Goal: Task Accomplishment & Management: Manage account settings

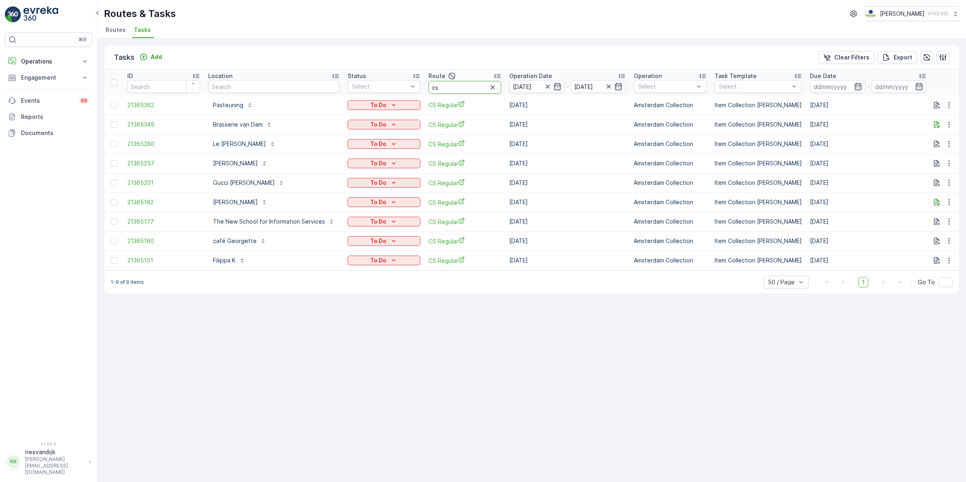
drag, startPoint x: 449, startPoint y: 86, endPoint x: 417, endPoint y: 95, distance: 33.6
click at [417, 95] on table "ID Location Status Select Route cs Operation Date [DATE] - [DATE] Operation Sel…" at bounding box center [756, 169] width 1305 height 201
click at [492, 87] on icon "button" at bounding box center [492, 87] width 8 height 8
click at [269, 83] on input "text" at bounding box center [273, 86] width 131 height 13
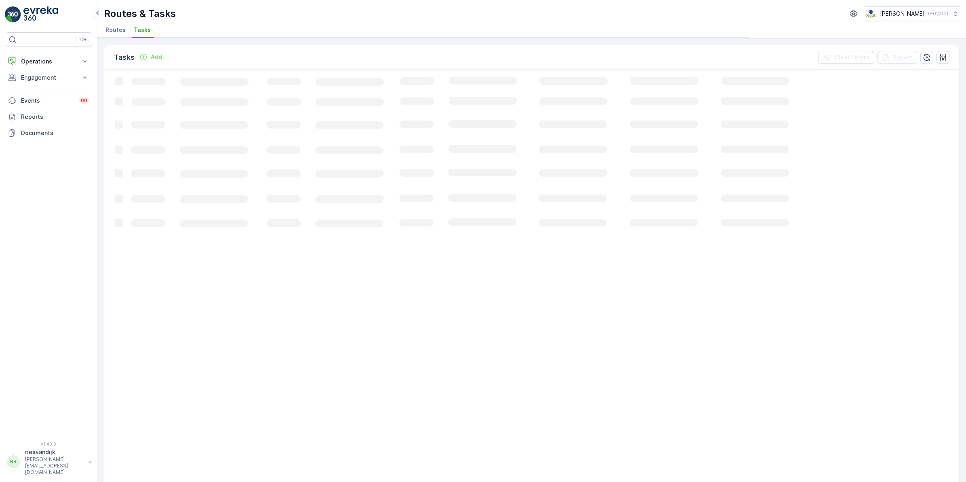
click at [269, 9] on div "Routes & Tasks [PERSON_NAME] ( +02:00 )" at bounding box center [531, 13] width 855 height 15
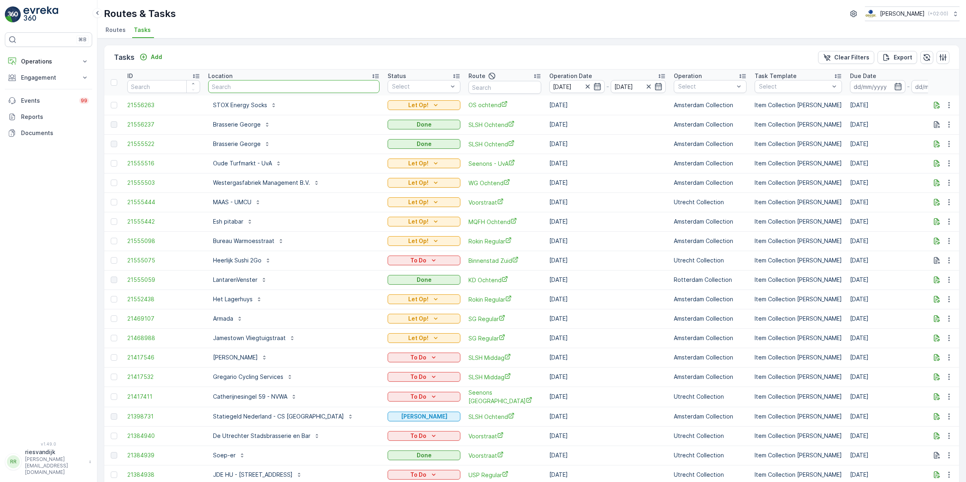
click at [253, 88] on input "text" at bounding box center [293, 86] width 171 height 13
type input "q"
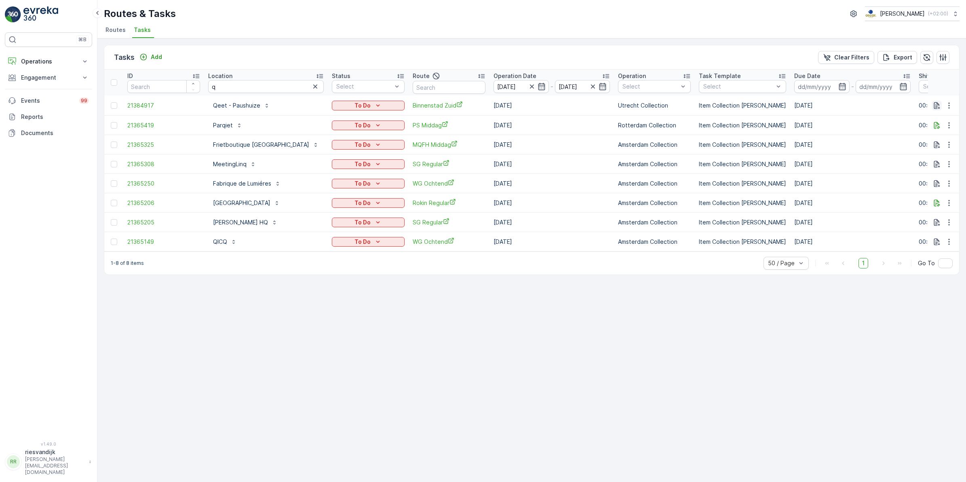
click at [937, 106] on icon "button" at bounding box center [936, 105] width 8 height 8
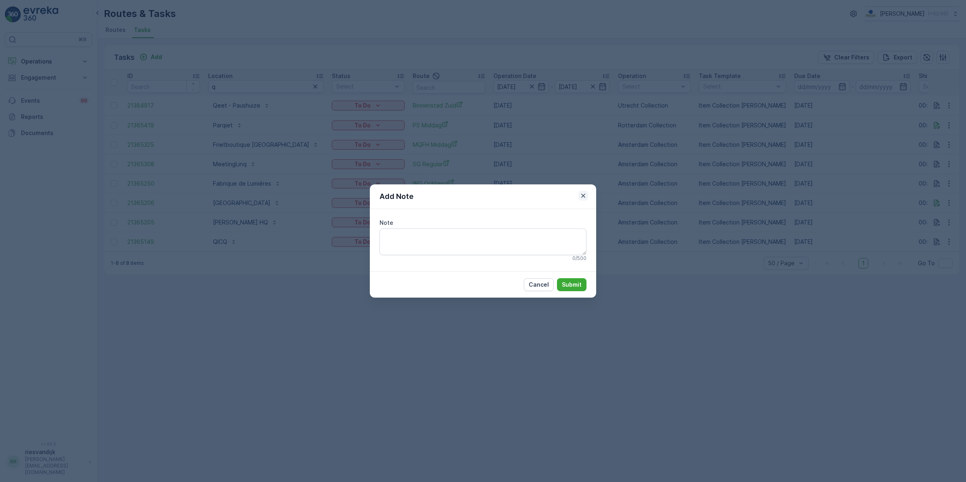
click at [582, 196] on icon "button" at bounding box center [583, 196] width 8 height 8
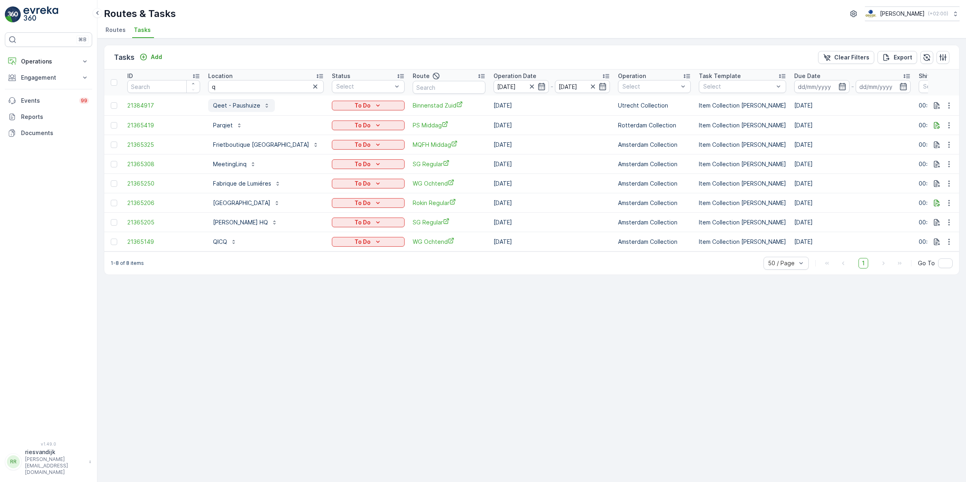
click at [228, 107] on p "Qeet - Paushuize" at bounding box center [236, 105] width 47 height 8
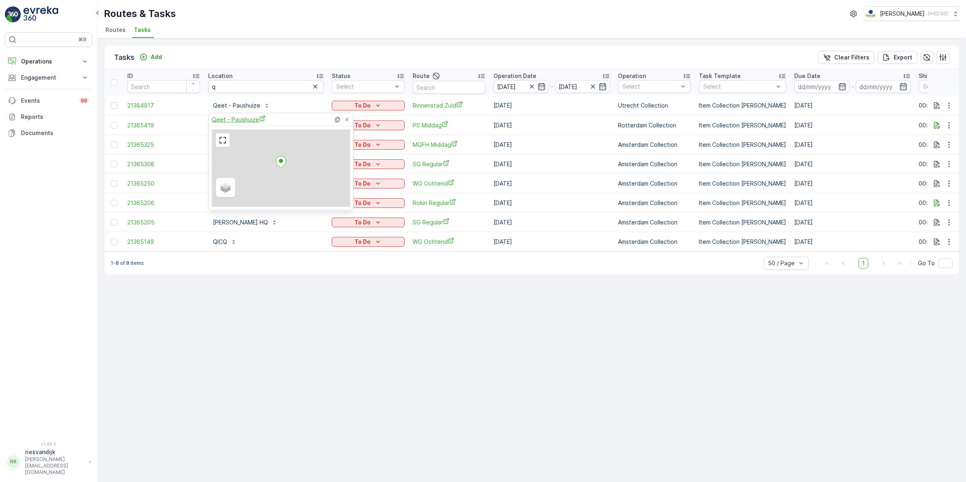
click at [244, 120] on span "Qeet - Paushuize" at bounding box center [239, 119] width 54 height 8
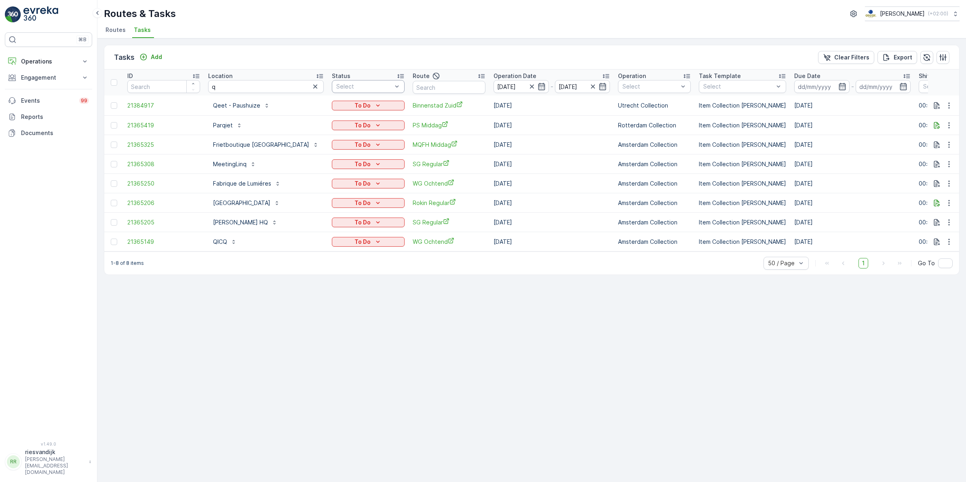
drag, startPoint x: 313, startPoint y: 87, endPoint x: 377, endPoint y: 86, distance: 63.4
click at [313, 86] on icon "button" at bounding box center [315, 86] width 8 height 8
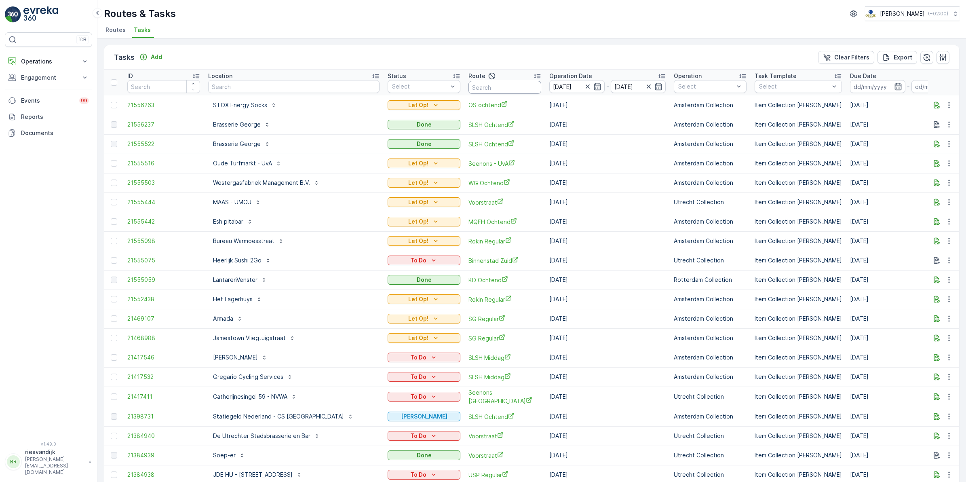
click at [481, 86] on input "text" at bounding box center [504, 87] width 73 height 13
click at [392, 134] on div at bounding box center [395, 134] width 6 height 6
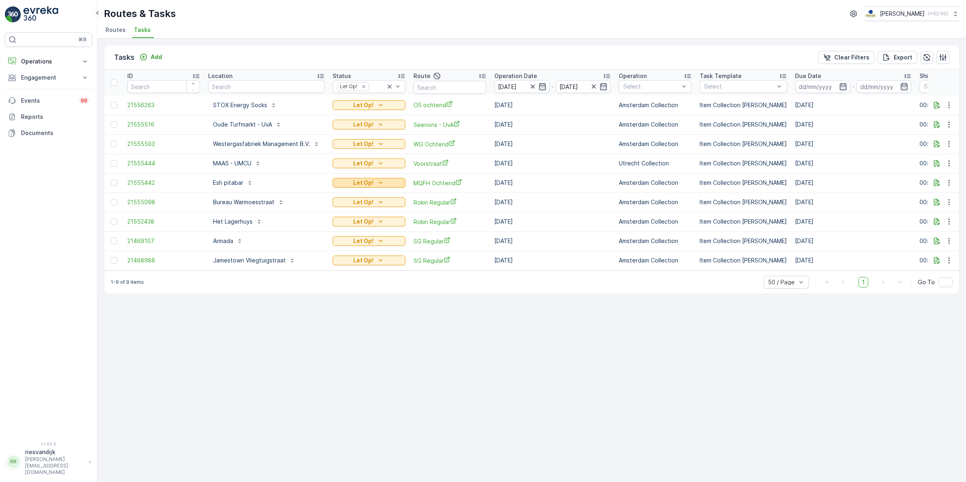
click at [359, 184] on p "Let Op!" at bounding box center [363, 183] width 20 height 8
click at [937, 185] on icon "button" at bounding box center [937, 182] width 6 height 7
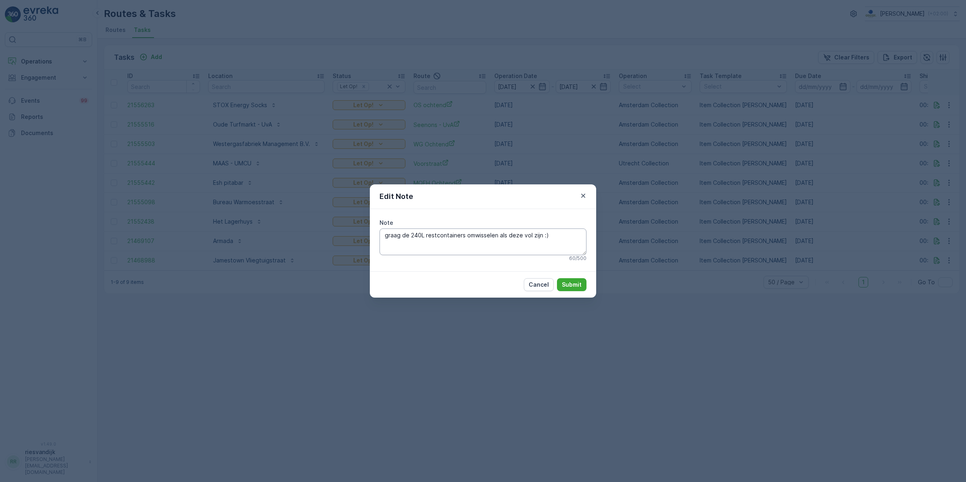
click at [555, 235] on textarea "graag de 240L restcontainers omwisselen als deze vol zijn :)" at bounding box center [482, 241] width 207 height 27
click at [584, 194] on icon "button" at bounding box center [583, 196] width 8 height 8
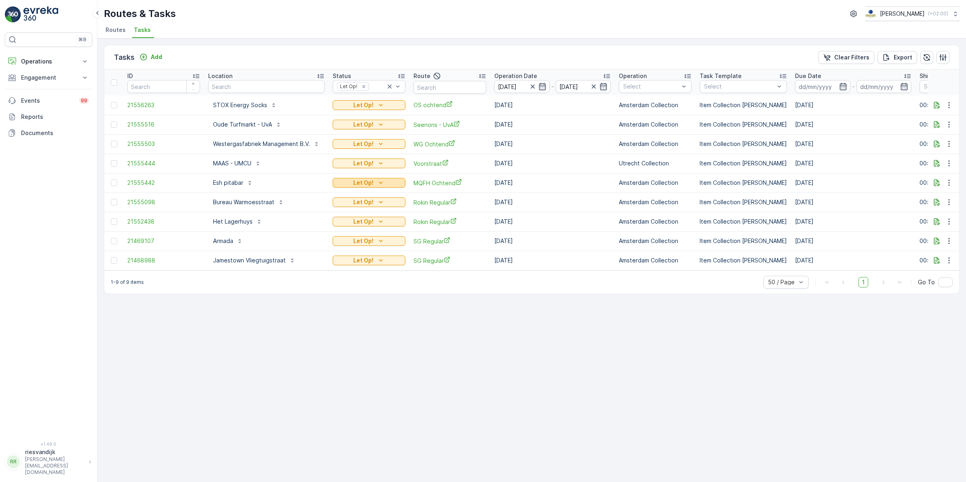
click at [372, 181] on div "Let Op!" at bounding box center [369, 183] width 66 height 8
drag, startPoint x: 590, startPoint y: 379, endPoint x: 606, endPoint y: 374, distance: 16.9
click at [591, 378] on div "Tasks Add Clear Filters Export ID Location Status Let Op! Route Operation Date …" at bounding box center [531, 259] width 868 height 443
click at [936, 183] on icon "button" at bounding box center [936, 183] width 8 height 8
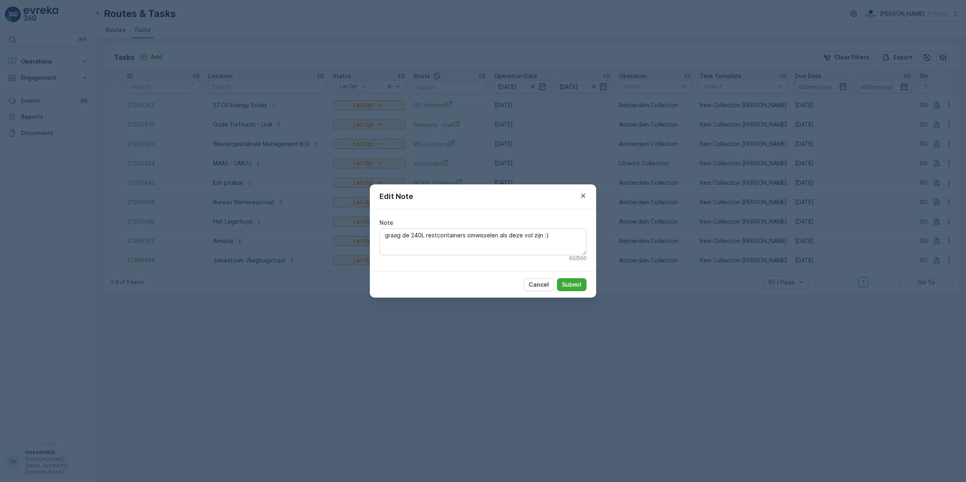
drag, startPoint x: 583, startPoint y: 195, endPoint x: 584, endPoint y: 202, distance: 7.8
click at [584, 195] on icon "button" at bounding box center [583, 196] width 4 height 4
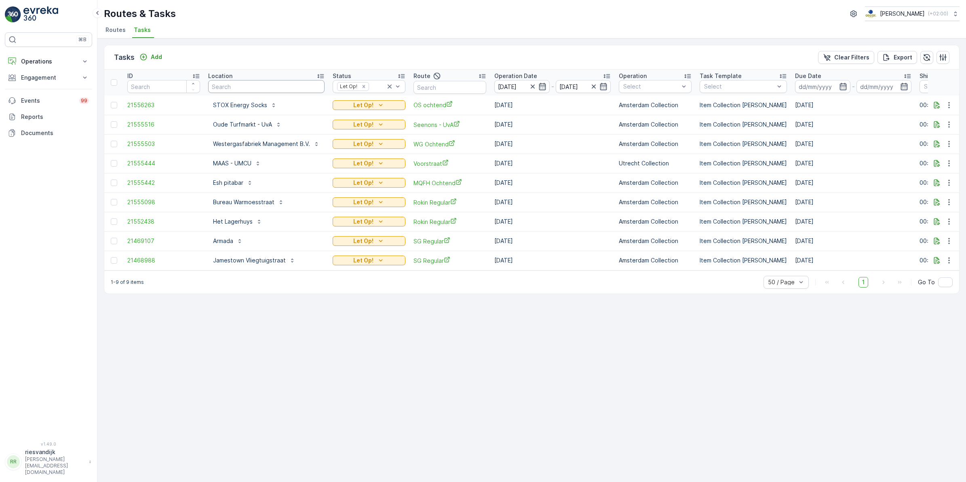
click at [272, 82] on input "text" at bounding box center [266, 86] width 116 height 13
type input "pazzi"
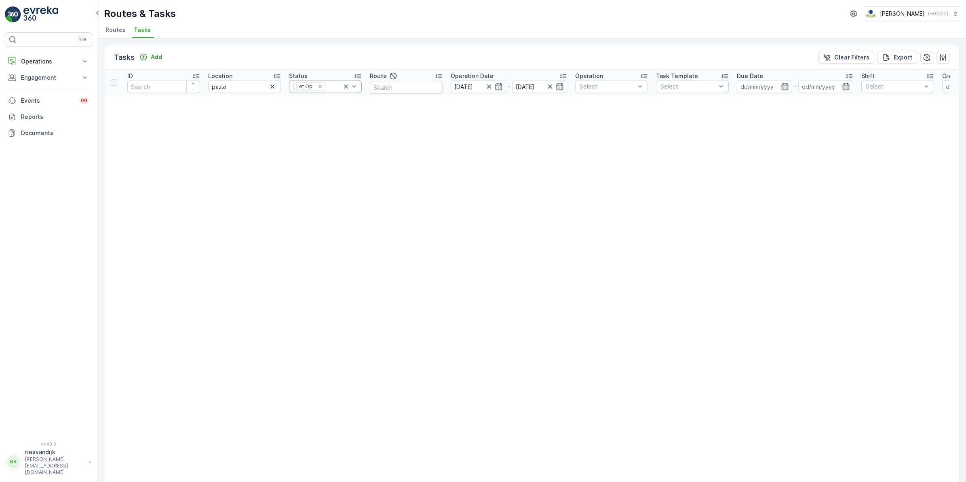
click at [347, 86] on icon at bounding box center [346, 86] width 8 height 8
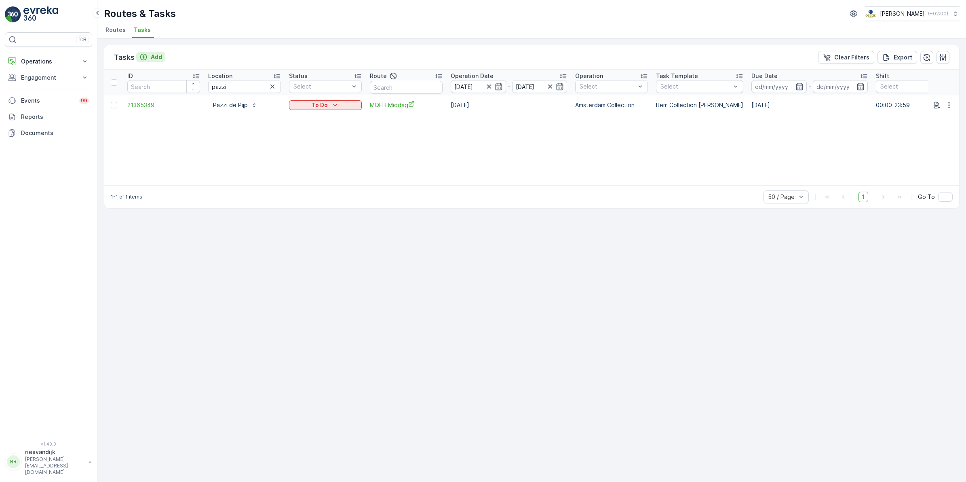
click at [152, 55] on p "Add" at bounding box center [156, 57] width 11 height 8
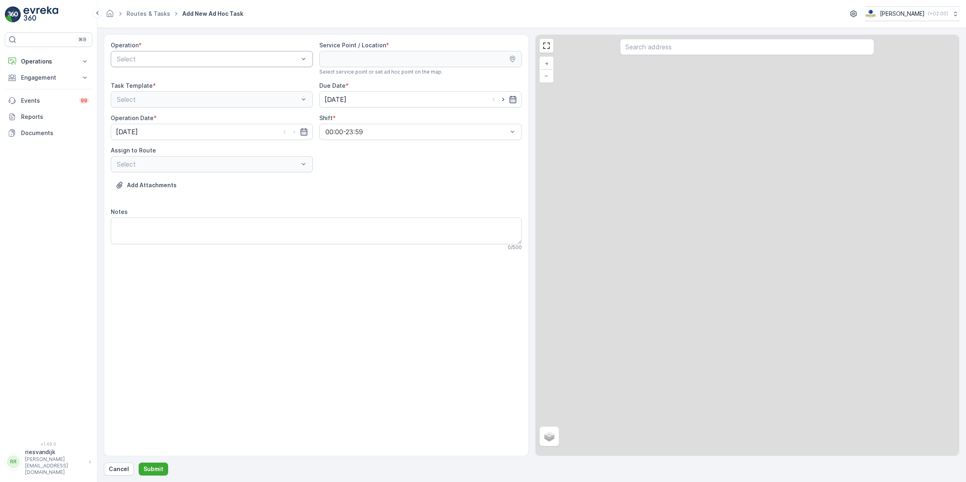
click at [166, 53] on div "Select" at bounding box center [212, 59] width 202 height 16
click at [157, 81] on span "Amsterdam Collection" at bounding box center [149, 78] width 66 height 7
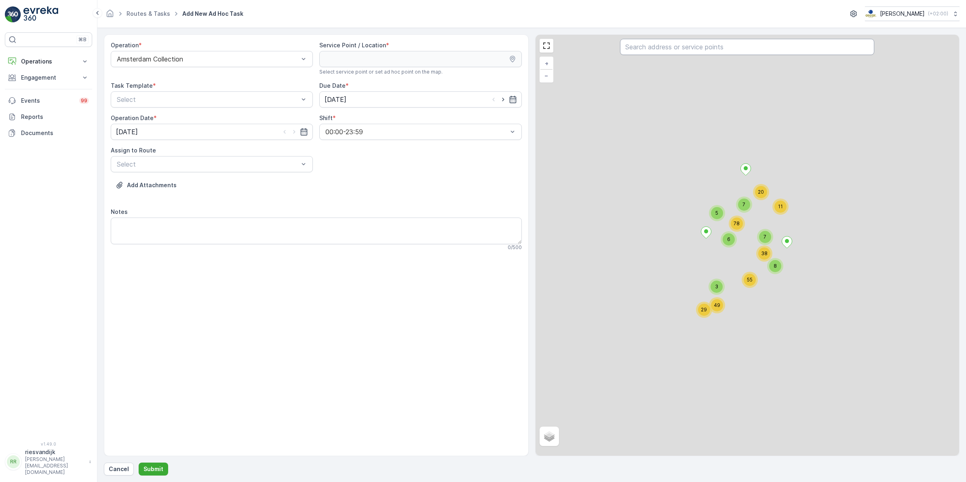
click at [722, 44] on input "text" at bounding box center [747, 47] width 254 height 16
type input "pazz"
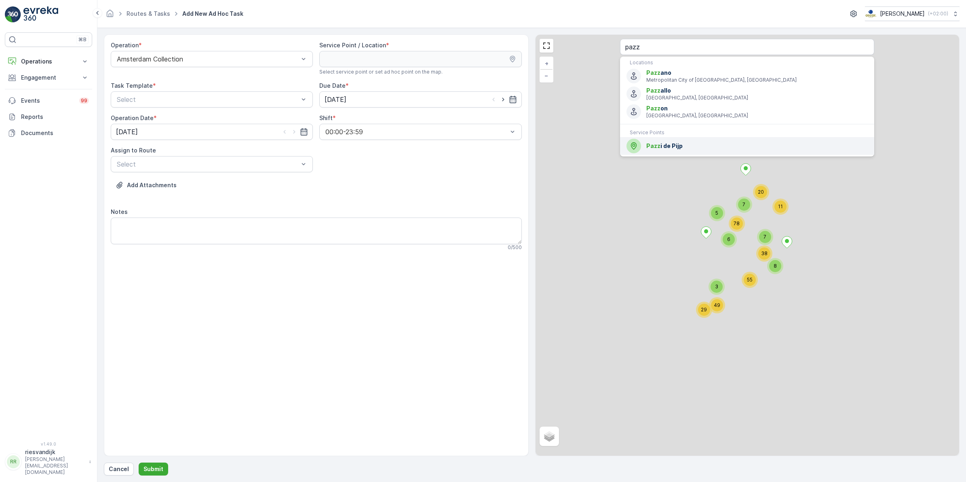
click at [686, 144] on span "Pazz i de Pijp" at bounding box center [756, 146] width 221 height 8
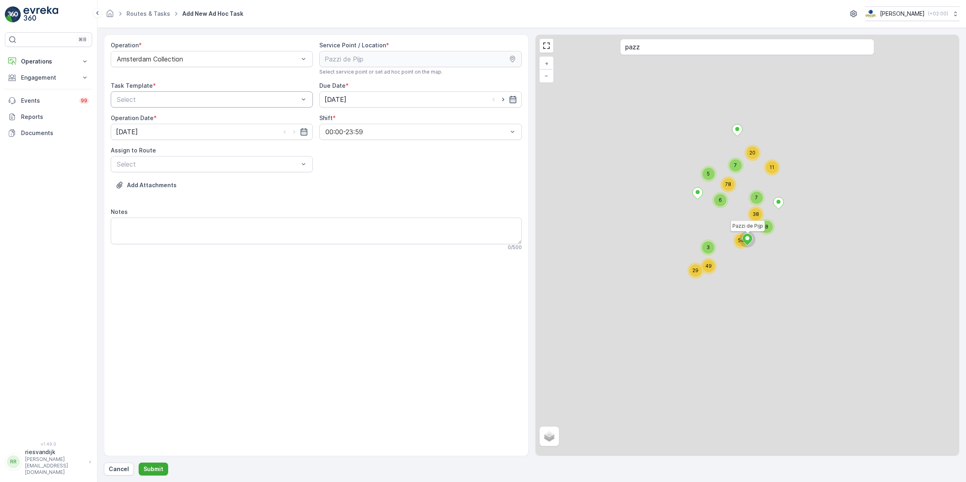
click at [221, 91] on div "Select" at bounding box center [212, 99] width 202 height 16
click at [199, 119] on span "Item Collection [PERSON_NAME]" at bounding box center [167, 119] width 102 height 7
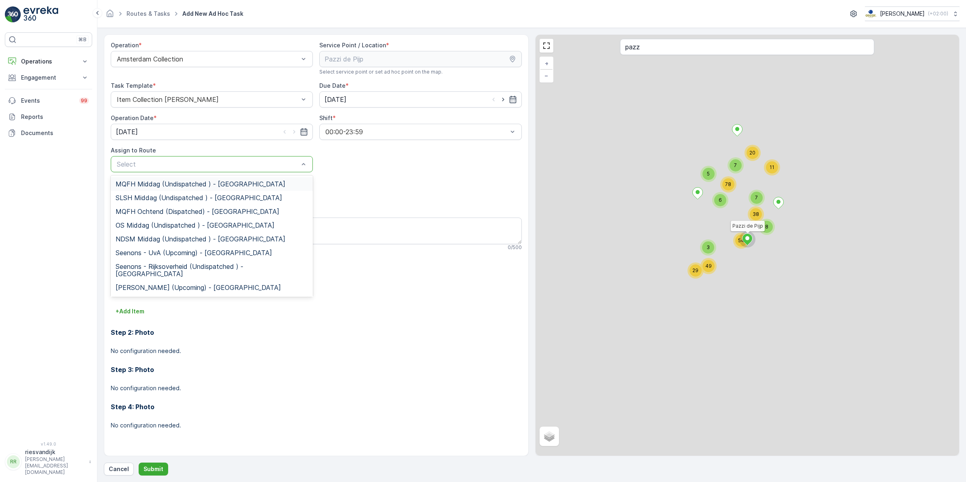
click at [177, 180] on span "MQFH Middag (Undispatched ) - Amsterdam" at bounding box center [201, 183] width 170 height 7
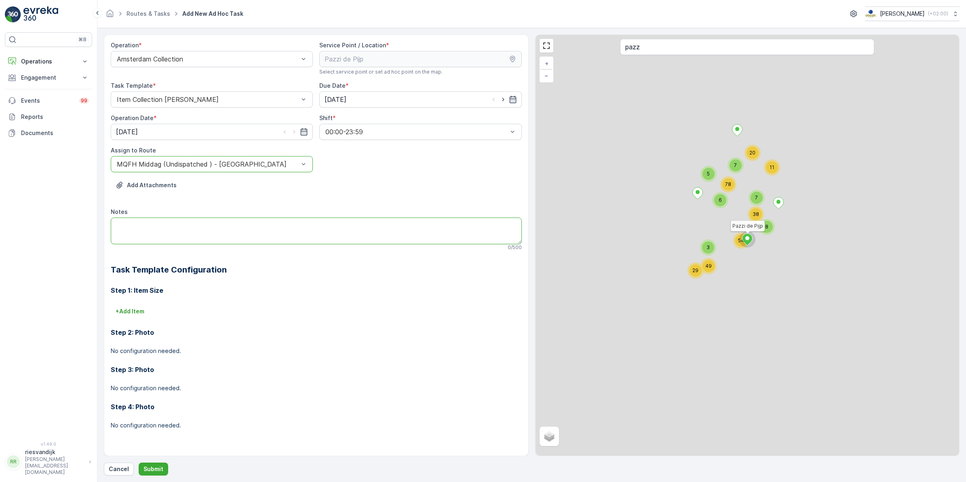
click at [156, 225] on textarea "Notes" at bounding box center [316, 230] width 411 height 27
type textarea "Leveren: 2x glas kratten + grijze deksel"
click at [158, 469] on p "Submit" at bounding box center [153, 469] width 20 height 8
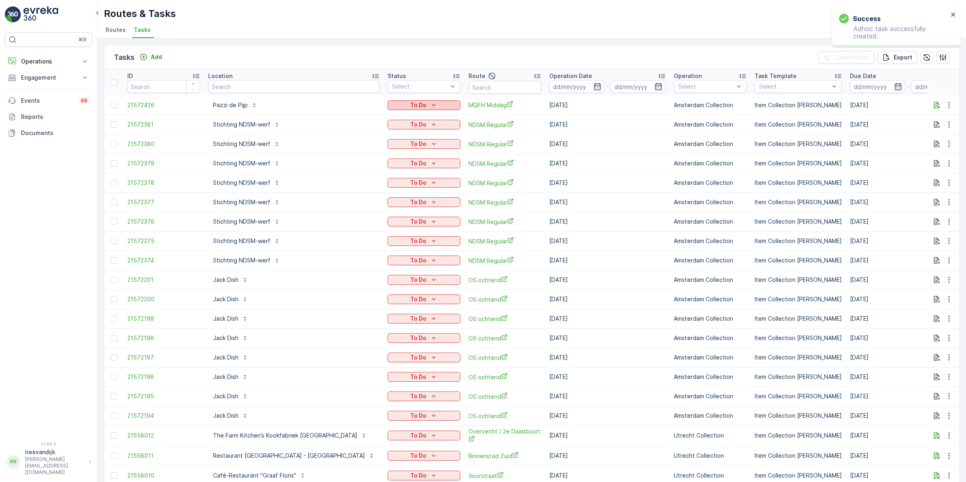
click at [398, 102] on div "To Do" at bounding box center [424, 105] width 66 height 8
click at [361, 114] on span "Let Op!" at bounding box center [356, 117] width 20 height 8
click at [240, 87] on input "text" at bounding box center [293, 86] width 171 height 13
type input "vervat"
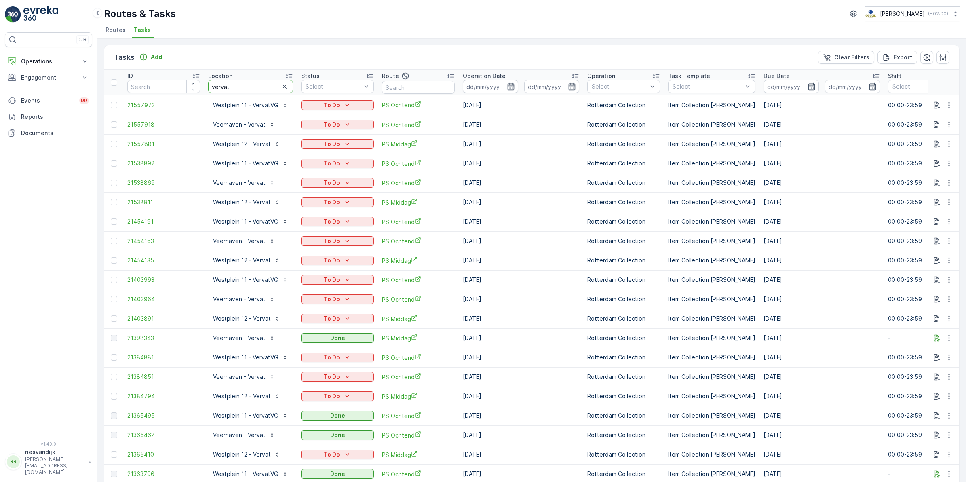
click at [211, 87] on input "vervat" at bounding box center [250, 86] width 85 height 13
type input "veerhaven - vervat"
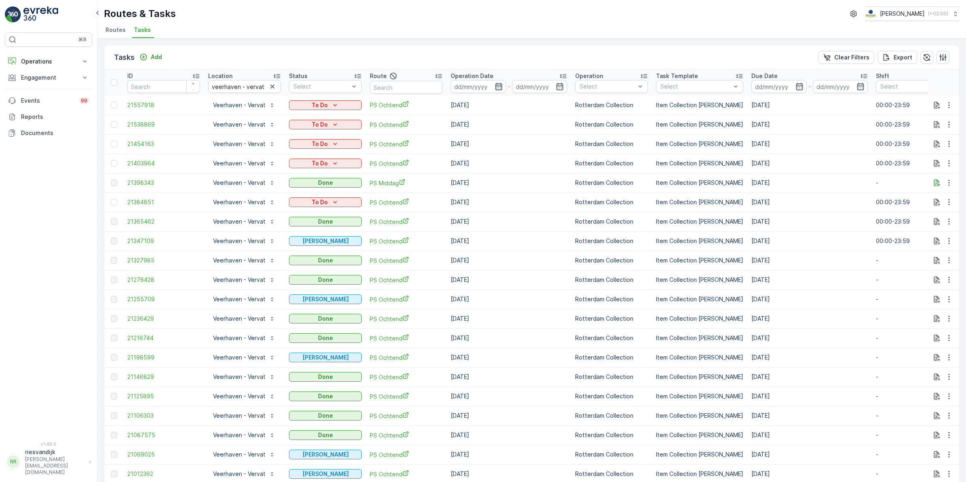
click at [498, 86] on icon "button" at bounding box center [498, 86] width 7 height 7
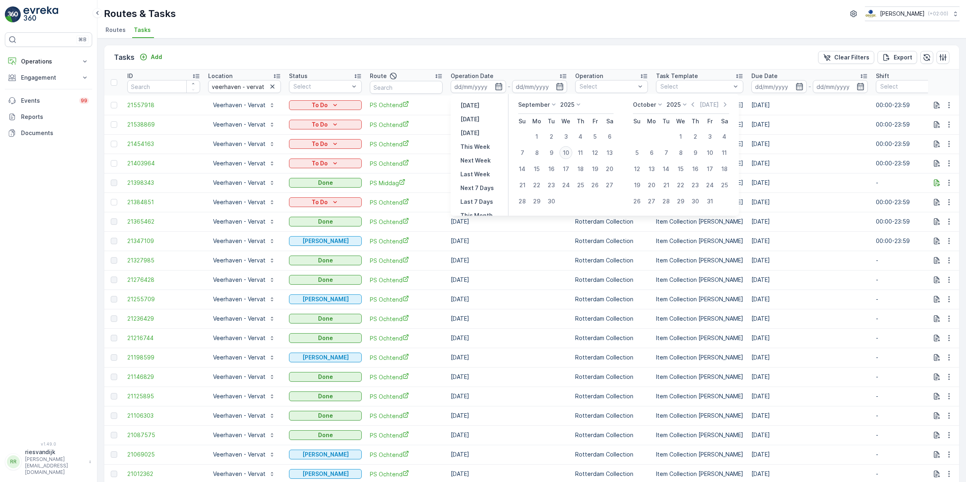
click at [569, 152] on div "10" at bounding box center [565, 152] width 13 height 13
type input "[DATE]"
click at [569, 152] on div "10" at bounding box center [565, 152] width 13 height 13
type input "[DATE]"
click at [569, 152] on div "10" at bounding box center [565, 152] width 13 height 13
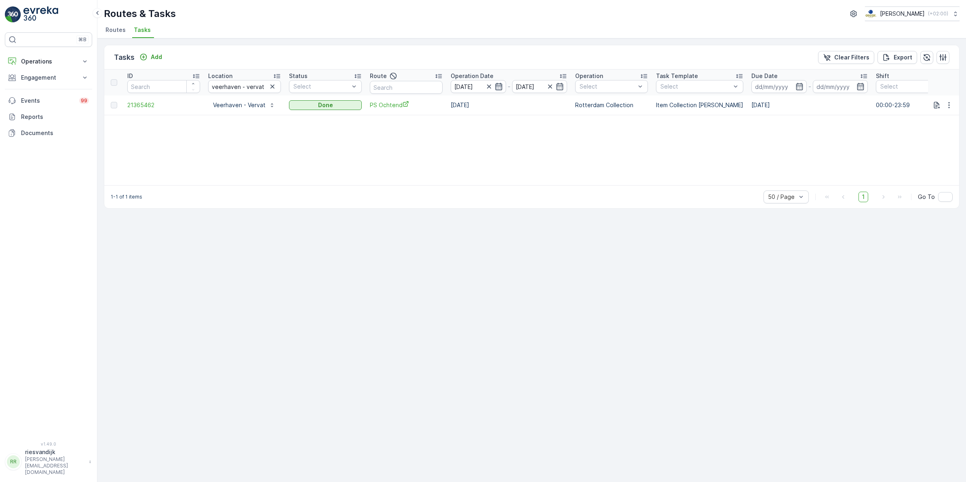
click at [496, 90] on icon "button" at bounding box center [498, 86] width 7 height 7
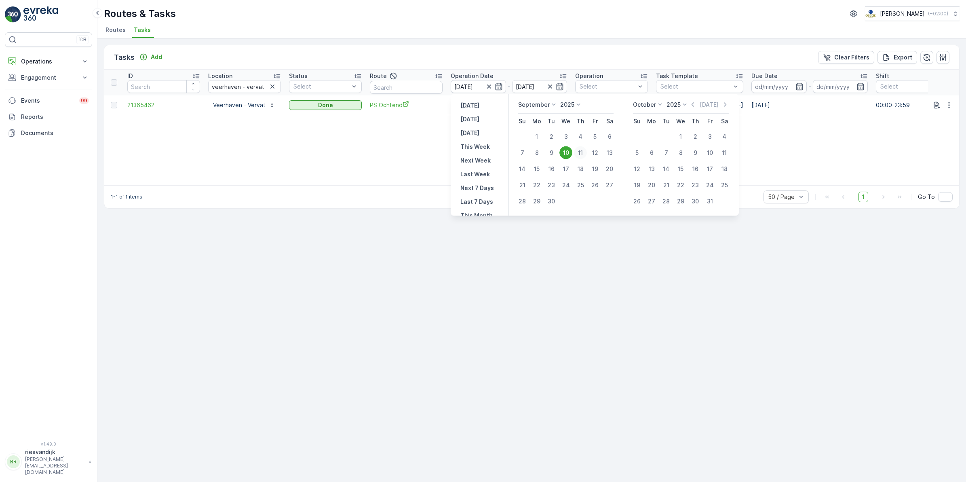
click at [581, 151] on div "11" at bounding box center [580, 152] width 13 height 13
type input "[DATE]"
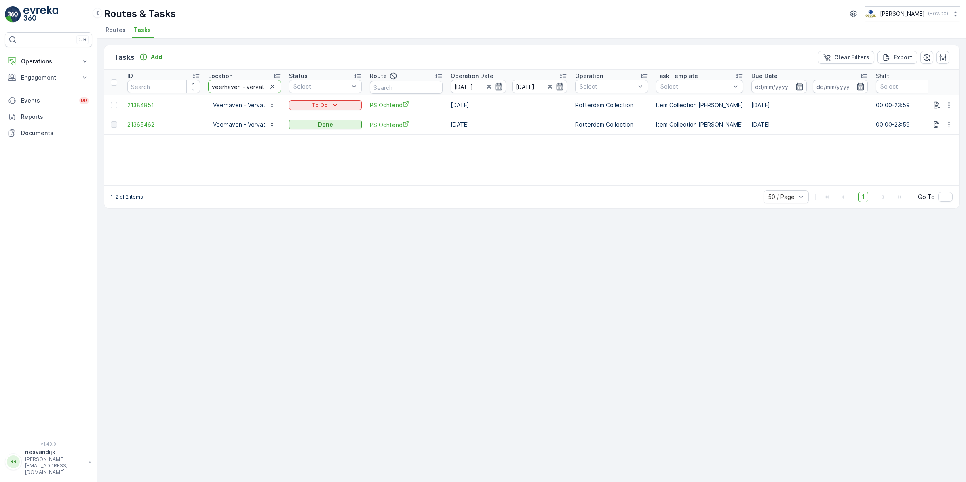
click at [193, 89] on tr "ID Location veerhaven - vervat Status Select Route Operation Date 10.09.2025 - …" at bounding box center [727, 82] width 1246 height 26
type input "vervat"
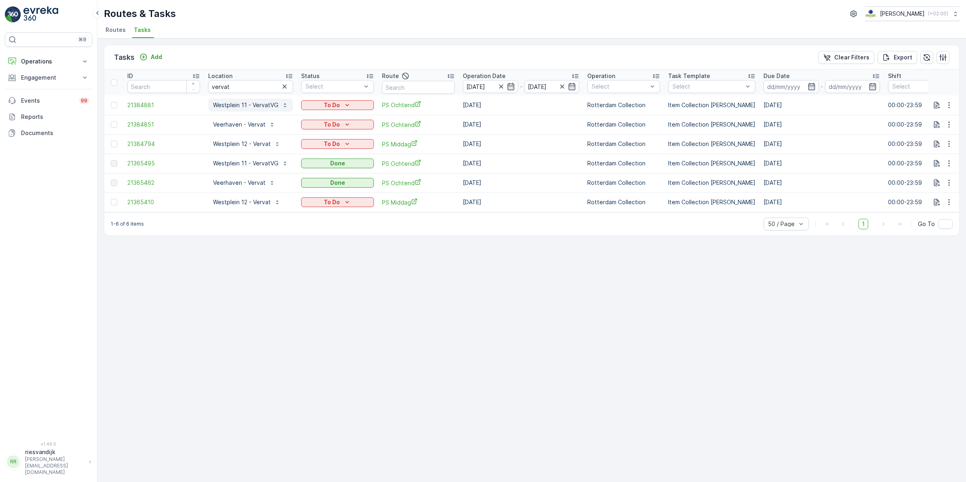
click at [257, 106] on p "Westplein 11 - VervatVG" at bounding box center [245, 105] width 65 height 8
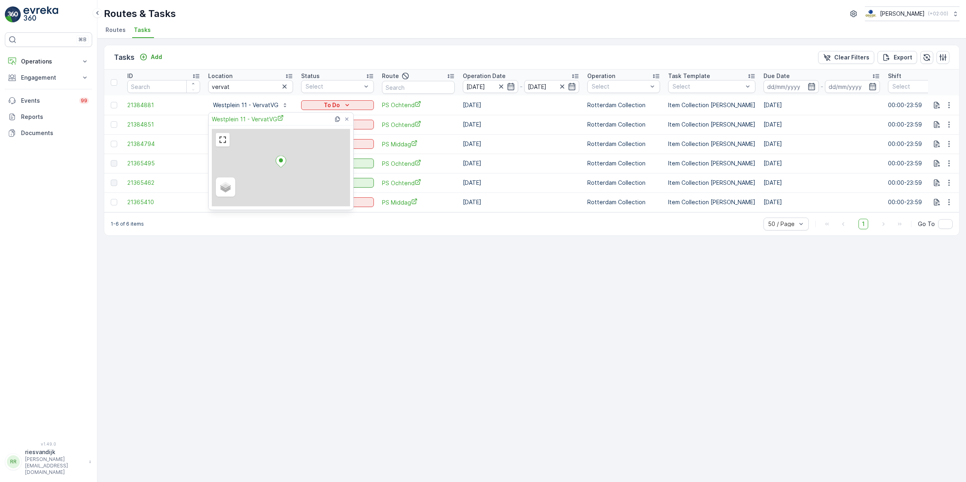
click at [340, 300] on div "Tasks Add Clear Filters Export ID Location vervat Status Select Route Operation…" at bounding box center [531, 259] width 868 height 443
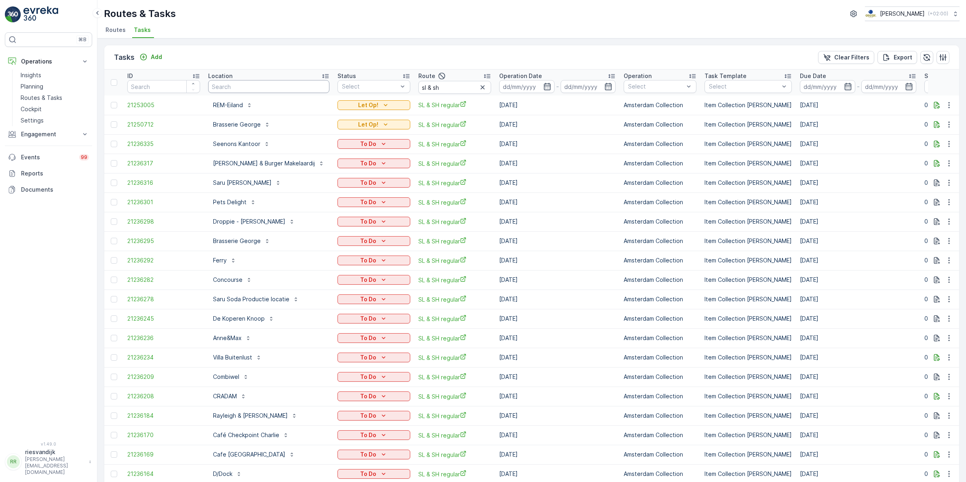
click at [256, 87] on input "text" at bounding box center [268, 86] width 121 height 13
type input "champa"
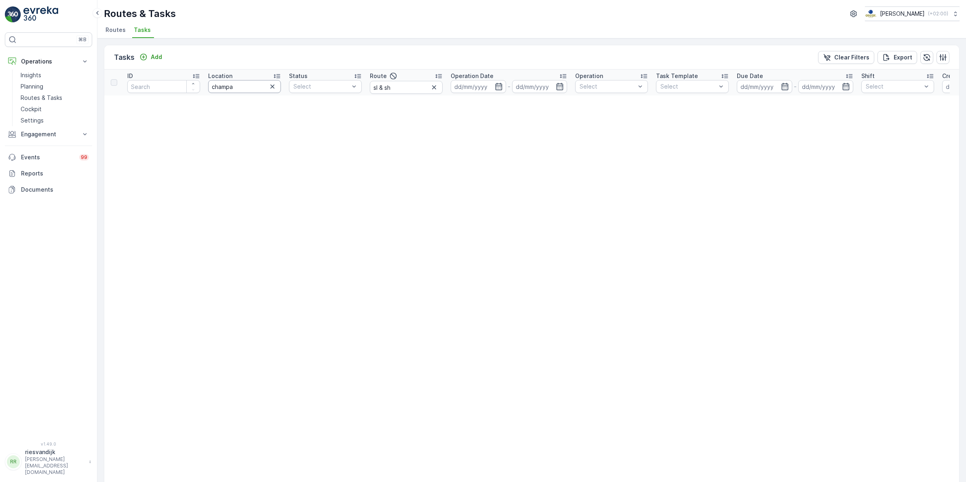
click at [259, 85] on input "champa" at bounding box center [244, 86] width 73 height 13
click at [432, 88] on icon "button" at bounding box center [434, 87] width 8 height 8
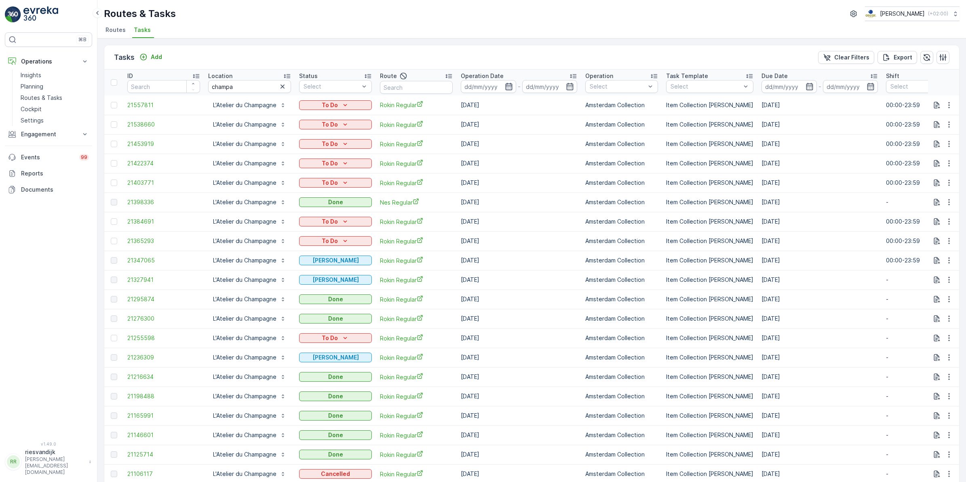
click at [505, 86] on icon "button" at bounding box center [509, 86] width 8 height 8
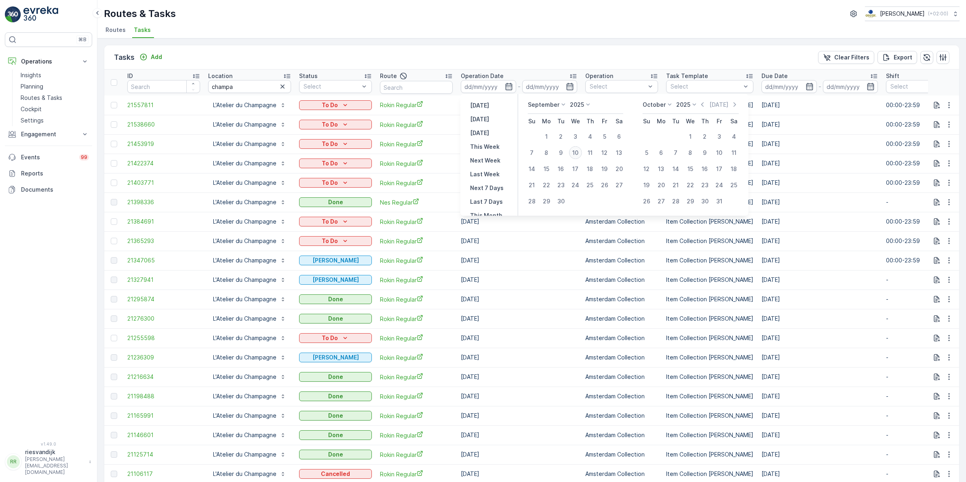
click at [577, 153] on div "10" at bounding box center [575, 152] width 13 height 13
type input "[DATE]"
click at [577, 153] on div "10" at bounding box center [575, 152] width 13 height 13
type input "[DATE]"
click at [577, 153] on div "10" at bounding box center [575, 152] width 13 height 13
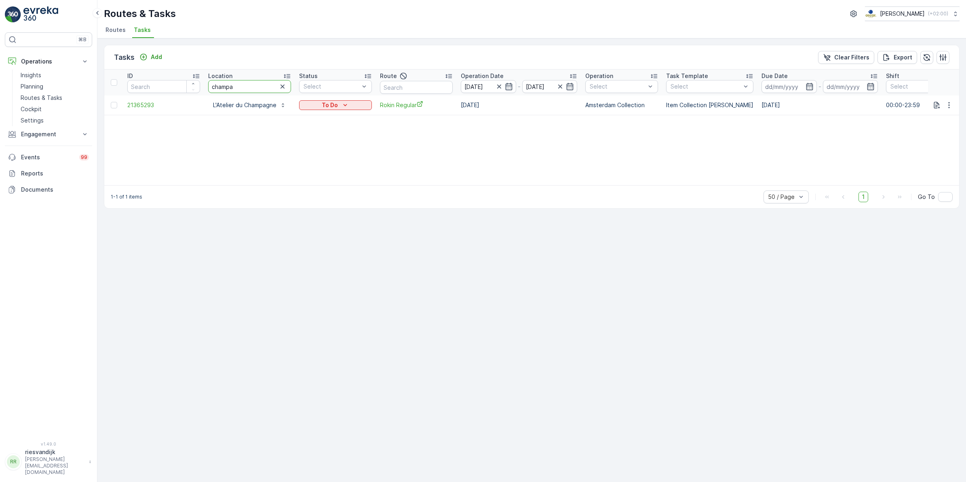
click at [189, 87] on tr "ID Location champa Status Select Route Operation Date 10.09.2025 - 10.09.2025 O…" at bounding box center [732, 82] width 1257 height 26
type input "veer"
click at [253, 104] on p "Veerhaven - Vervat" at bounding box center [239, 105] width 53 height 8
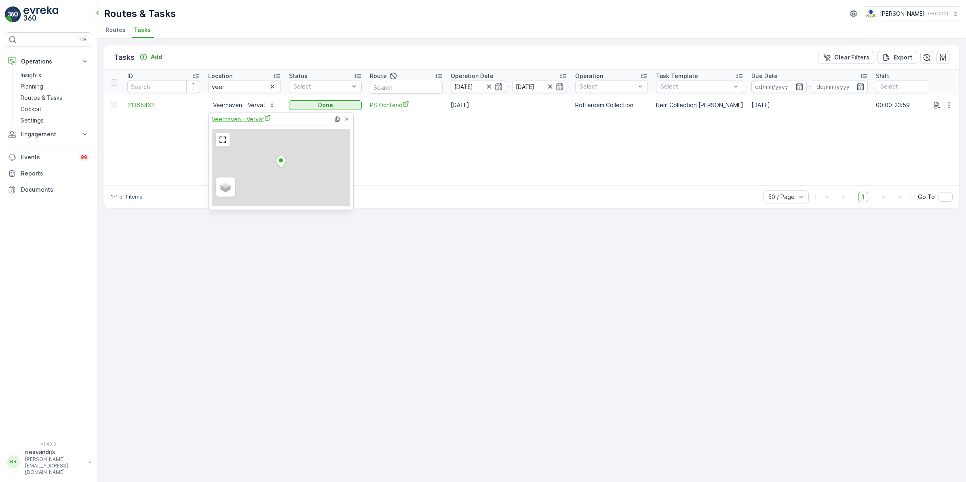
click at [247, 120] on span "Veerhaven - Vervat" at bounding box center [241, 119] width 59 height 8
click at [416, 146] on div "ID Location veer Status Select Route Operation Date 10.09.2025 - 10.09.2025 Ope…" at bounding box center [531, 127] width 855 height 116
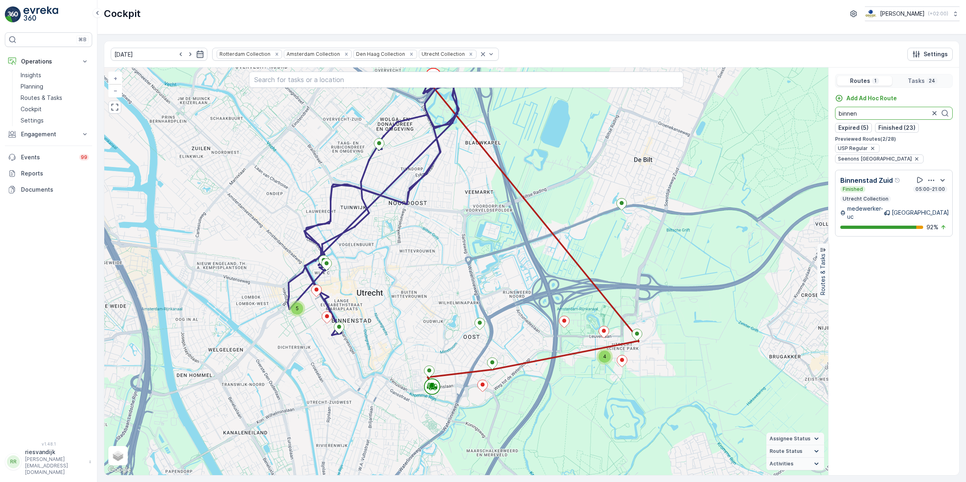
drag, startPoint x: 871, startPoint y: 114, endPoint x: 819, endPoint y: 114, distance: 52.5
click at [819, 114] on div "4 5 + − Satellite Roadmap Terrain Hybrid Leaflet Keyboard shortcuts Map Data Ma…" at bounding box center [531, 270] width 855 height 407
type input "rokin"
click at [152, 53] on input "[DATE]" at bounding box center [159, 54] width 97 height 13
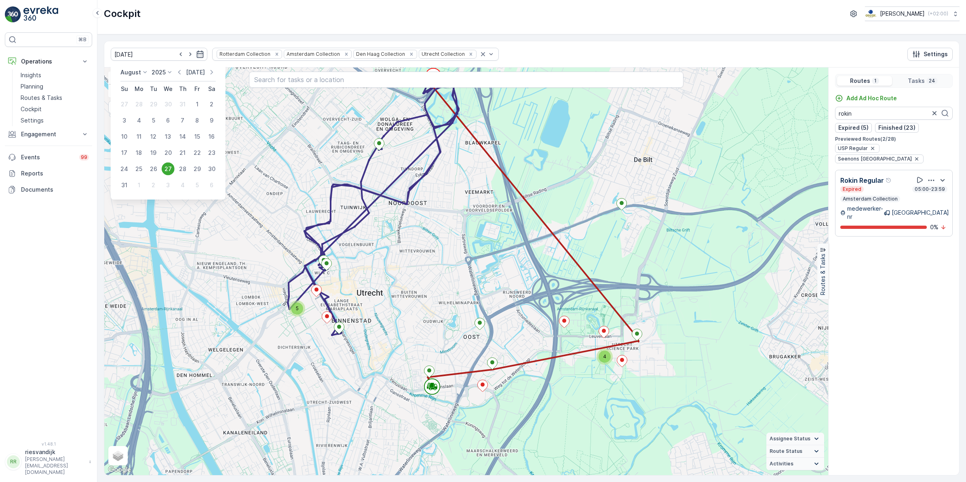
click at [202, 71] on p "[DATE]" at bounding box center [195, 72] width 19 height 8
click at [195, 74] on p "[DATE]" at bounding box center [195, 72] width 19 height 8
click at [199, 71] on p "[DATE]" at bounding box center [195, 72] width 19 height 8
click at [199, 71] on p "Today" at bounding box center [195, 72] width 19 height 8
click at [186, 55] on icon "button" at bounding box center [190, 54] width 8 height 8
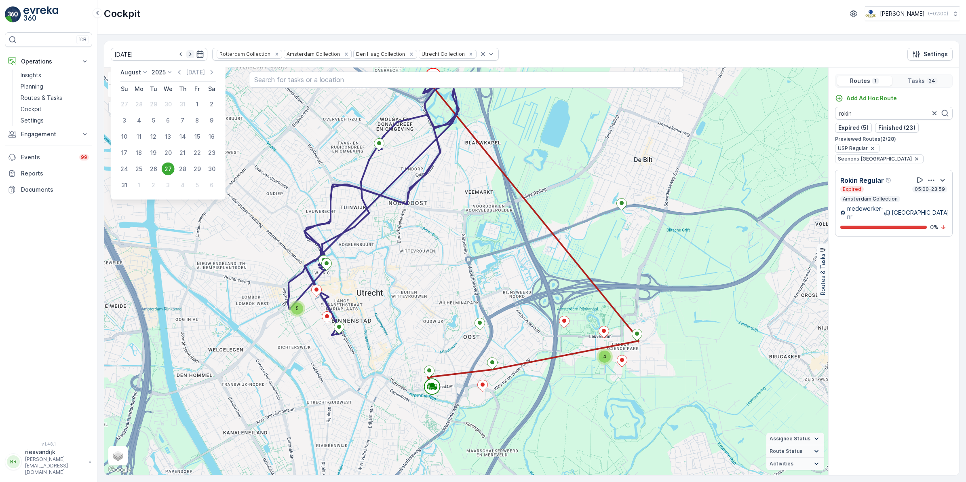
type input "28.08.2025"
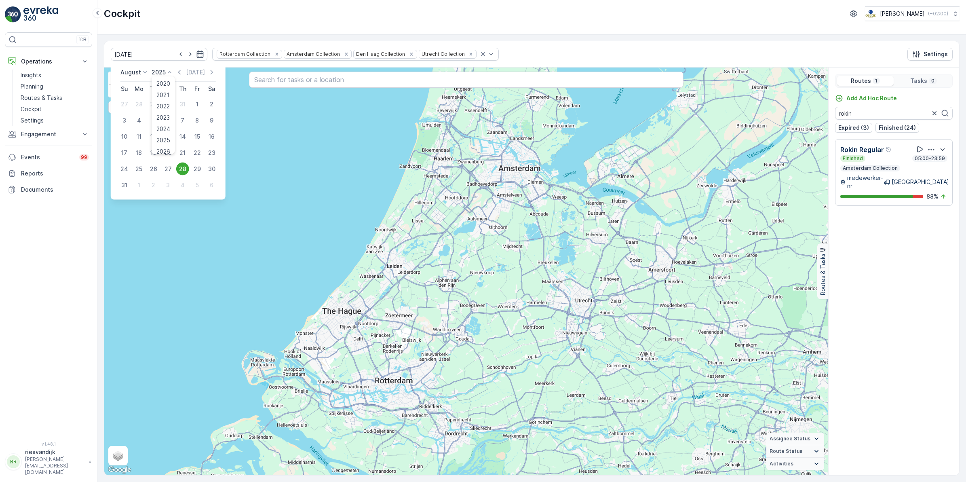
click at [157, 71] on p "2025" at bounding box center [159, 72] width 14 height 8
click at [136, 73] on p "August" at bounding box center [130, 72] width 21 height 8
click at [189, 72] on p "Today" at bounding box center [195, 72] width 19 height 8
click at [193, 73] on p "Today" at bounding box center [195, 72] width 19 height 8
click at [138, 71] on div "August January February March April May June July August September October Nove…" at bounding box center [134, 72] width 29 height 8
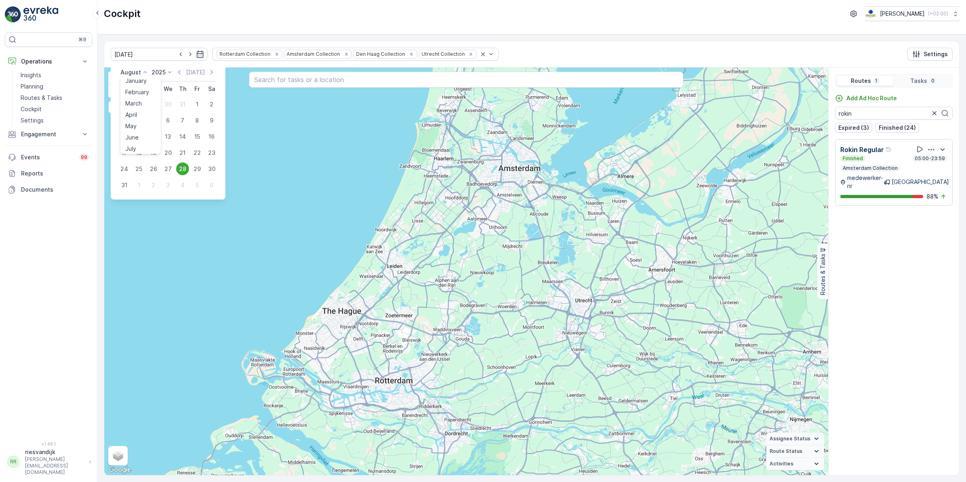
scroll to position [48, 0]
click at [139, 126] on span "September" at bounding box center [140, 126] width 31 height 8
click at [177, 73] on icon at bounding box center [181, 72] width 8 height 8
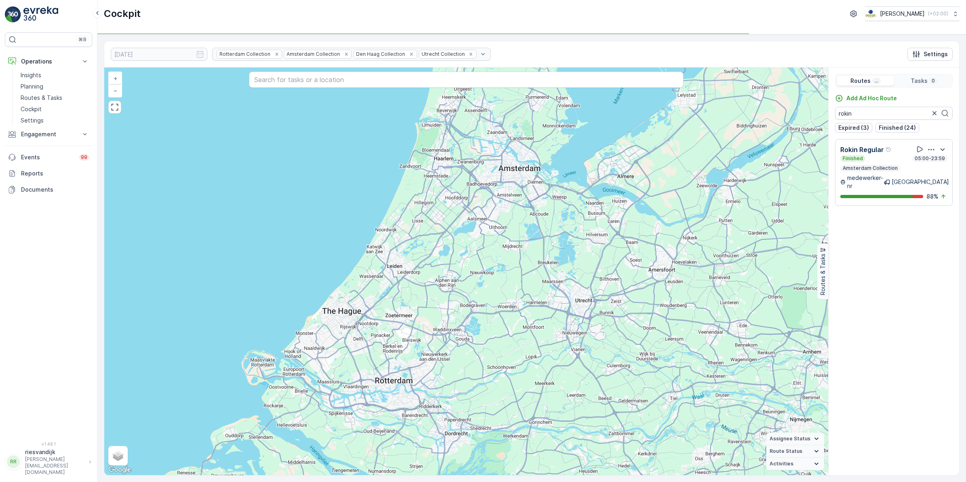
click at [165, 45] on div "28.08.2025 Rotterdam Collection Amsterdam Collection Den Haag Collection Utrech…" at bounding box center [531, 54] width 855 height 26
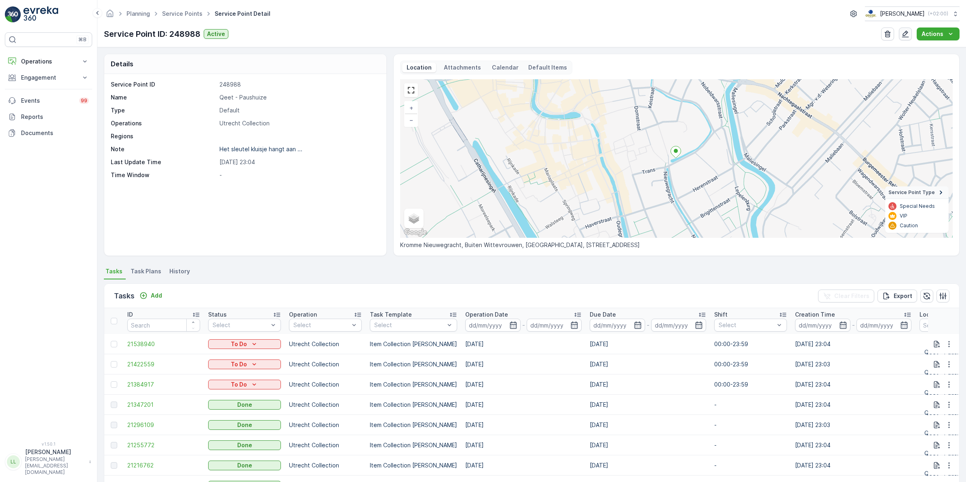
click at [902, 34] on icon "button" at bounding box center [905, 34] width 8 height 8
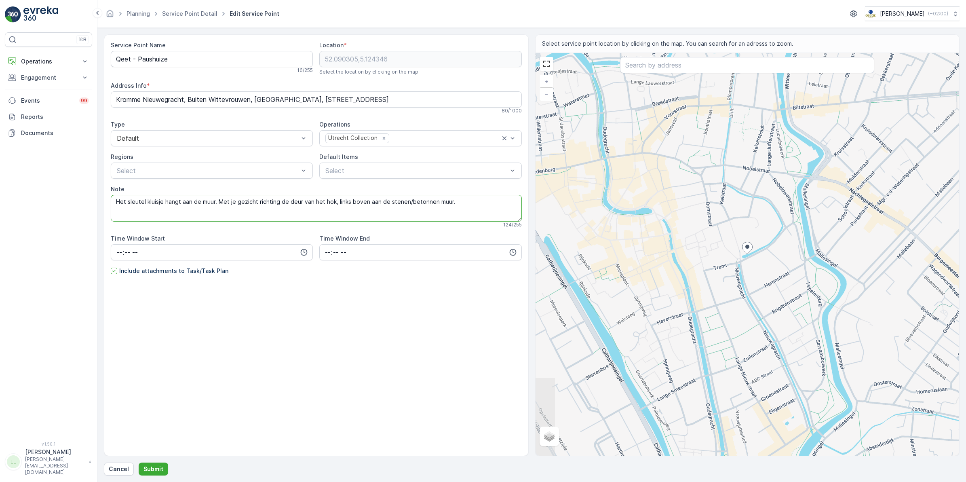
click at [468, 204] on textarea "Het sleutel kluisje hangt aan de muur. Met je gezicht richting de deur van het …" at bounding box center [316, 208] width 411 height 27
type textarea "Het sleutel kluisje hangt aan de muur. Met je gezicht richting de deur van het …"
click at [156, 466] on p "Submit" at bounding box center [153, 469] width 20 height 8
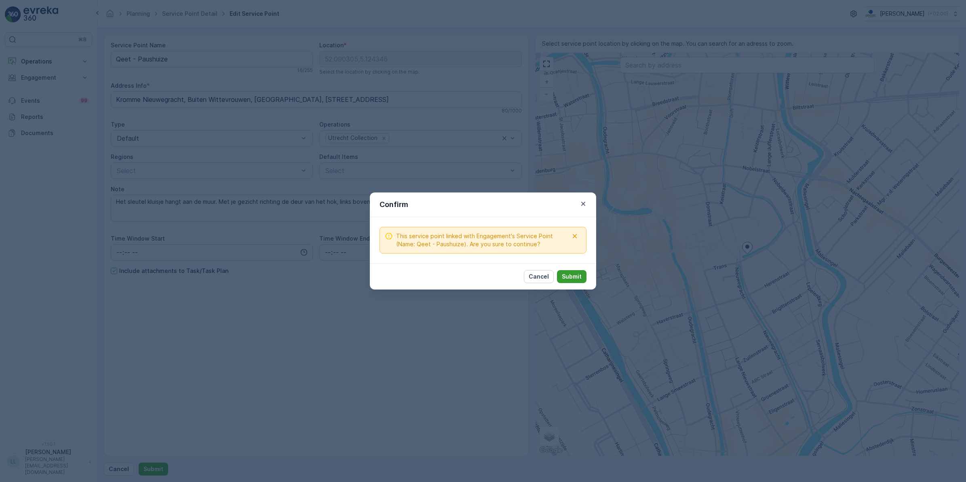
click at [576, 276] on p "Submit" at bounding box center [572, 276] width 20 height 8
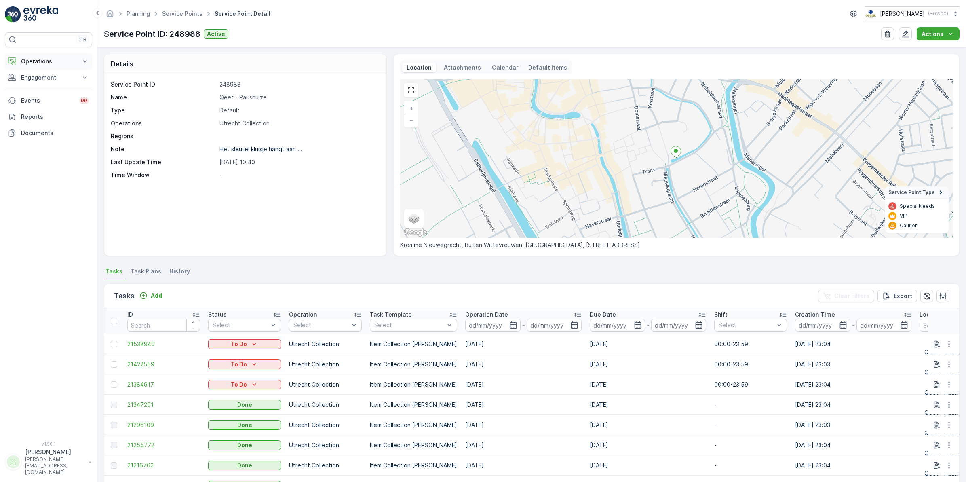
click at [57, 61] on p "Operations" at bounding box center [48, 61] width 55 height 8
click at [46, 98] on p "Routes & Tasks" at bounding box center [42, 98] width 42 height 8
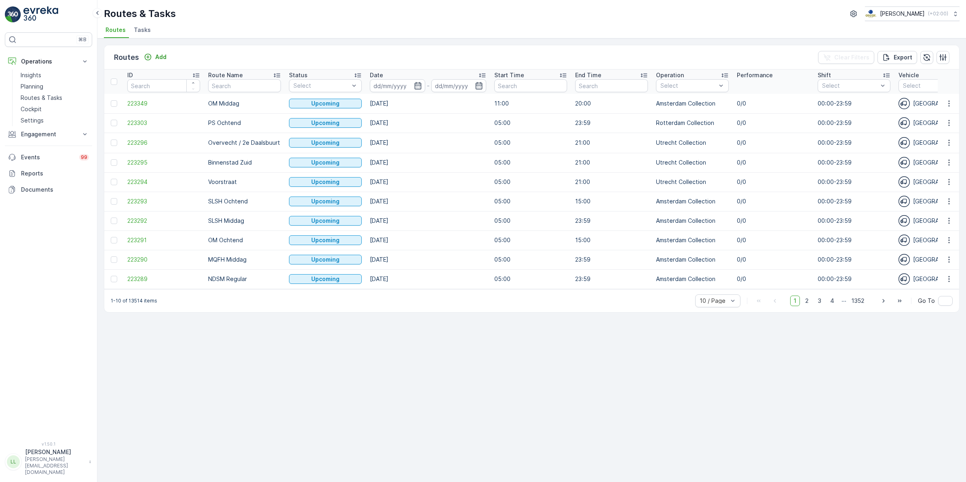
click at [145, 32] on span "Tasks" at bounding box center [142, 30] width 17 height 8
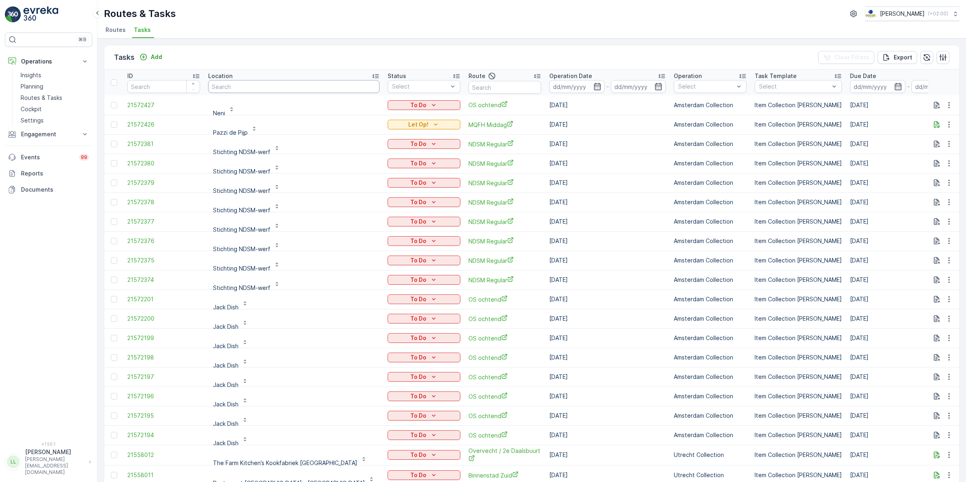
click at [264, 83] on input "text" at bounding box center [293, 86] width 171 height 13
type input "dropp"
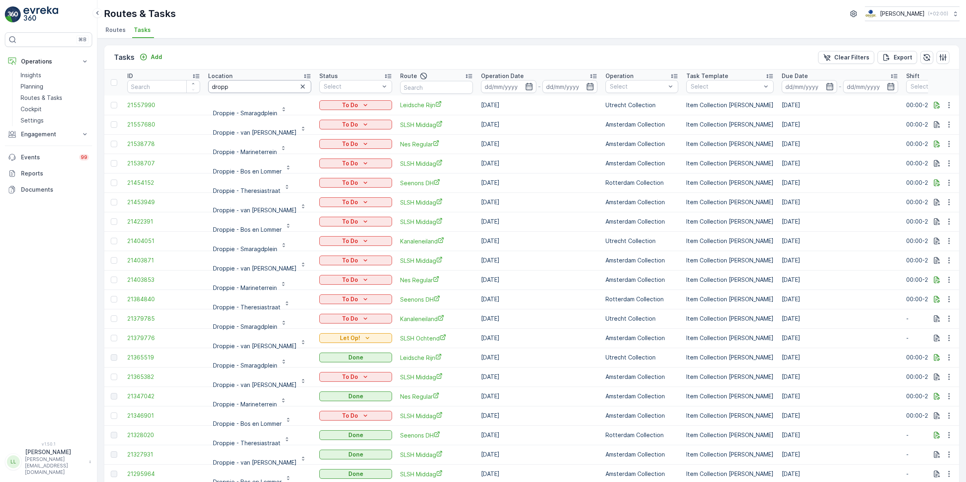
click at [246, 87] on input "dropp" at bounding box center [259, 86] width 103 height 13
type input "droppie"
click at [263, 84] on input "droppie" at bounding box center [259, 86] width 103 height 13
type input "droppie"
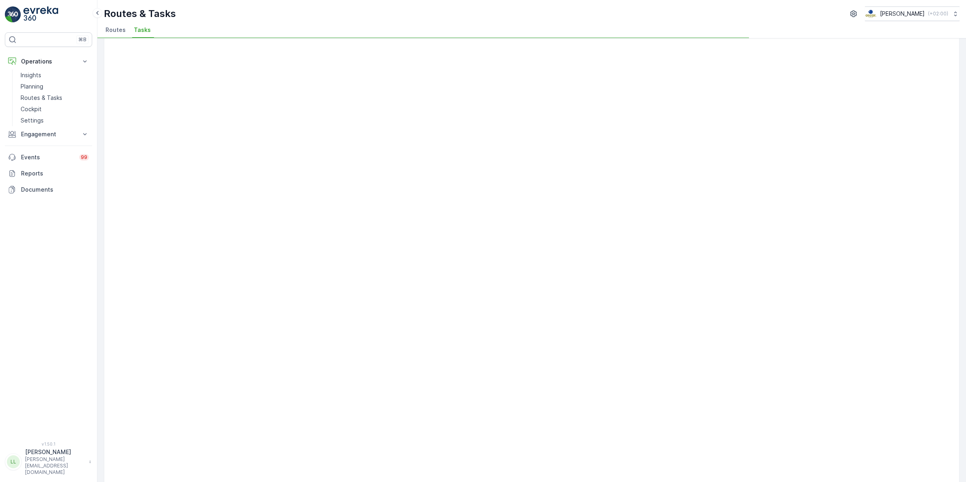
scroll to position [388, 0]
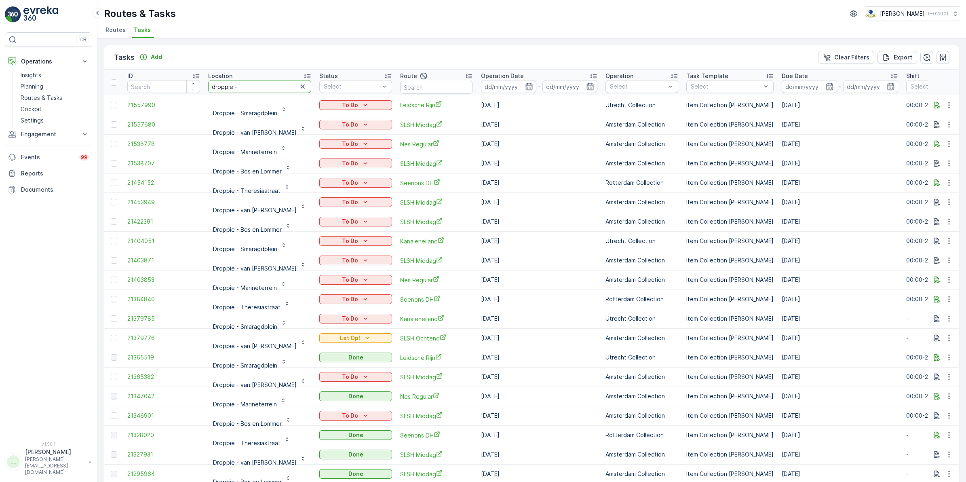
click at [259, 84] on input "droppie -" at bounding box center [259, 86] width 103 height 13
type input "droppie - van"
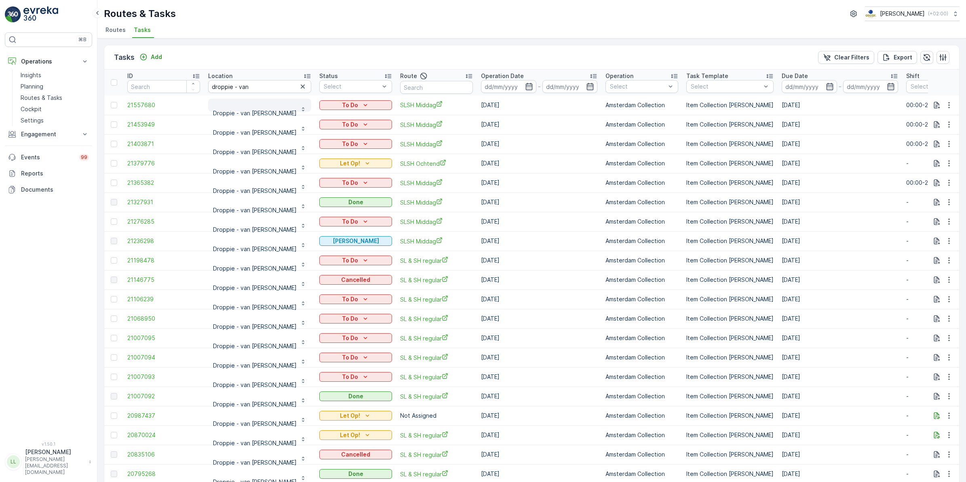
drag, startPoint x: 257, startPoint y: 112, endPoint x: 278, endPoint y: 100, distance: 23.9
click at [257, 112] on p "Droppie - van Limburg Stirumstraat" at bounding box center [255, 113] width 84 height 8
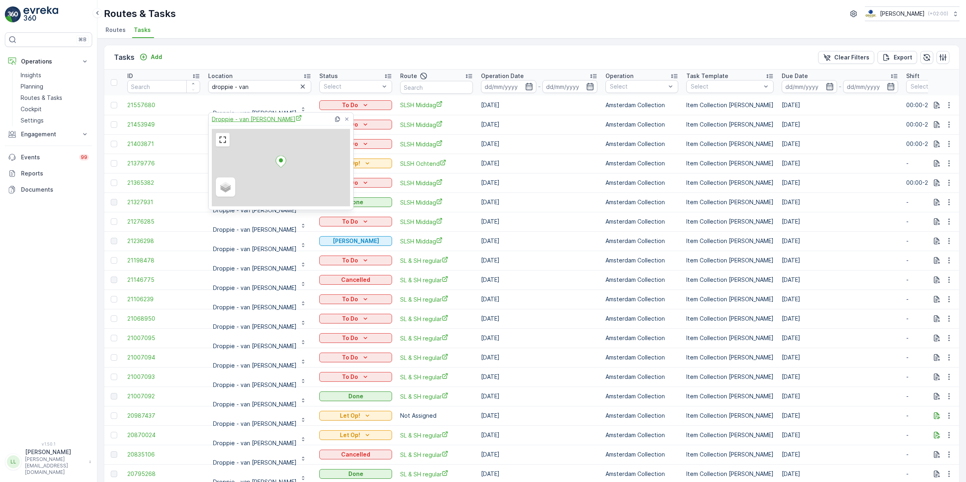
click at [284, 122] on span "Droppie - [PERSON_NAME]" at bounding box center [257, 119] width 90 height 8
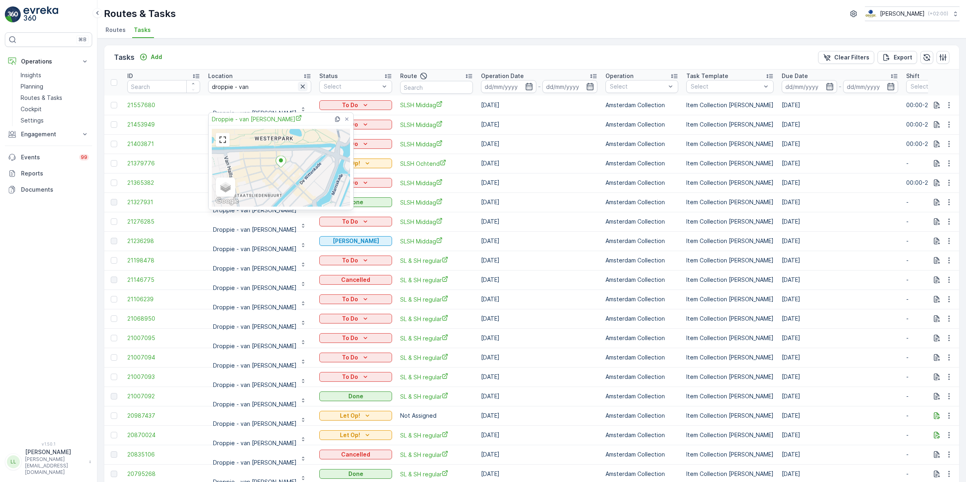
click at [305, 87] on icon "button" at bounding box center [303, 86] width 4 height 4
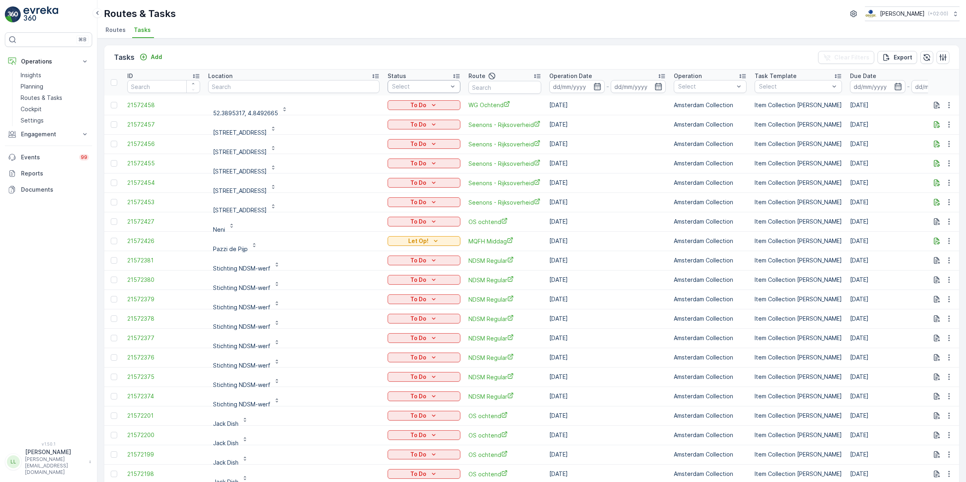
click at [396, 53] on div "Tasks Add Clear Filters Export" at bounding box center [531, 57] width 855 height 24
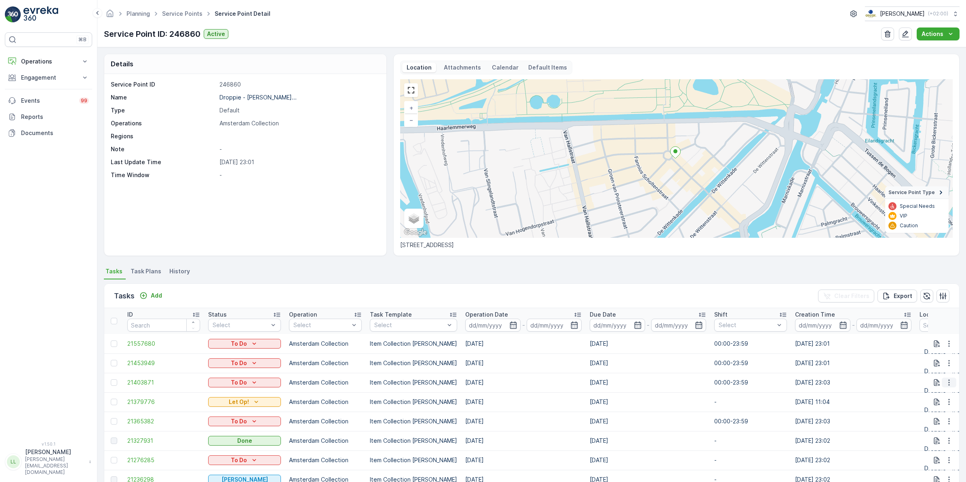
scroll to position [2, 0]
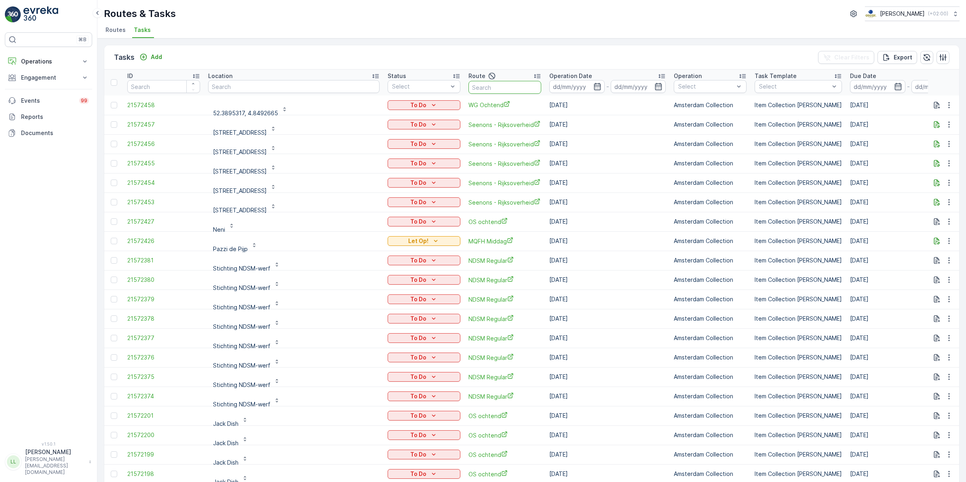
click at [468, 92] on input "text" at bounding box center [504, 87] width 73 height 13
type input "cs"
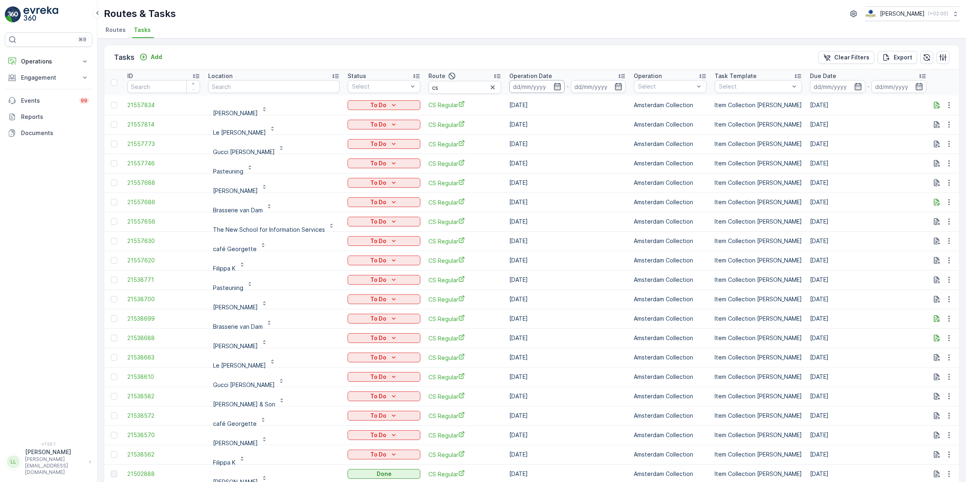
click at [552, 81] on input at bounding box center [536, 86] width 55 height 13
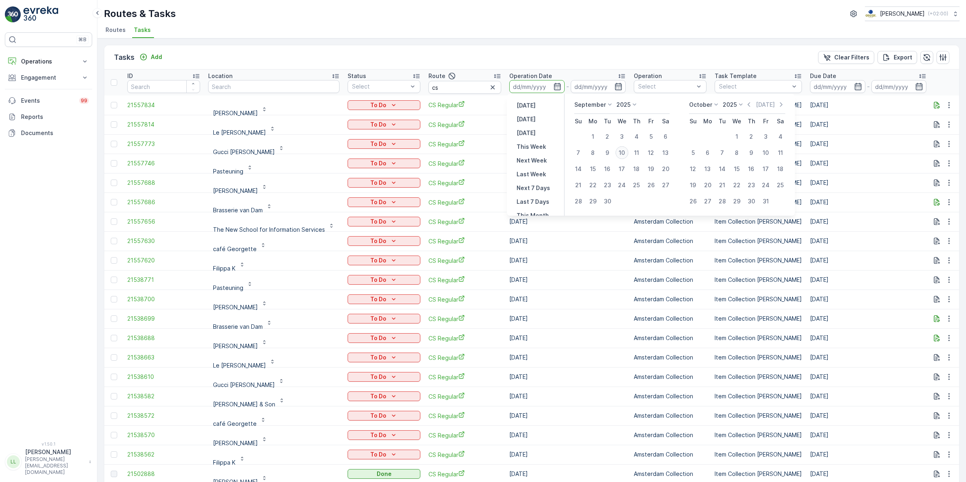
click at [627, 151] on div "10" at bounding box center [621, 152] width 13 height 13
type input "[DATE]"
click at [627, 151] on div "10" at bounding box center [621, 152] width 13 height 13
type input "[DATE]"
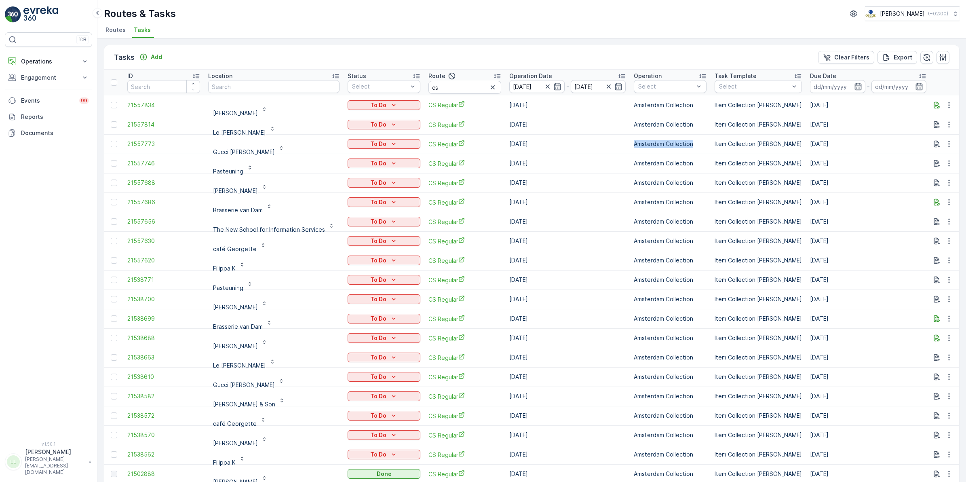
click at [629, 151] on td "Amsterdam Collection" at bounding box center [669, 143] width 81 height 19
drag, startPoint x: 627, startPoint y: 151, endPoint x: 588, endPoint y: 71, distance: 88.4
click at [588, 71] on th "Operation Date 10.09.2025 - 10.09.2025" at bounding box center [567, 82] width 124 height 26
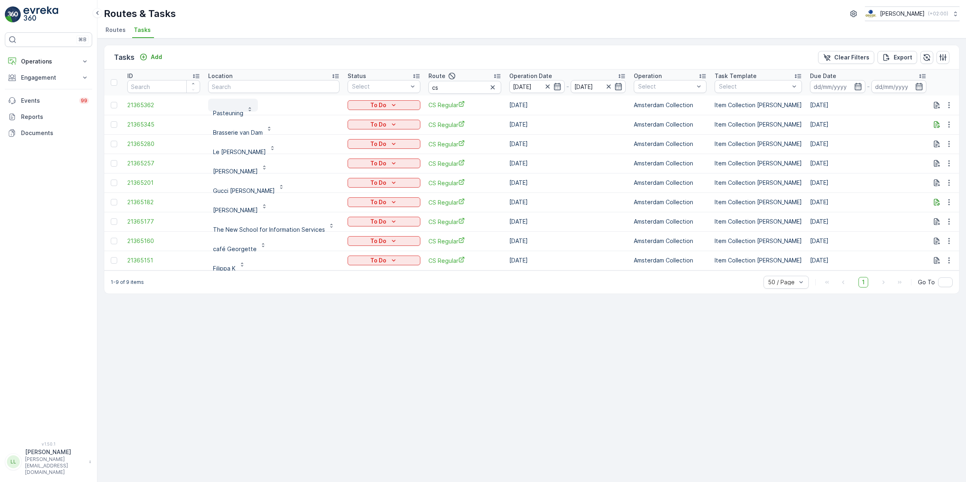
click at [229, 115] on p "Pasteuning" at bounding box center [228, 113] width 30 height 8
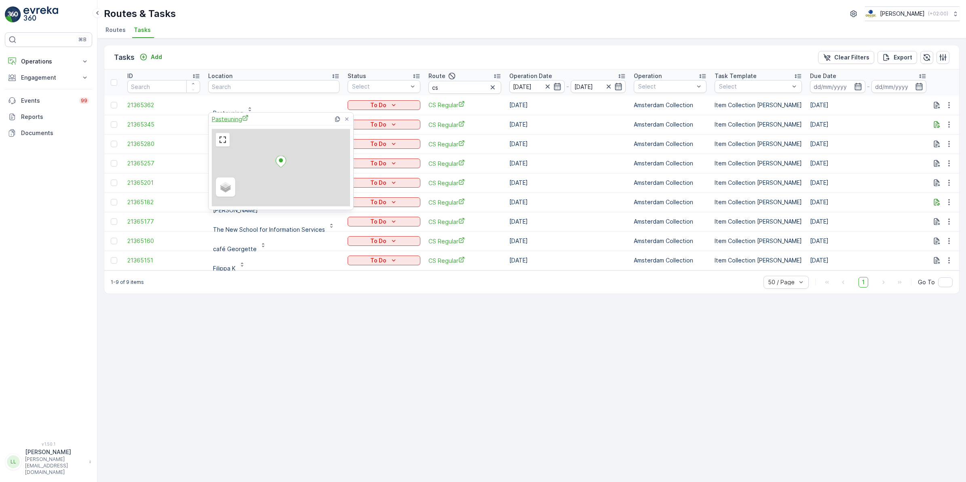
click at [229, 118] on span "Pasteuning" at bounding box center [230, 119] width 37 height 8
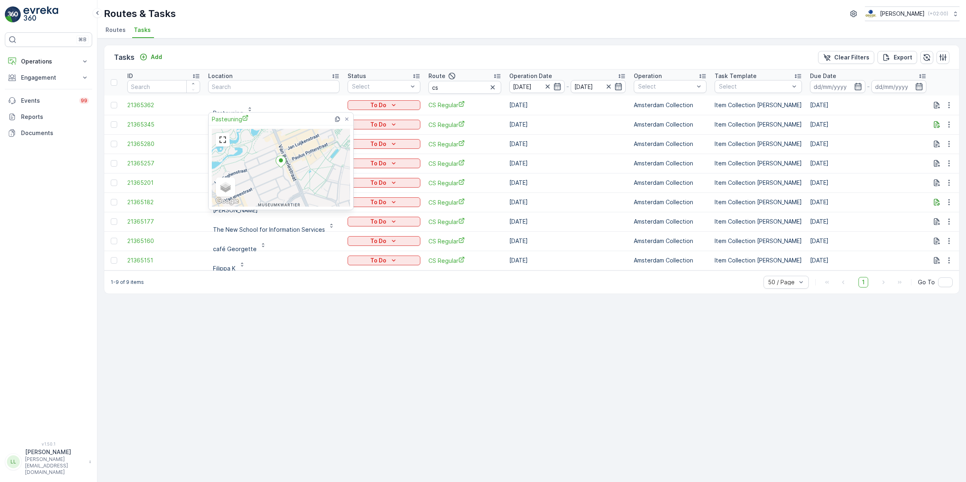
click at [272, 53] on div "Tasks Add Clear Filters Export" at bounding box center [531, 57] width 855 height 24
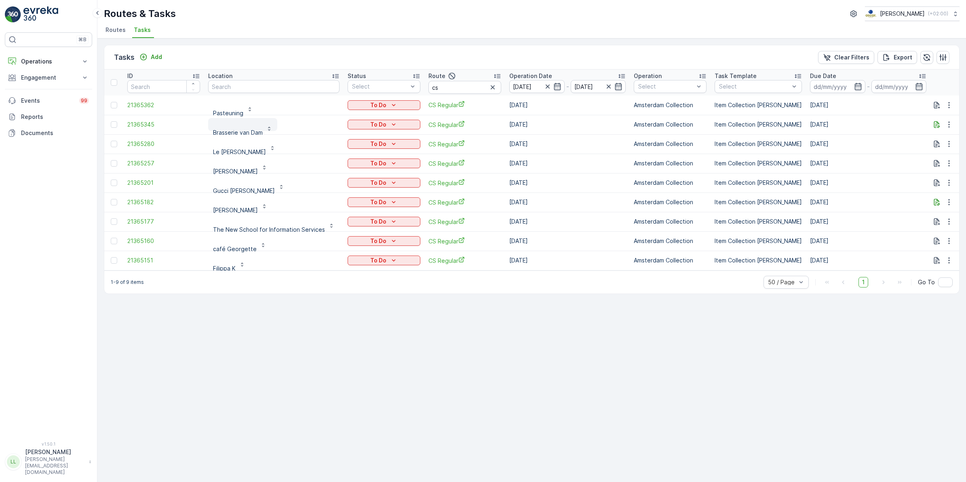
click at [231, 135] on p "Brasserie van Dam" at bounding box center [238, 132] width 50 height 8
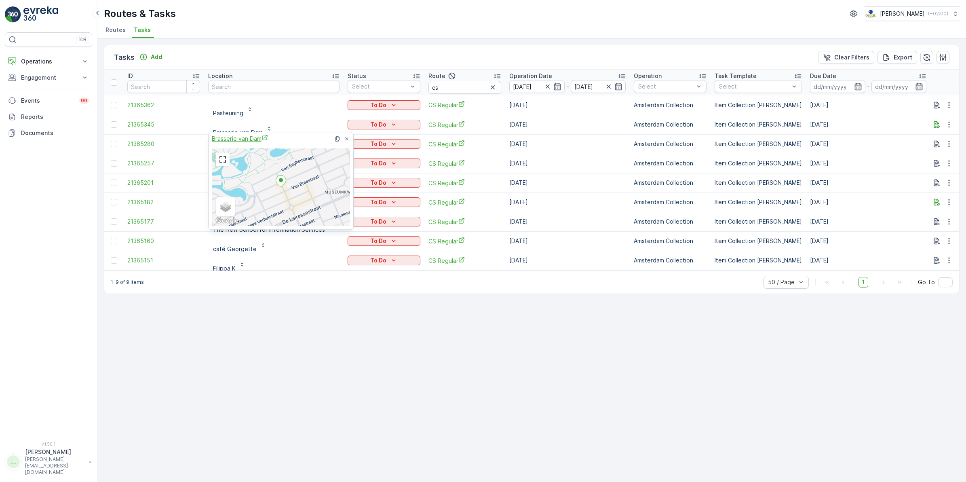
click at [236, 139] on span "Brasserie van Dam" at bounding box center [240, 138] width 56 height 8
click at [14, 219] on div "⌘B Operations Insights Planning Routes & Tasks Cockpit Settings Engagement Insi…" at bounding box center [48, 231] width 87 height 399
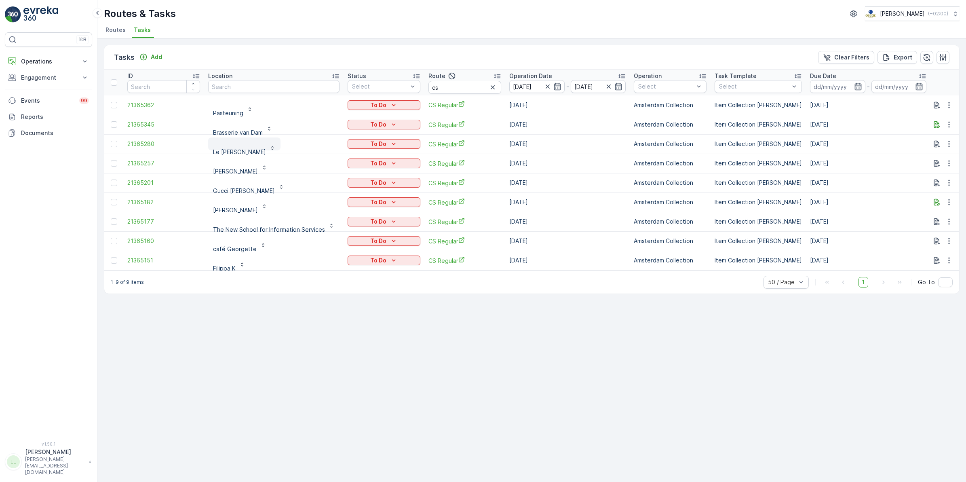
click at [235, 152] on p "Le Petit George" at bounding box center [239, 152] width 53 height 8
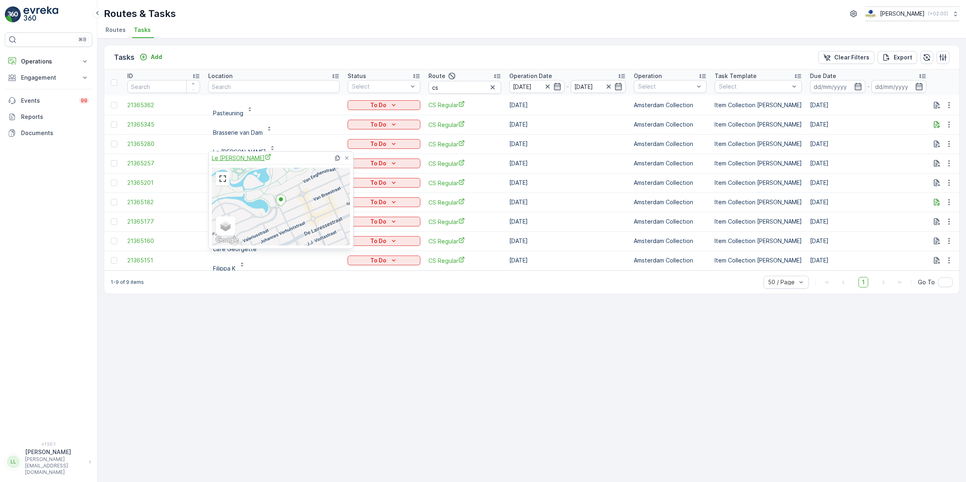
click at [235, 154] on span "Le Petit George" at bounding box center [241, 158] width 59 height 8
click at [278, 86] on input "text" at bounding box center [273, 86] width 131 height 13
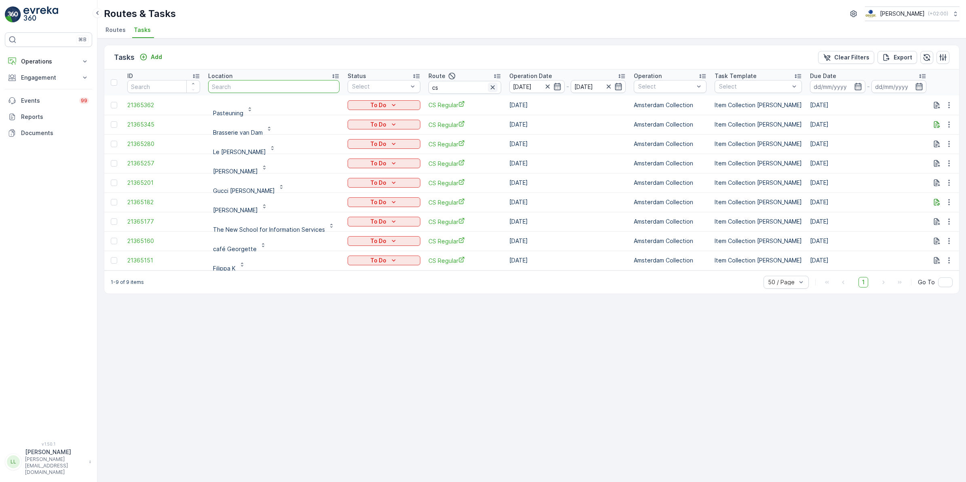
click at [491, 90] on icon "button" at bounding box center [492, 87] width 8 height 8
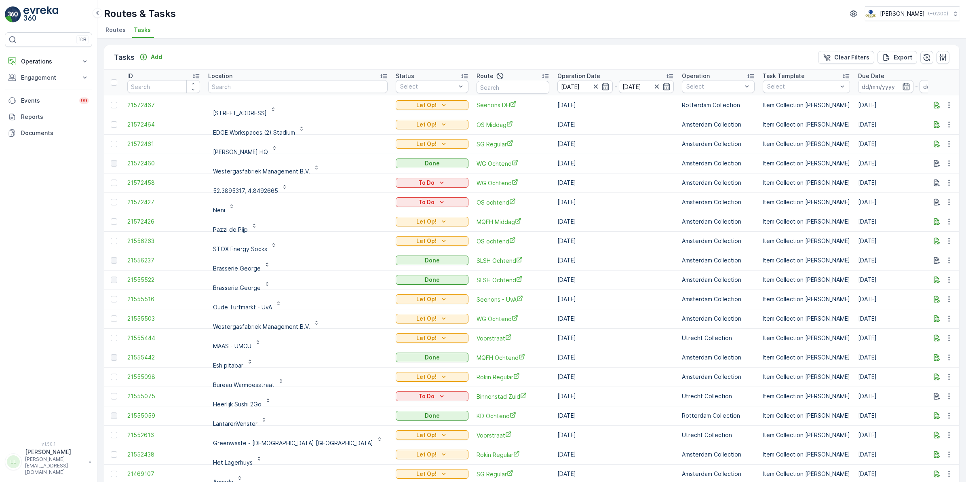
click at [274, 90] on input "text" at bounding box center [297, 86] width 179 height 13
type input "prote"
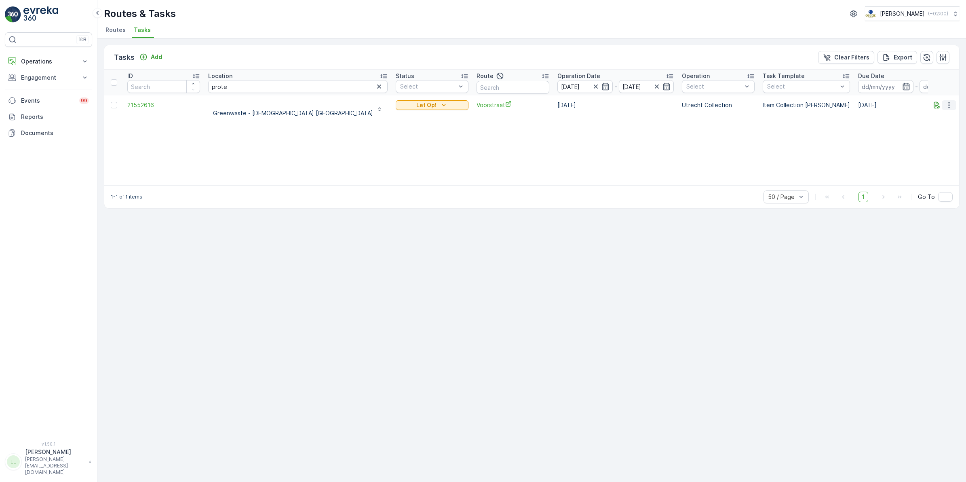
click at [948, 105] on icon "button" at bounding box center [948, 105] width 1 height 6
click at [930, 130] on div "History" at bounding box center [935, 127] width 61 height 11
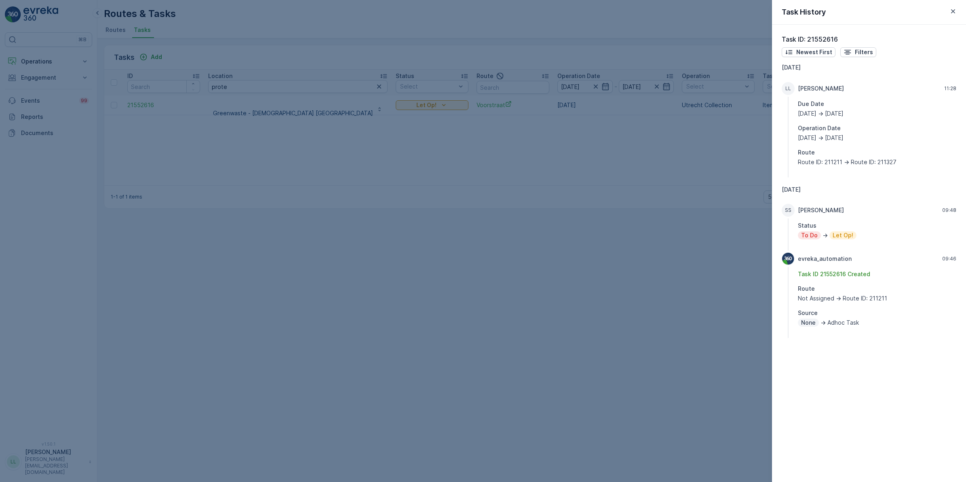
click at [691, 301] on div at bounding box center [483, 241] width 966 height 482
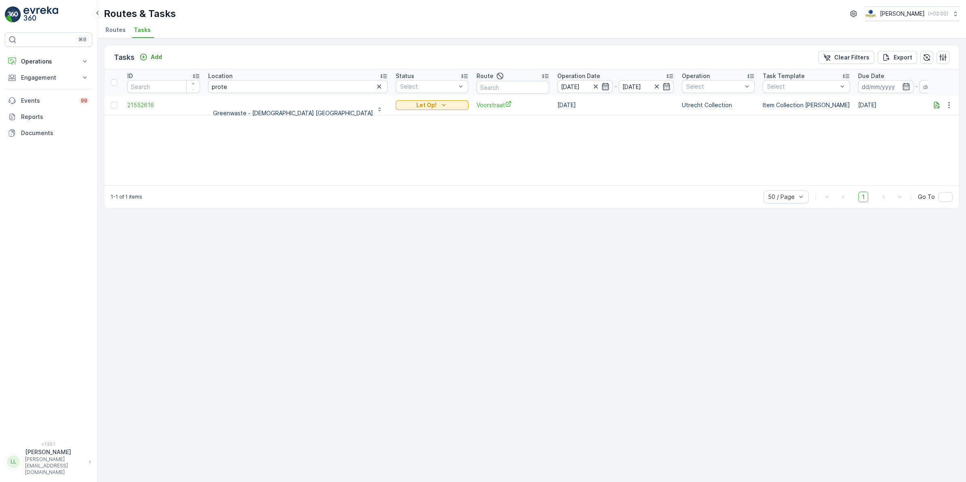
drag, startPoint x: 550, startPoint y: 85, endPoint x: 556, endPoint y: 83, distance: 6.9
click at [591, 85] on icon "button" at bounding box center [595, 86] width 8 height 8
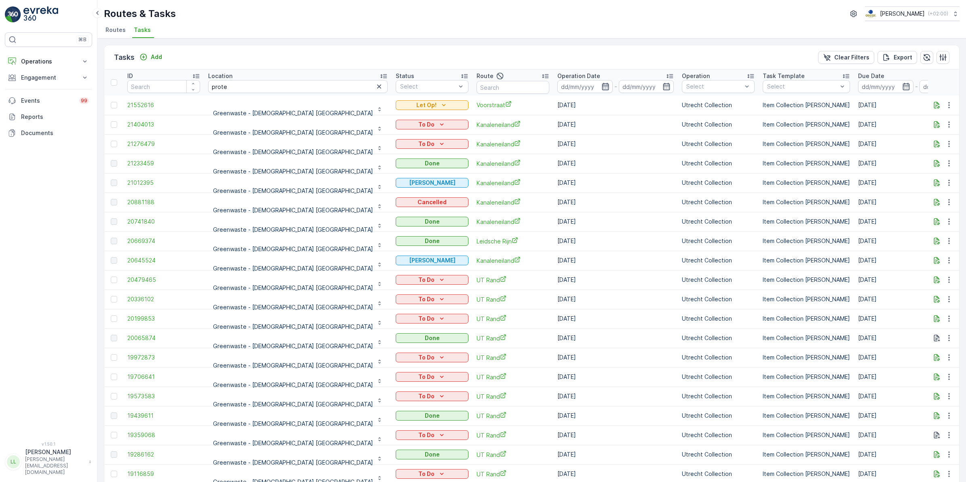
click at [602, 86] on icon "button" at bounding box center [605, 86] width 7 height 7
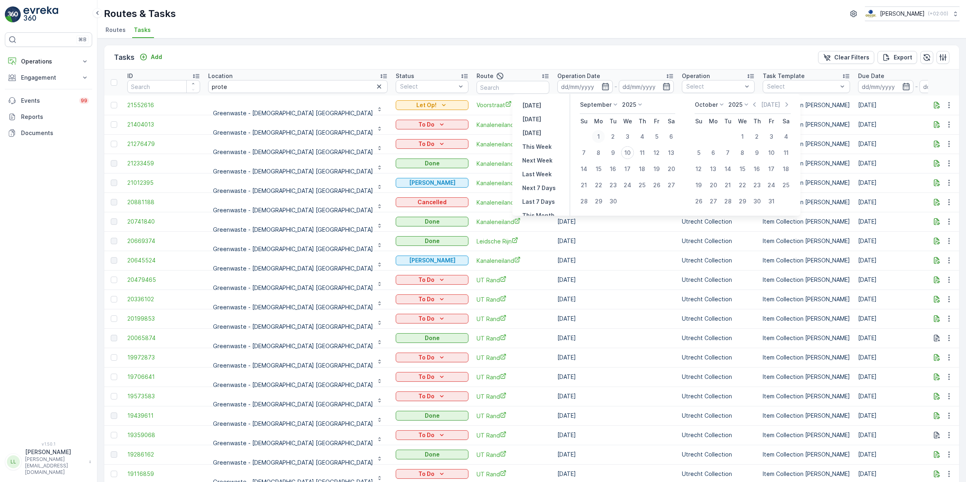
click at [601, 135] on div "1" at bounding box center [598, 136] width 13 height 13
type input "01.09.2025"
click at [614, 152] on div "9" at bounding box center [612, 152] width 13 height 13
type input "[DATE]"
click at [600, 132] on div "1" at bounding box center [598, 136] width 13 height 13
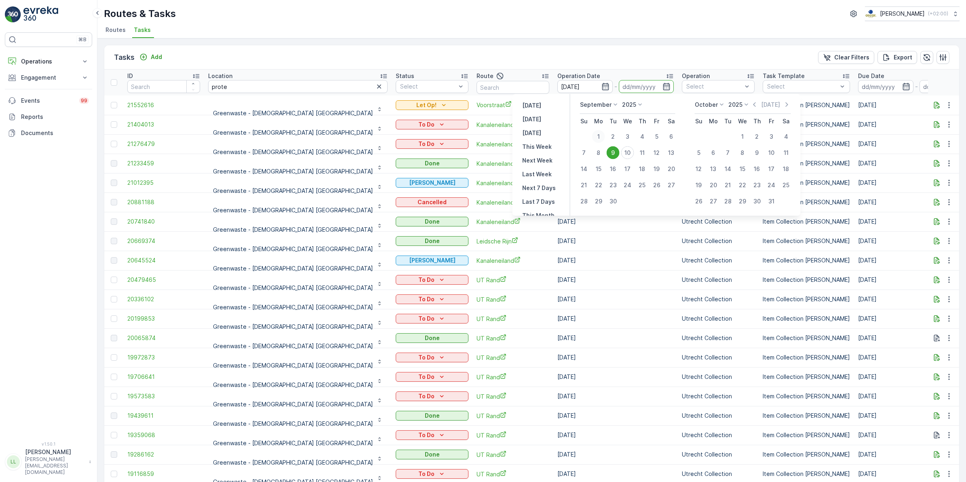
type input "[DATE]"
click at [610, 153] on div "9" at bounding box center [612, 152] width 13 height 13
type input "[DATE]"
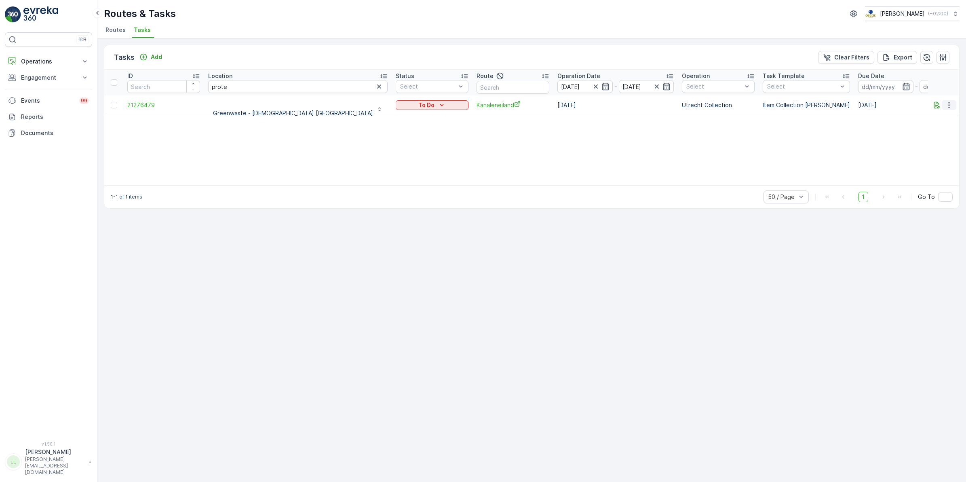
click at [947, 108] on icon "button" at bounding box center [949, 105] width 8 height 8
click at [924, 129] on span "History" at bounding box center [917, 128] width 19 height 8
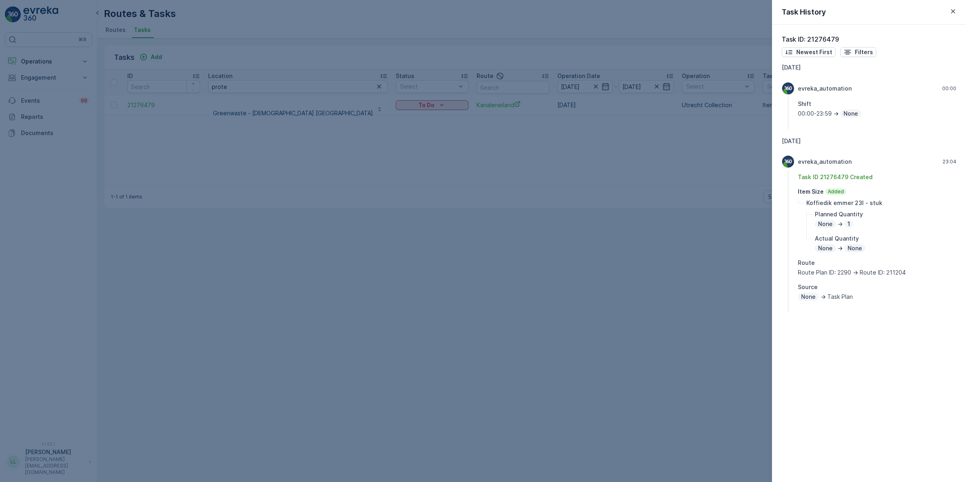
click at [713, 208] on div at bounding box center [483, 241] width 966 height 482
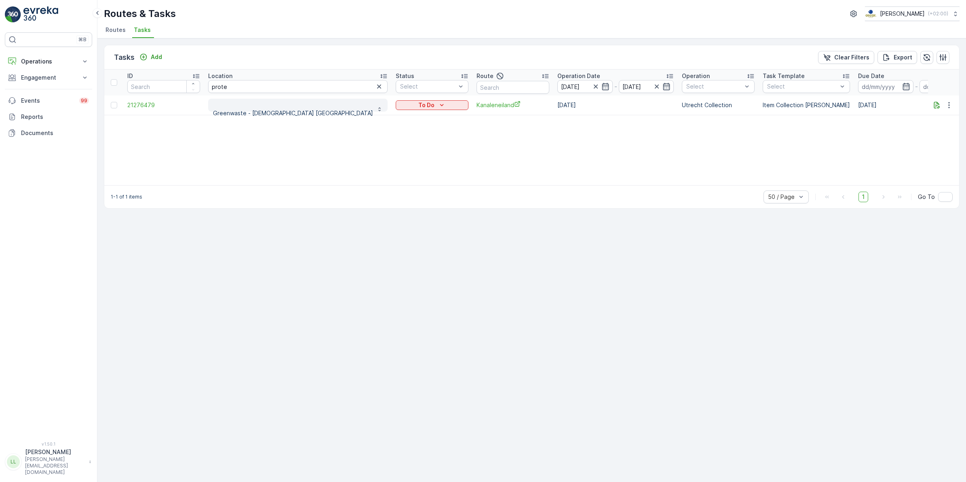
click at [274, 109] on p "Greenwaste - [DEMOGRAPHIC_DATA] [GEOGRAPHIC_DATA]" at bounding box center [293, 113] width 160 height 8
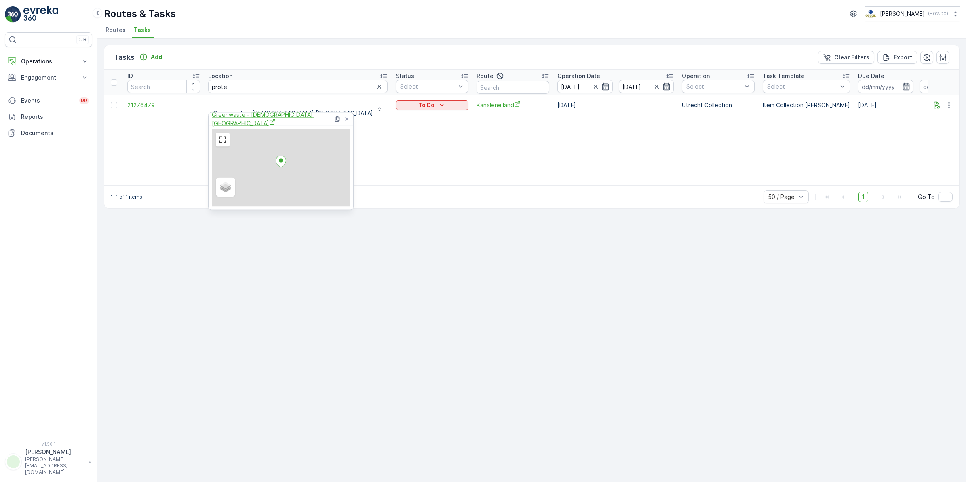
click at [261, 117] on span "Greenwaste - [DEMOGRAPHIC_DATA] [GEOGRAPHIC_DATA]" at bounding box center [273, 119] width 122 height 17
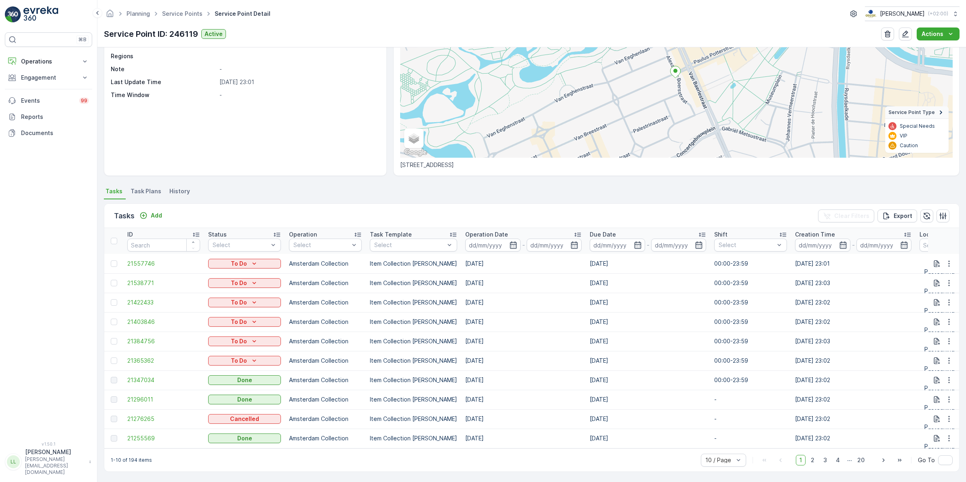
scroll to position [84, 0]
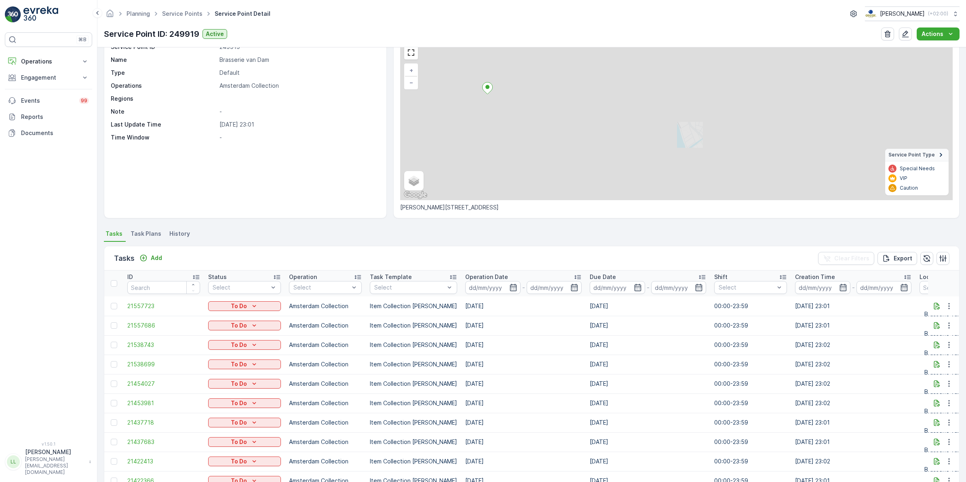
scroll to position [84, 0]
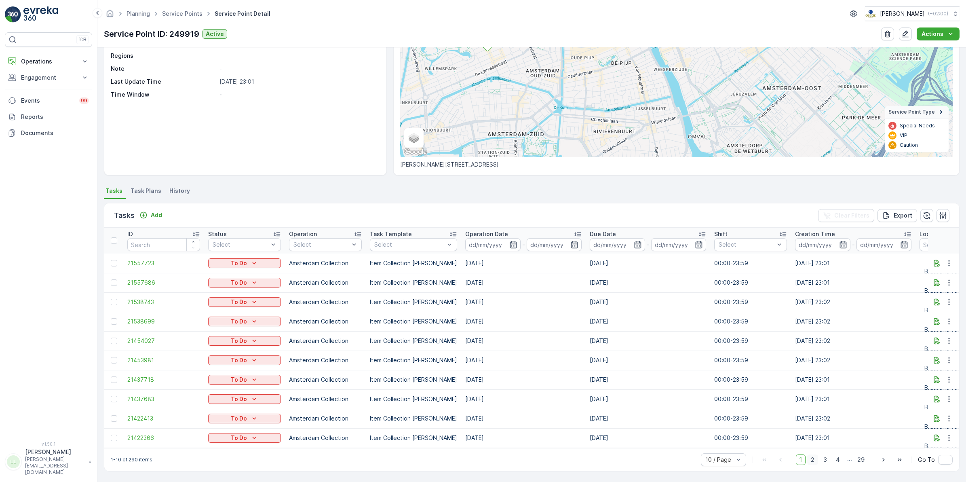
click at [811, 461] on span "2" at bounding box center [812, 459] width 11 height 11
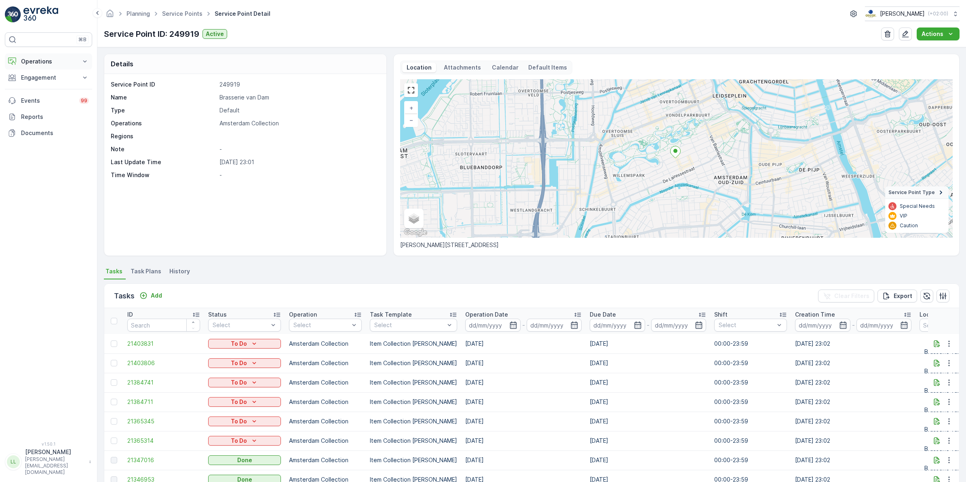
click at [48, 57] on button "Operations" at bounding box center [48, 61] width 87 height 16
click at [45, 95] on p "Routes & Tasks" at bounding box center [42, 98] width 42 height 8
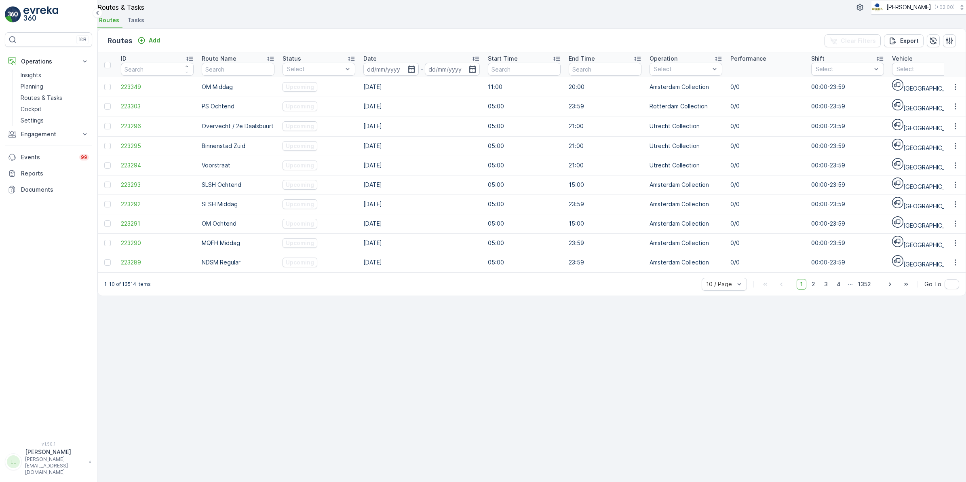
click at [140, 24] on span "Tasks" at bounding box center [135, 20] width 17 height 8
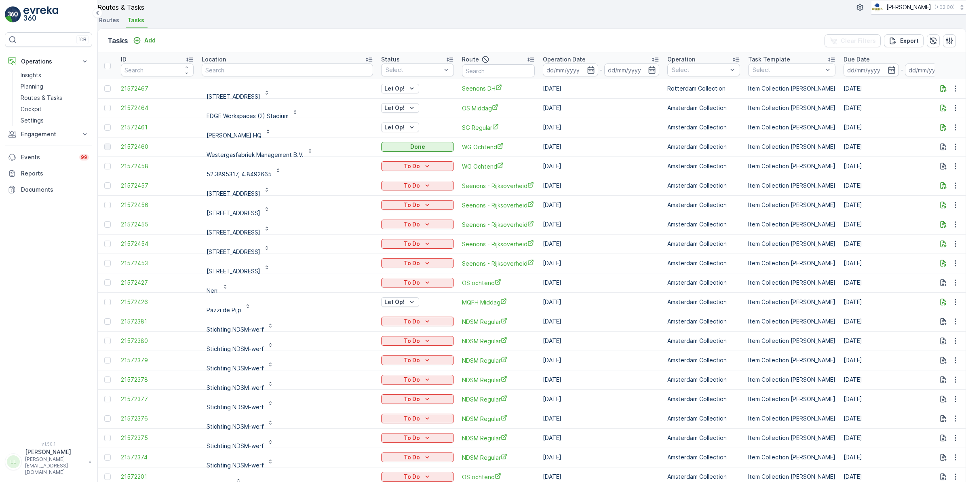
click at [268, 76] on input "text" at bounding box center [287, 69] width 171 height 13
type input "stromma"
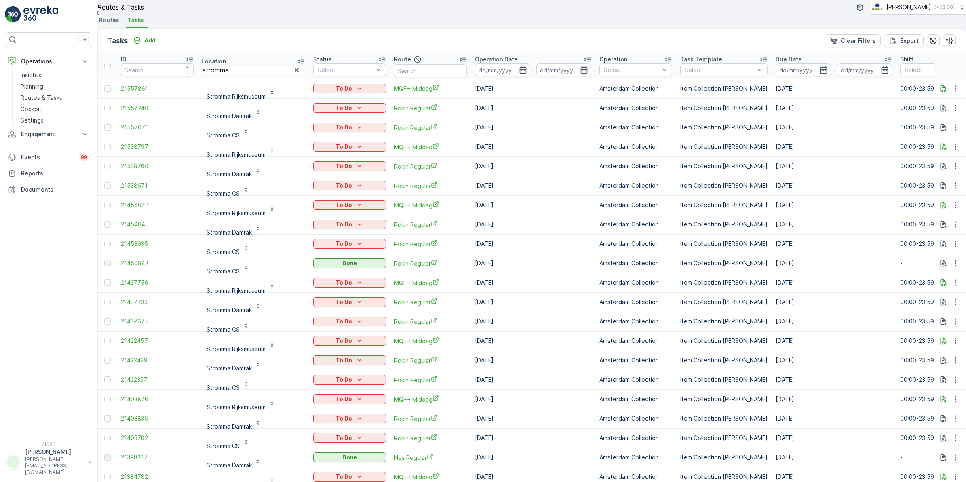
click at [255, 74] on input "stromma" at bounding box center [253, 69] width 103 height 9
type input "stromma cs"
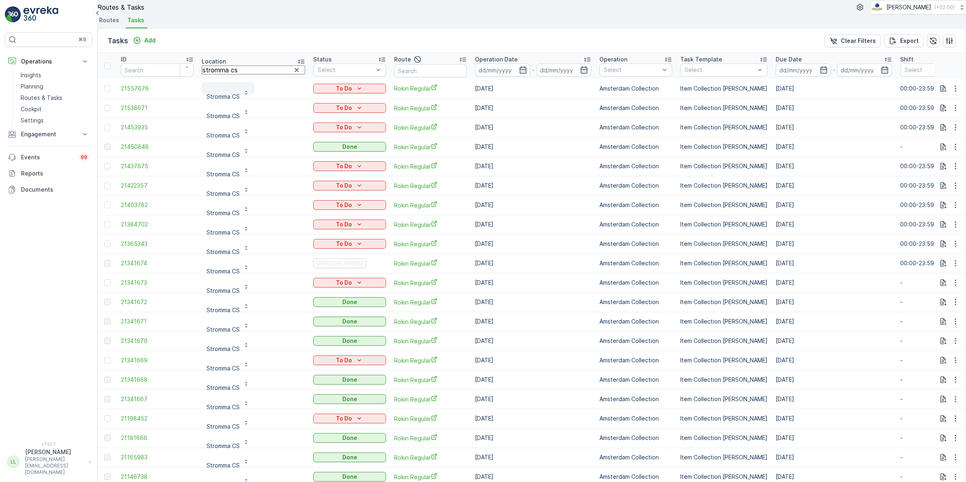
click at [231, 101] on p "Stromma CS" at bounding box center [222, 97] width 33 height 8
click at [234, 118] on span "Stromma CS" at bounding box center [228, 116] width 40 height 8
click at [293, 74] on icon "button" at bounding box center [297, 70] width 8 height 8
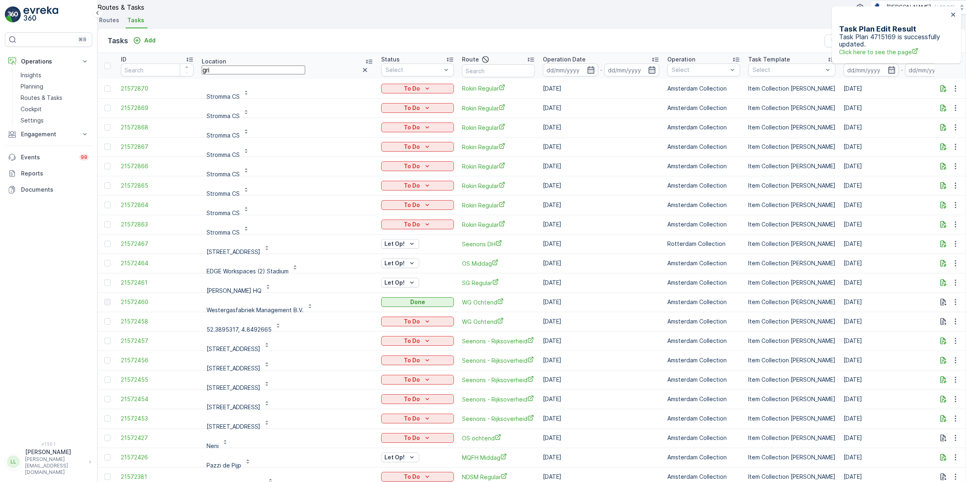
type input "griv"
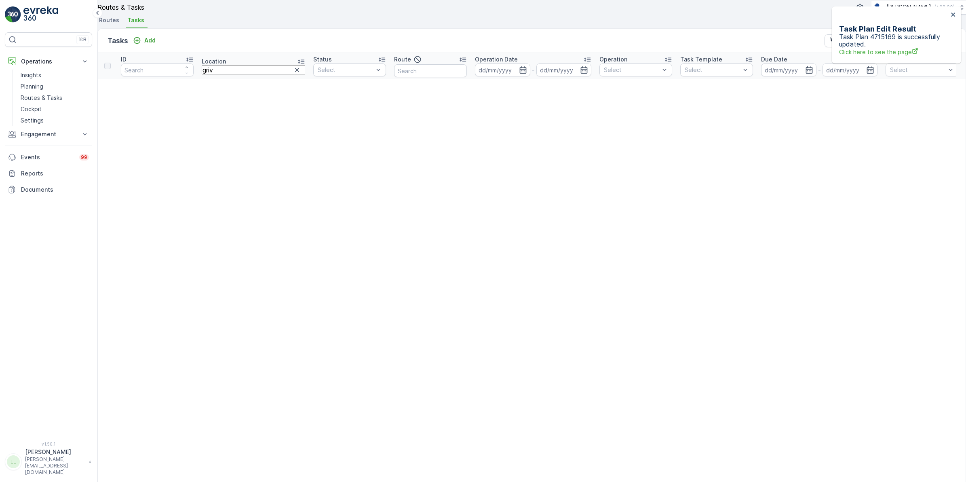
click at [255, 74] on input "griv" at bounding box center [253, 69] width 103 height 9
type input "grif"
click at [293, 74] on icon "button" at bounding box center [297, 70] width 8 height 8
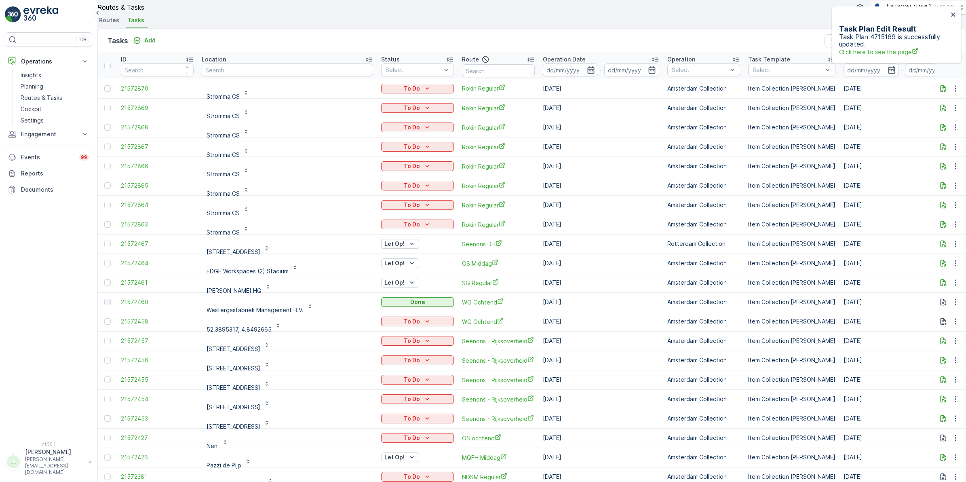
click at [587, 74] on icon "button" at bounding box center [591, 70] width 8 height 8
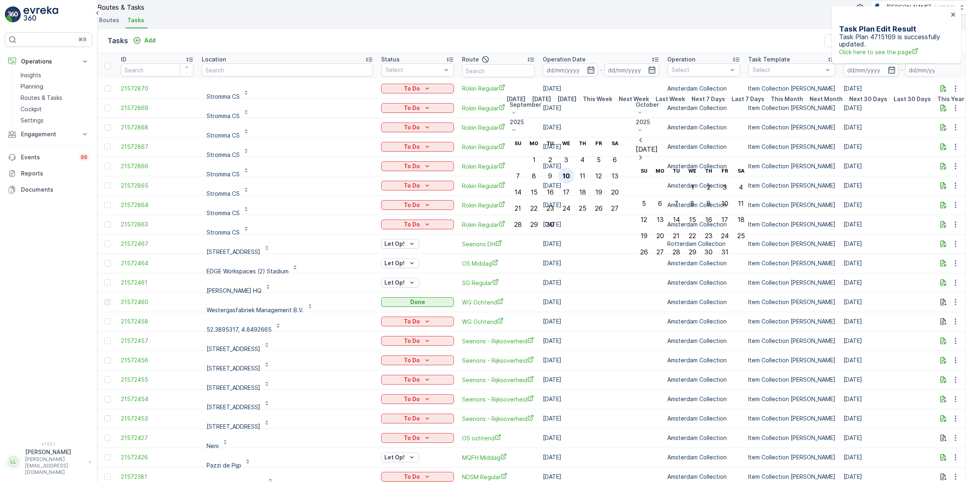
click at [570, 172] on div "10" at bounding box center [565, 175] width 7 height 7
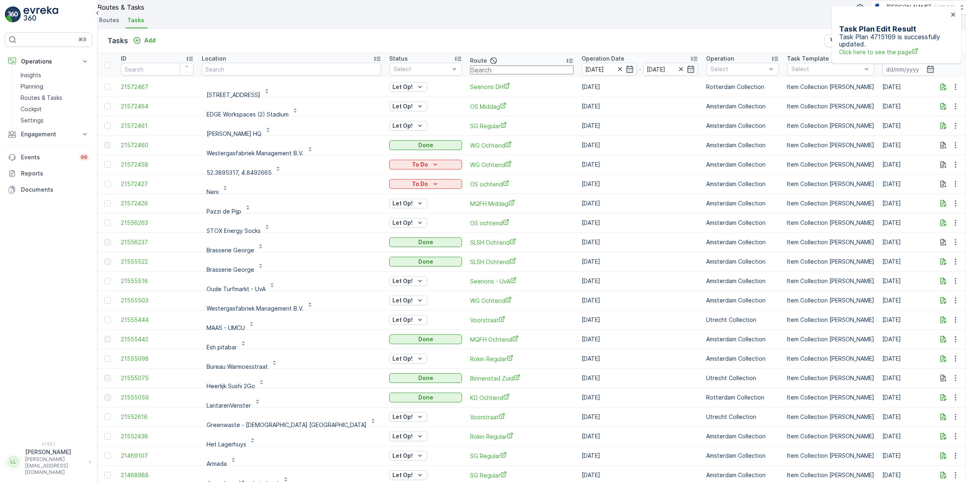
click at [476, 74] on input "text" at bounding box center [521, 69] width 103 height 9
type input "cs"
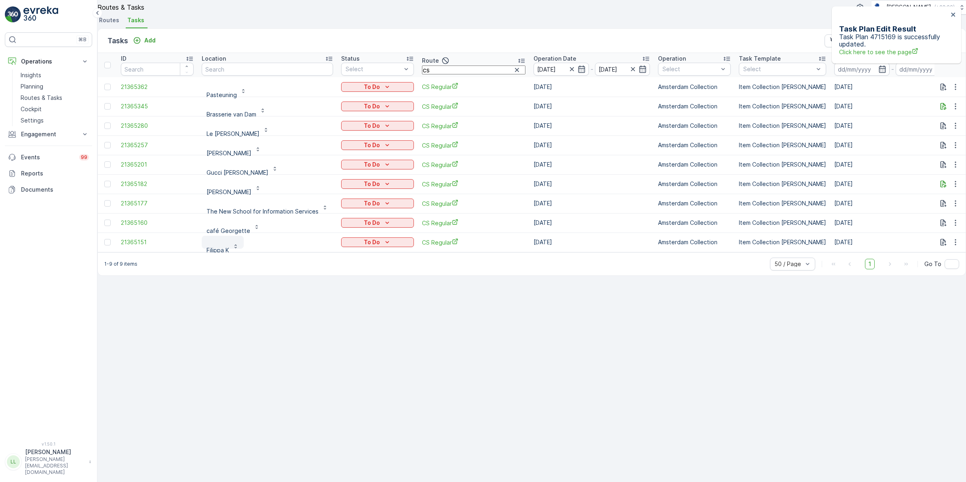
click at [229, 254] on p "Filippa K" at bounding box center [217, 250] width 23 height 8
click at [230, 276] on span "Filippa K" at bounding box center [222, 272] width 29 height 8
click at [389, 246] on icon "To Do" at bounding box center [387, 242] width 8 height 8
click at [364, 307] on span "Cancelled" at bounding box center [368, 311] width 27 height 8
click at [384, 91] on div "To Do" at bounding box center [377, 87] width 66 height 8
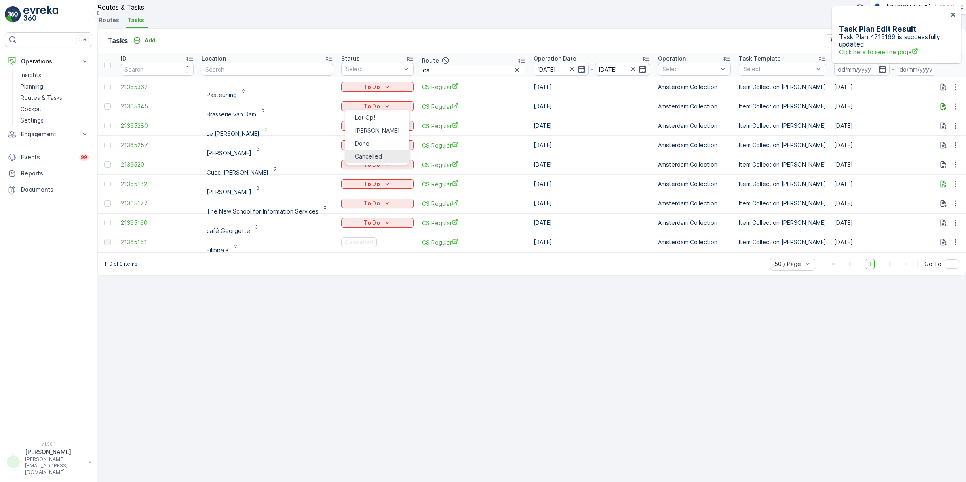
click at [366, 152] on span "Cancelled" at bounding box center [368, 156] width 27 height 8
click at [399, 110] on div "To Do" at bounding box center [377, 106] width 66 height 8
click at [368, 172] on span "Cancelled" at bounding box center [368, 176] width 27 height 8
click at [391, 130] on icon "To Do" at bounding box center [387, 126] width 8 height 8
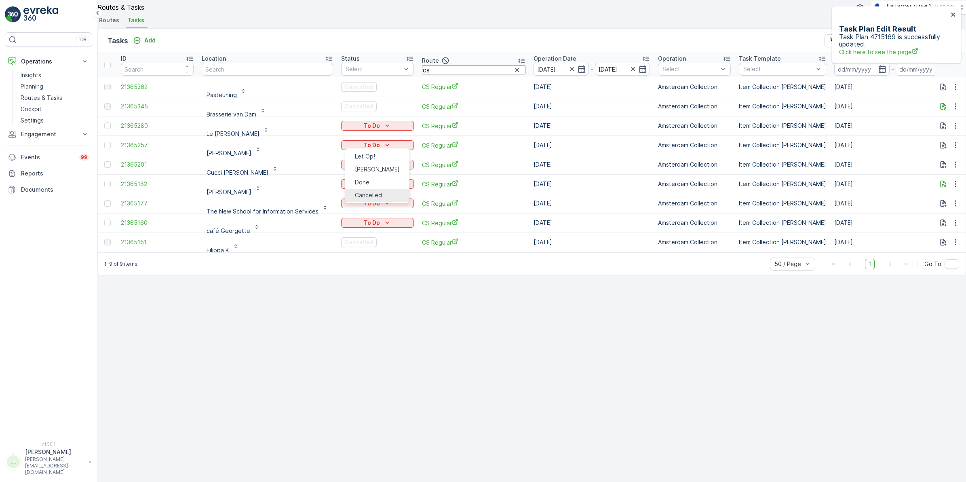
click at [367, 191] on span "Cancelled" at bounding box center [368, 195] width 27 height 8
click at [395, 149] on div "To Do" at bounding box center [377, 145] width 66 height 8
click at [370, 210] on span "Cancelled" at bounding box center [368, 214] width 27 height 8
click at [401, 168] on div "To Do" at bounding box center [377, 164] width 66 height 8
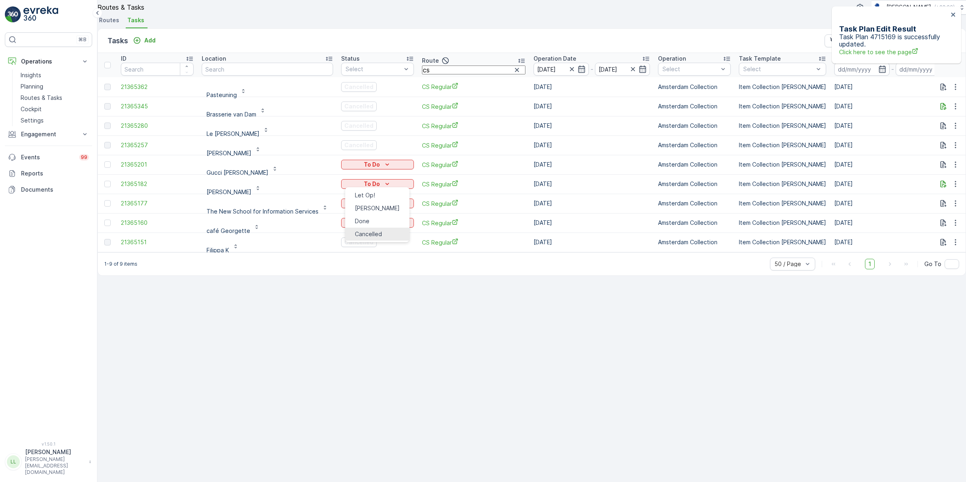
click at [364, 230] on span "Cancelled" at bounding box center [368, 234] width 27 height 8
click at [389, 188] on icon "To Do" at bounding box center [387, 184] width 8 height 8
click at [367, 249] on span "Cancelled" at bounding box center [368, 253] width 27 height 8
click at [391, 207] on icon "To Do" at bounding box center [387, 203] width 8 height 8
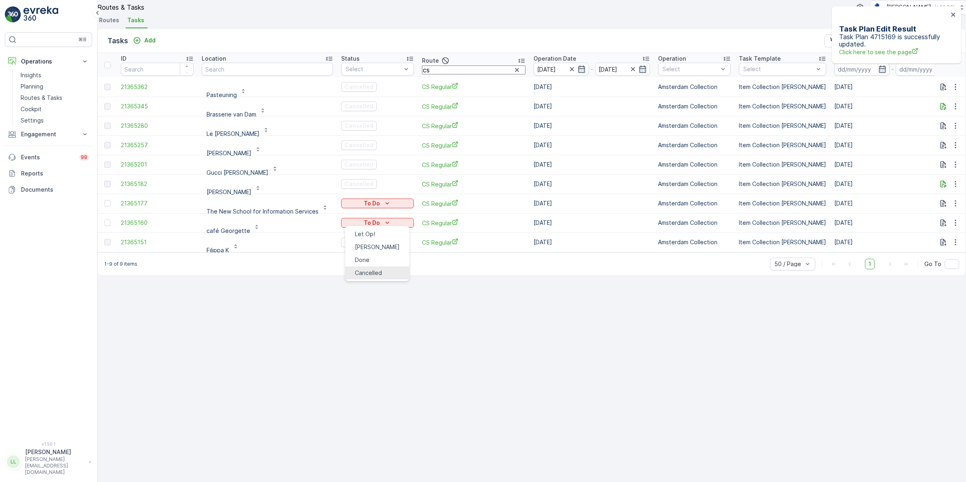
click at [366, 269] on span "Cancelled" at bounding box center [368, 273] width 27 height 8
click at [401, 227] on div "To Do" at bounding box center [377, 223] width 66 height 8
click at [364, 288] on span "Cancelled" at bounding box center [368, 292] width 27 height 8
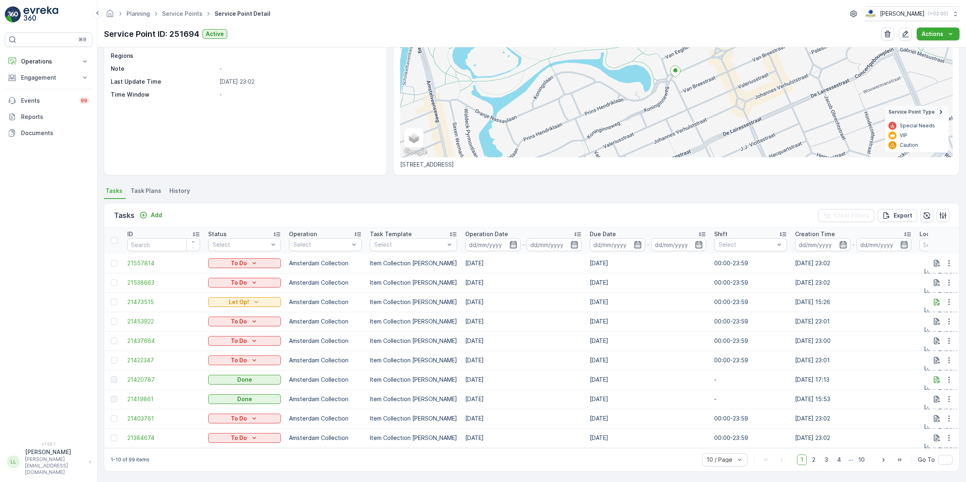
scroll to position [84, 0]
click at [934, 299] on icon "button" at bounding box center [937, 302] width 6 height 7
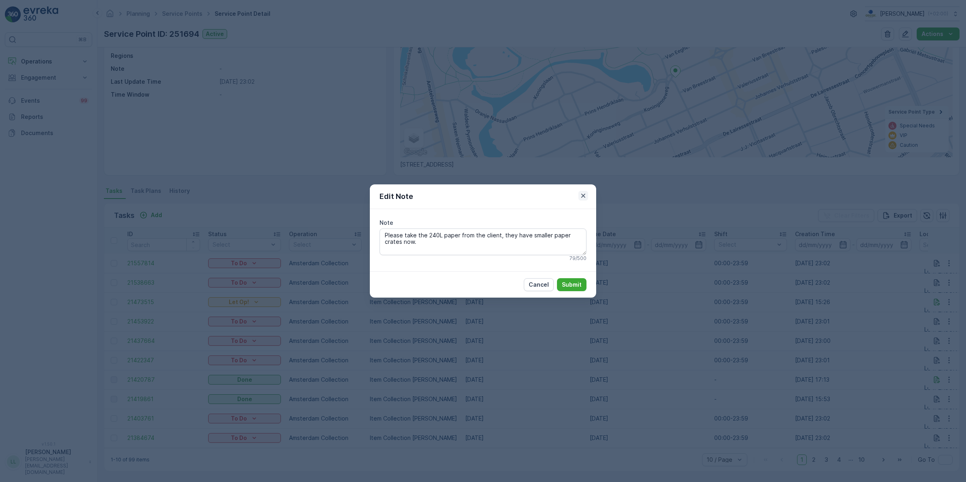
click at [585, 194] on icon "button" at bounding box center [583, 196] width 4 height 4
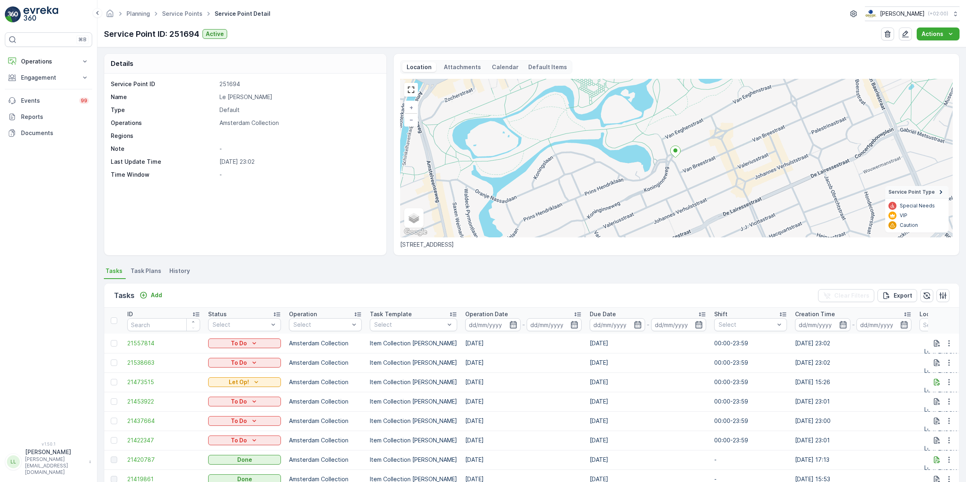
scroll to position [0, 0]
click at [40, 59] on p "Operations" at bounding box center [48, 61] width 55 height 8
click at [59, 97] on p "Routes & Tasks" at bounding box center [42, 98] width 42 height 8
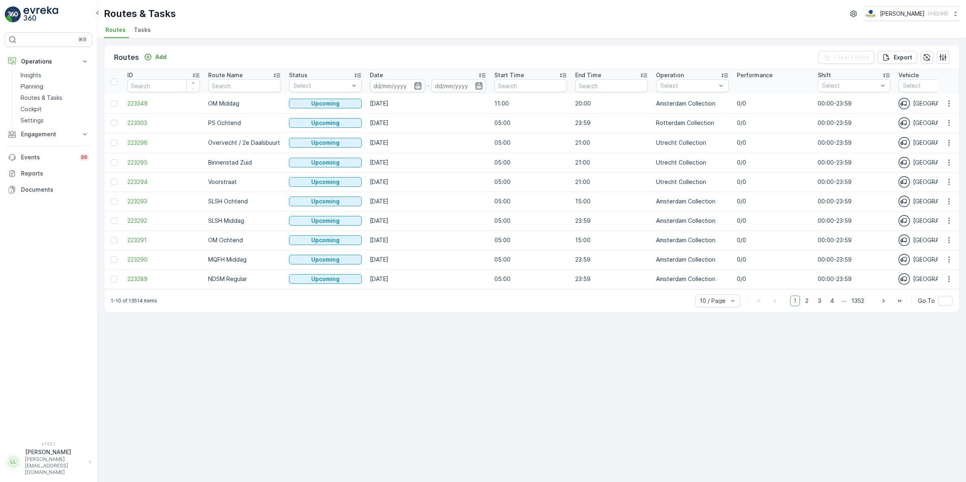
click at [136, 26] on span "Tasks" at bounding box center [142, 30] width 17 height 8
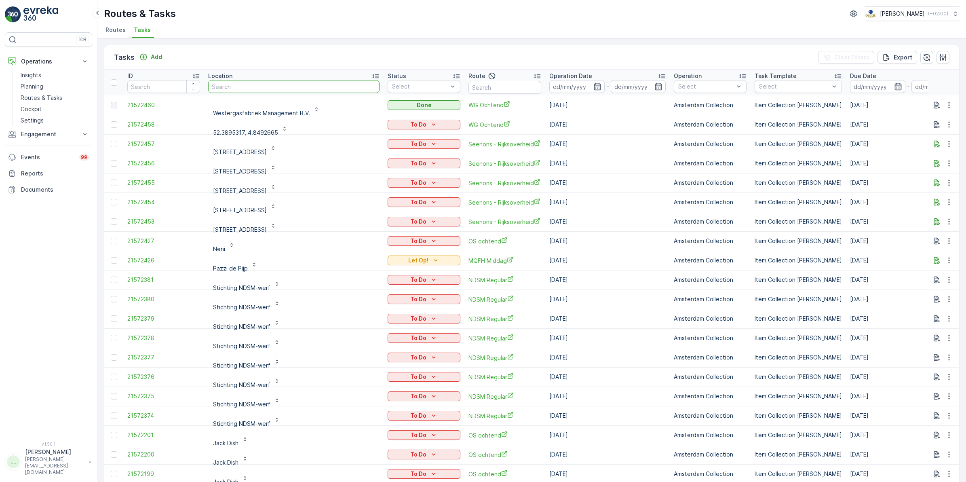
click at [277, 89] on input "text" at bounding box center [293, 86] width 171 height 13
type input "le petit"
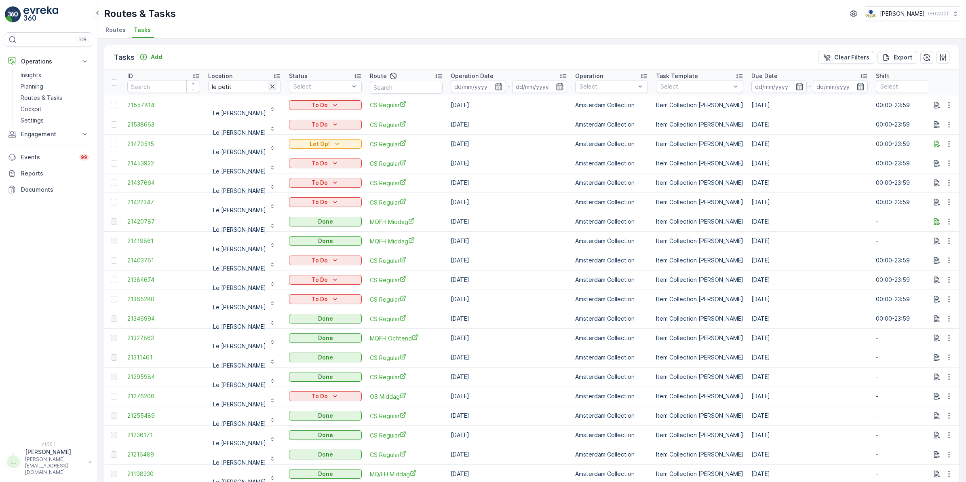
click at [271, 86] on icon "button" at bounding box center [272, 86] width 8 height 8
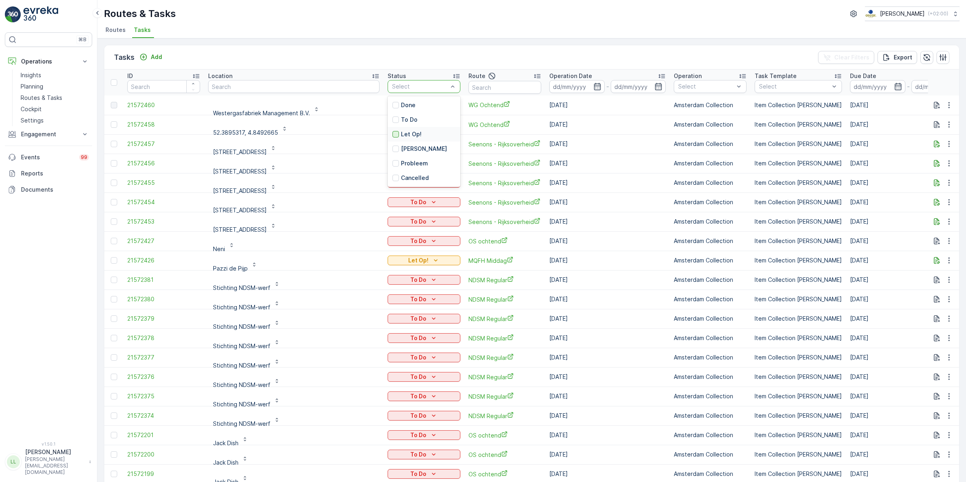
click at [392, 134] on div at bounding box center [395, 134] width 6 height 6
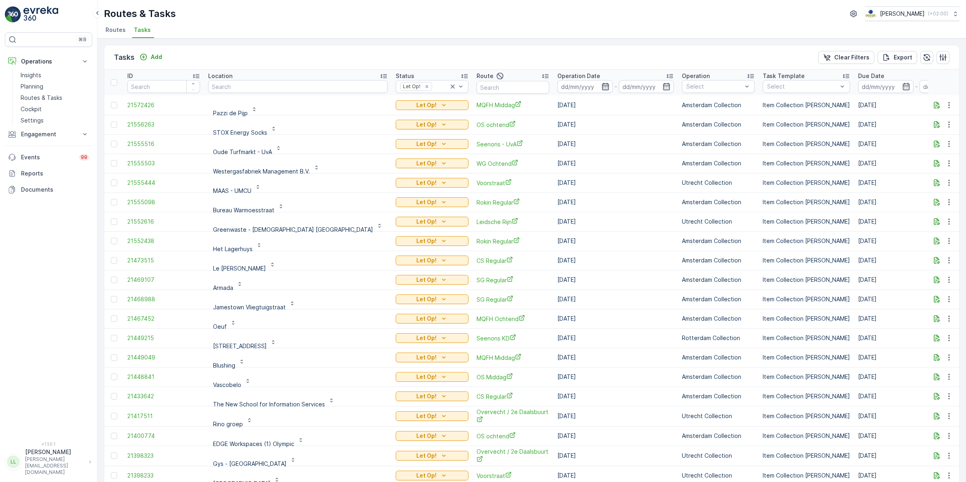
click at [602, 84] on icon "button" at bounding box center [605, 86] width 7 height 7
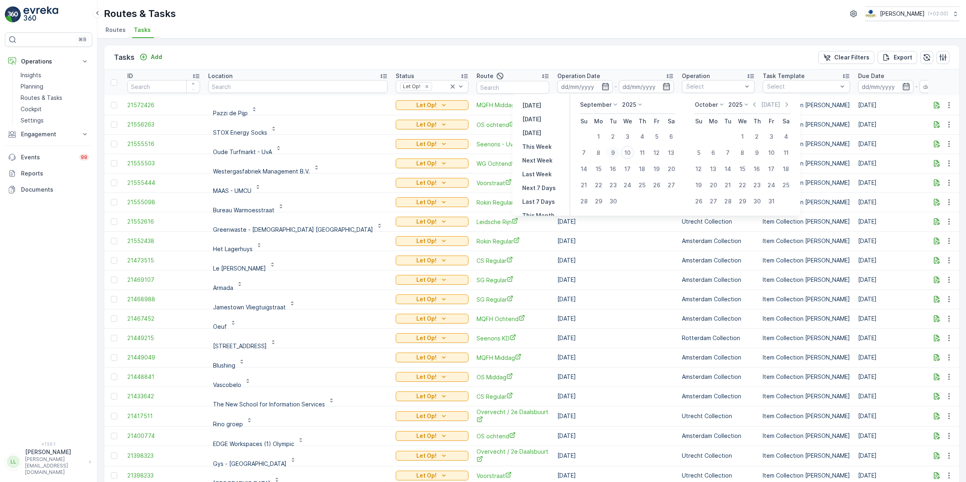
click at [617, 152] on div "9" at bounding box center [612, 152] width 13 height 13
type input "09.09.2025"
click at [617, 152] on div "9" at bounding box center [612, 152] width 13 height 13
type input "[DATE]"
click at [617, 152] on div "9" at bounding box center [612, 152] width 13 height 13
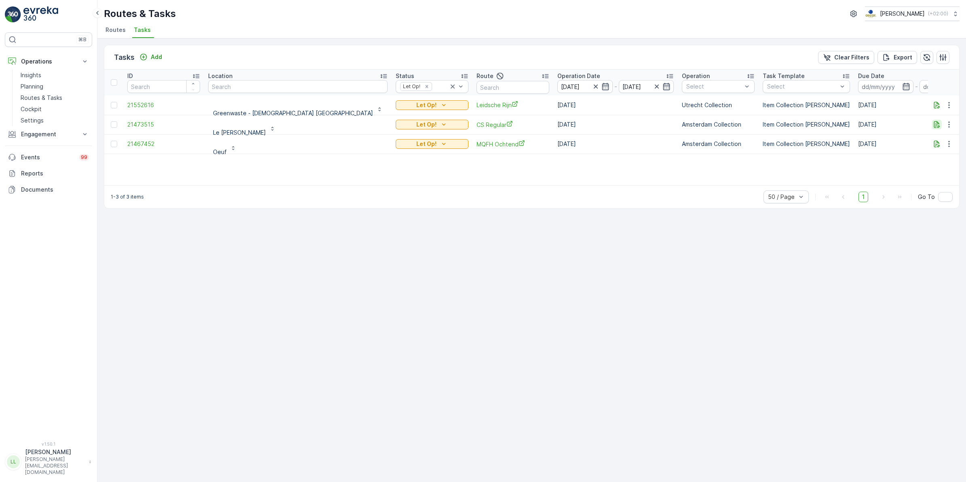
click at [939, 124] on icon "button" at bounding box center [936, 124] width 8 height 8
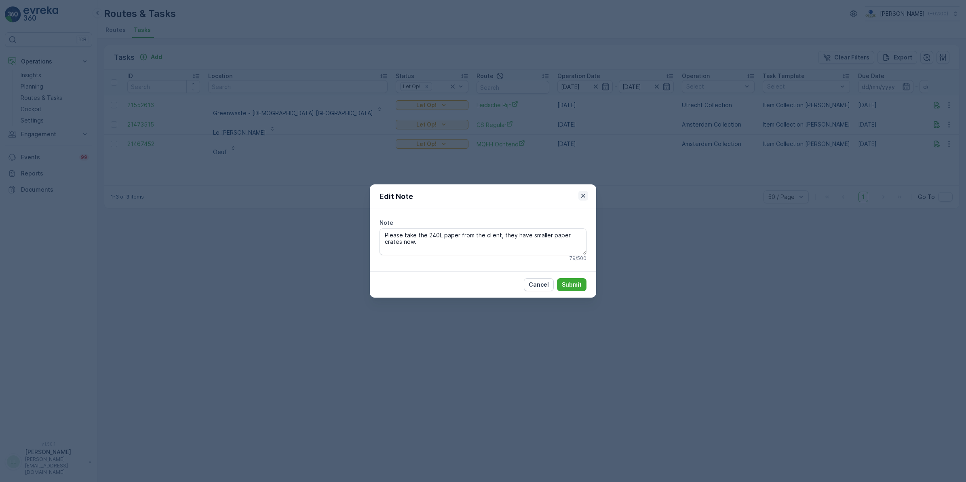
click at [580, 196] on icon "button" at bounding box center [583, 196] width 8 height 8
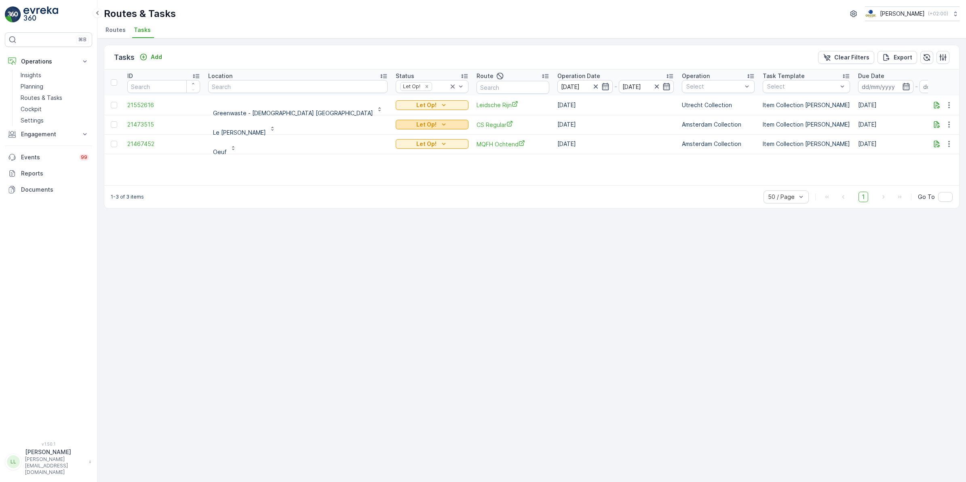
click at [397, 120] on button "Let Op!" at bounding box center [432, 125] width 73 height 10
click at [368, 146] on span "Done" at bounding box center [363, 147] width 15 height 8
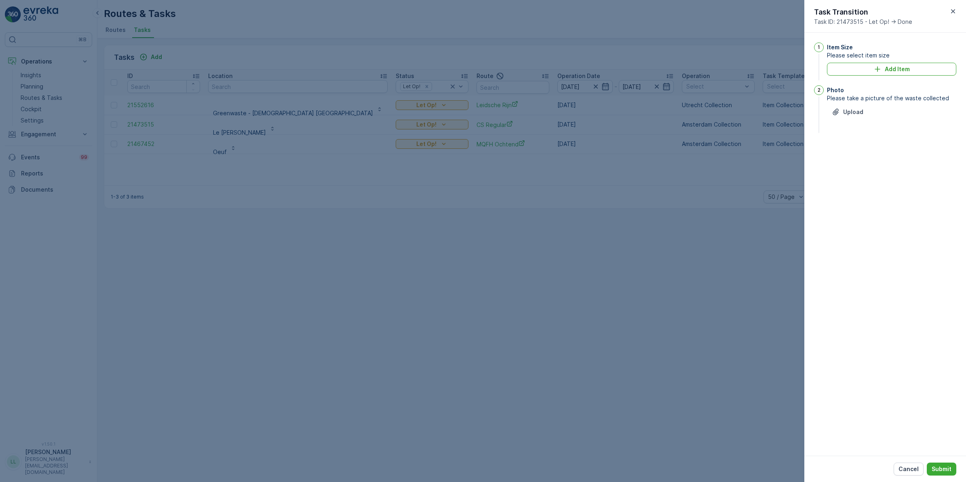
drag, startPoint x: 942, startPoint y: 465, endPoint x: 939, endPoint y: 460, distance: 6.2
click at [943, 465] on p "Submit" at bounding box center [941, 469] width 20 height 8
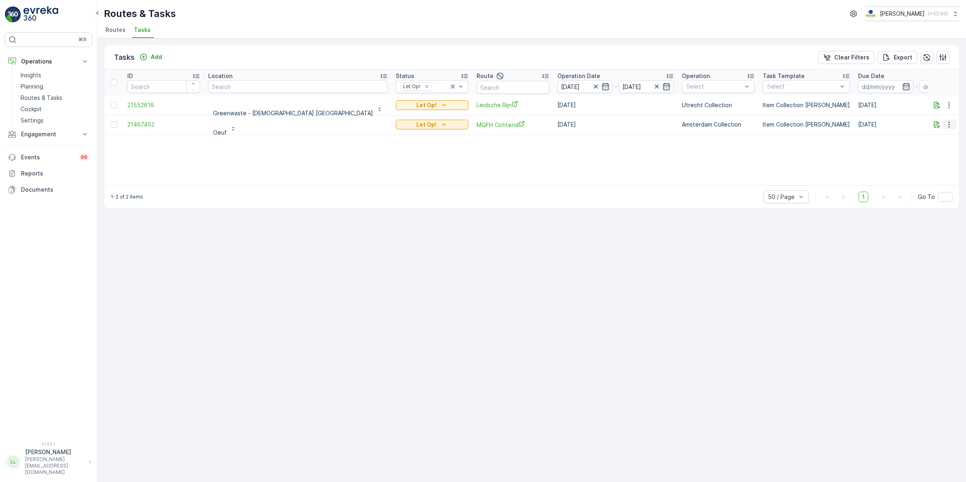
click at [951, 125] on icon "button" at bounding box center [949, 124] width 8 height 8
click at [937, 124] on icon "button" at bounding box center [936, 124] width 8 height 8
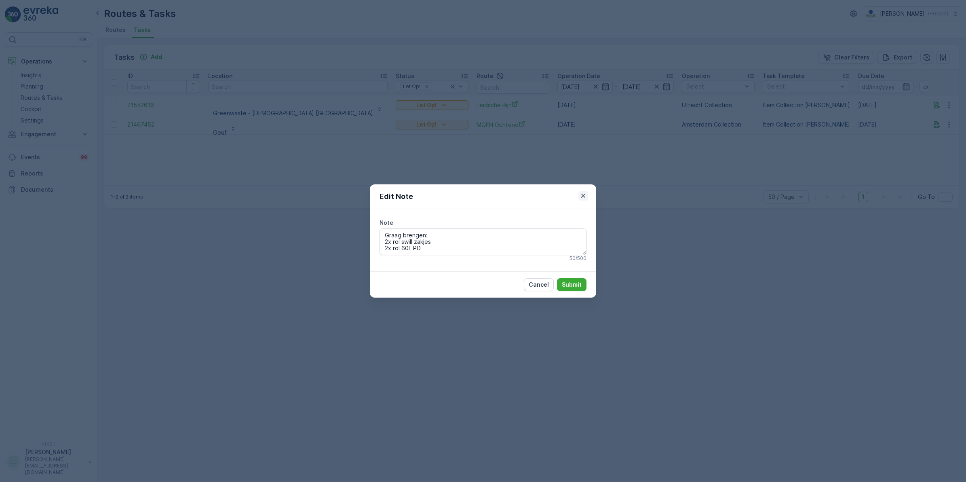
click at [583, 194] on icon "button" at bounding box center [583, 196] width 8 height 8
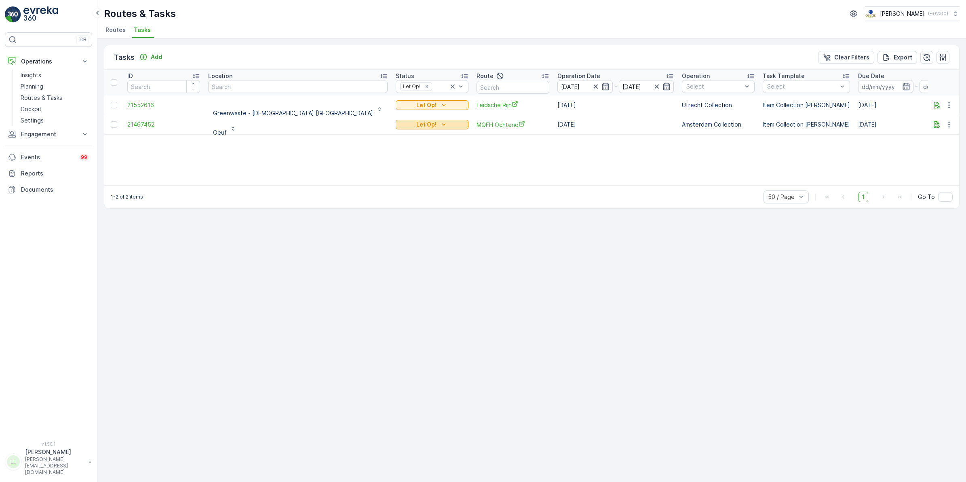
click at [413, 122] on div "Let Op!" at bounding box center [432, 124] width 66 height 8
click at [364, 150] on span "Done" at bounding box center [363, 147] width 15 height 8
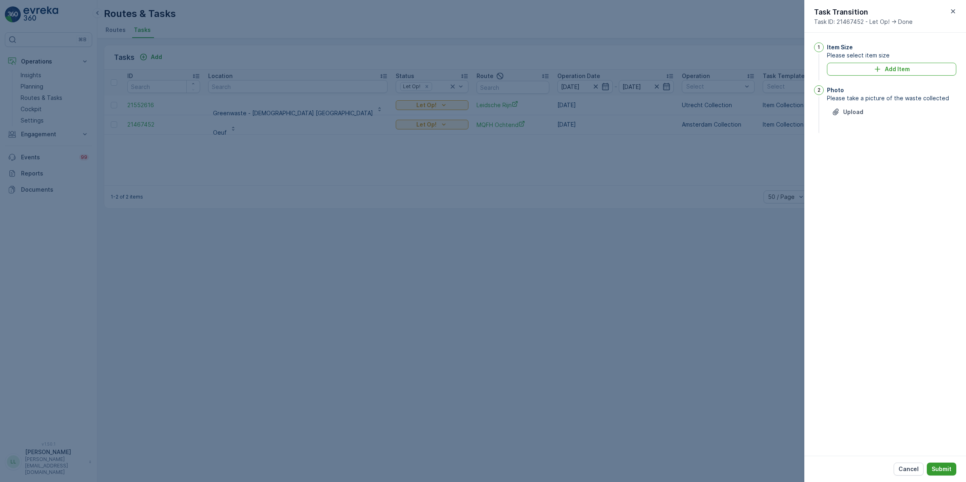
click at [953, 471] on button "Submit" at bounding box center [940, 468] width 29 height 13
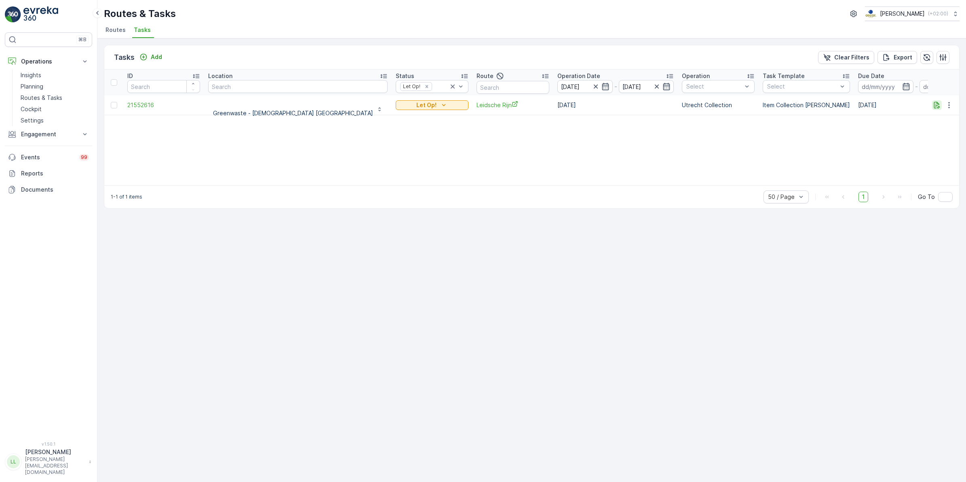
click at [936, 103] on icon "button" at bounding box center [936, 105] width 8 height 8
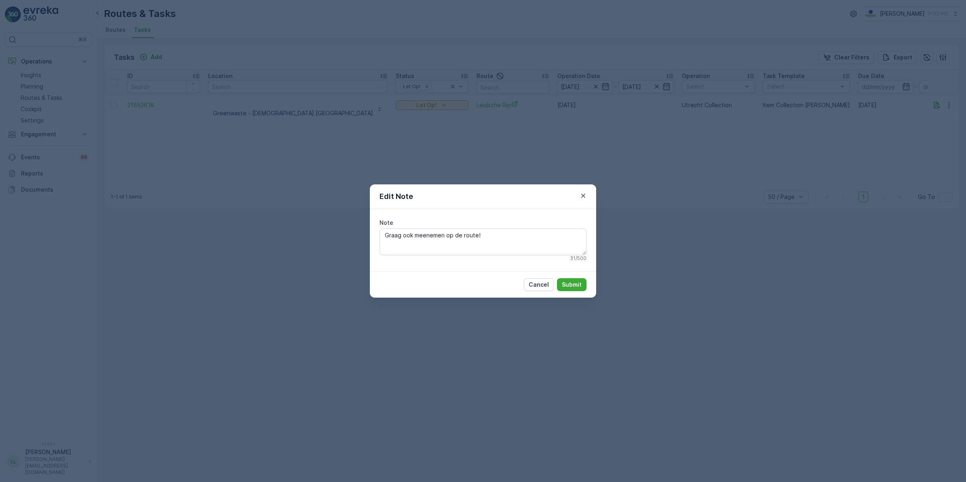
click at [585, 195] on icon "button" at bounding box center [583, 196] width 8 height 8
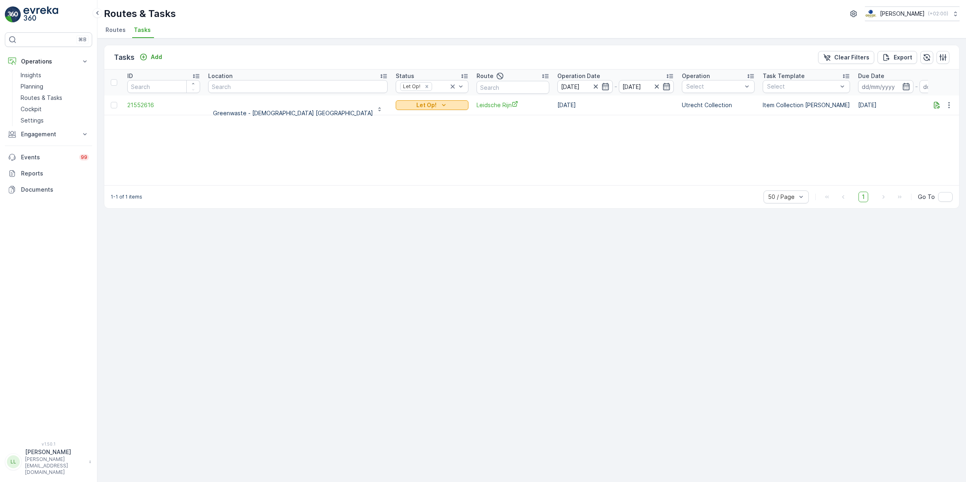
click at [403, 102] on div "Let Op!" at bounding box center [432, 105] width 66 height 8
click at [431, 147] on div "ID Location Status Let Op! Route Operation Date 09.09.2025 - 09.09.2025 Operati…" at bounding box center [531, 127] width 855 height 116
click at [948, 105] on icon "button" at bounding box center [948, 105] width 1 height 6
click at [926, 140] on span "Change Route" at bounding box center [927, 139] width 39 height 8
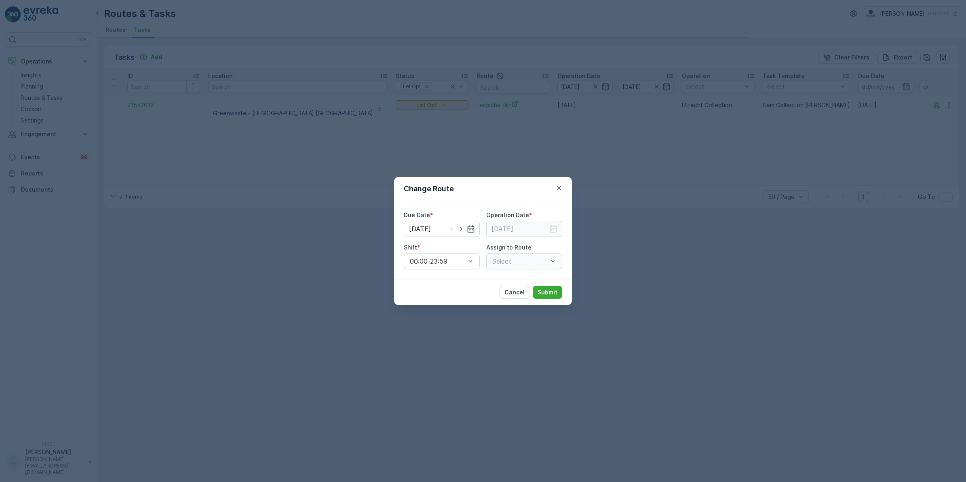
type input "[DATE]"
click at [461, 229] on icon "button" at bounding box center [461, 229] width 8 height 8
type input "[DATE]"
click at [555, 226] on icon "button" at bounding box center [553, 228] width 7 height 7
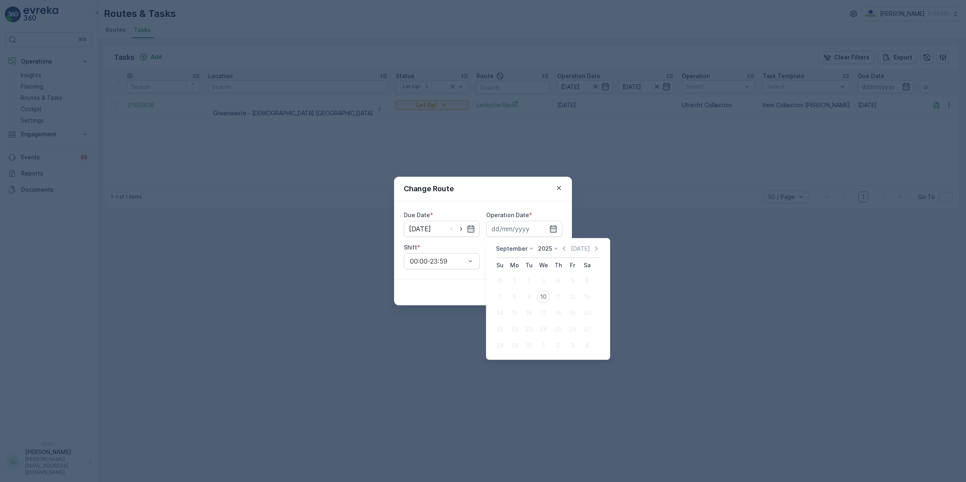
click at [544, 295] on div "10" at bounding box center [543, 296] width 13 height 13
type input "[DATE]"
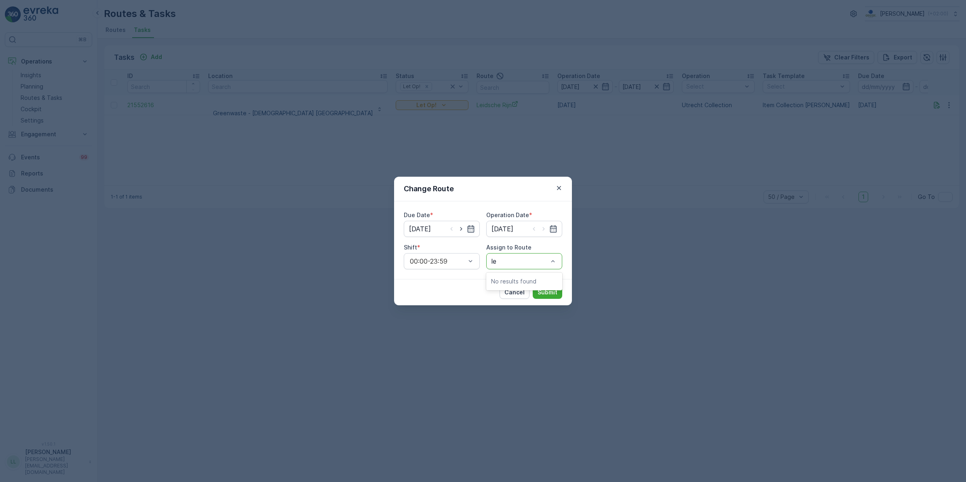
type input "l"
type input "voor"
click at [534, 294] on span "Voorstraat (Dispatched) - Utrecht" at bounding box center [524, 288] width 67 height 22
click at [556, 289] on p "Submit" at bounding box center [547, 292] width 20 height 8
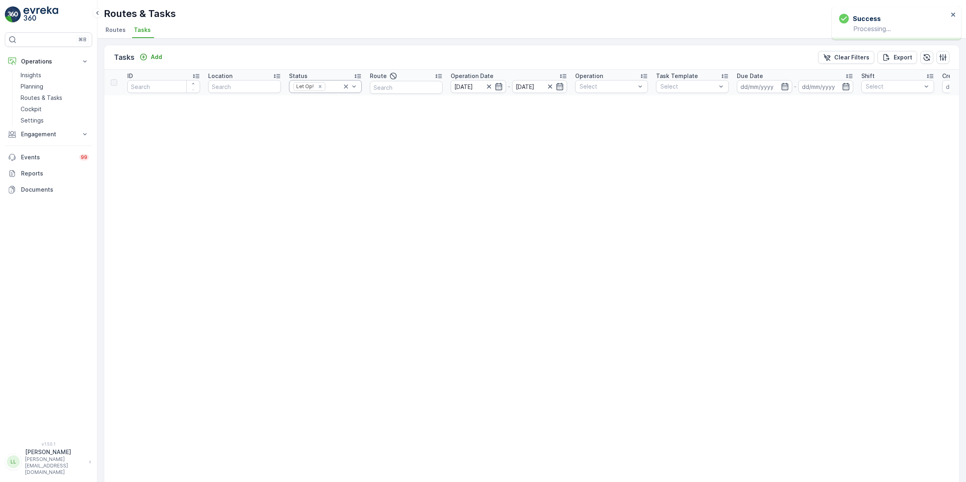
click at [346, 86] on icon at bounding box center [346, 86] width 4 height 4
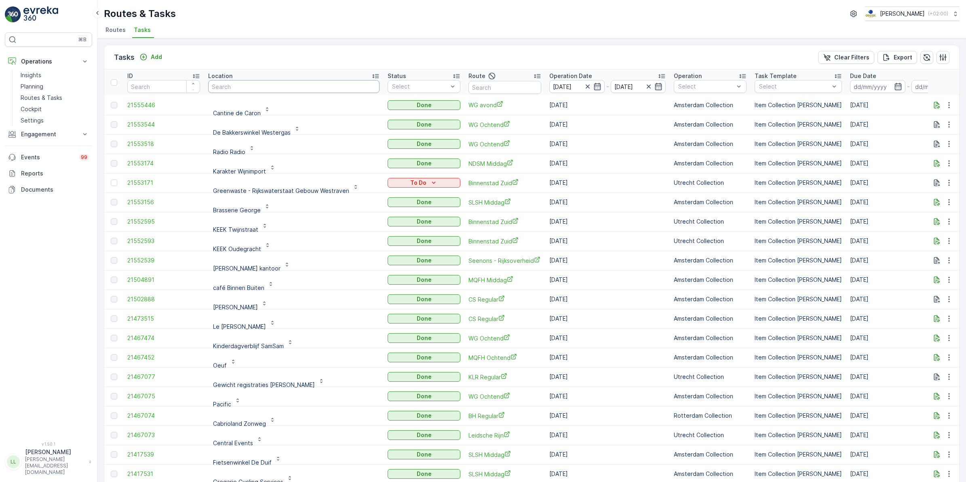
click at [278, 91] on input "text" at bounding box center [293, 86] width 171 height 13
click at [392, 134] on div at bounding box center [395, 134] width 6 height 6
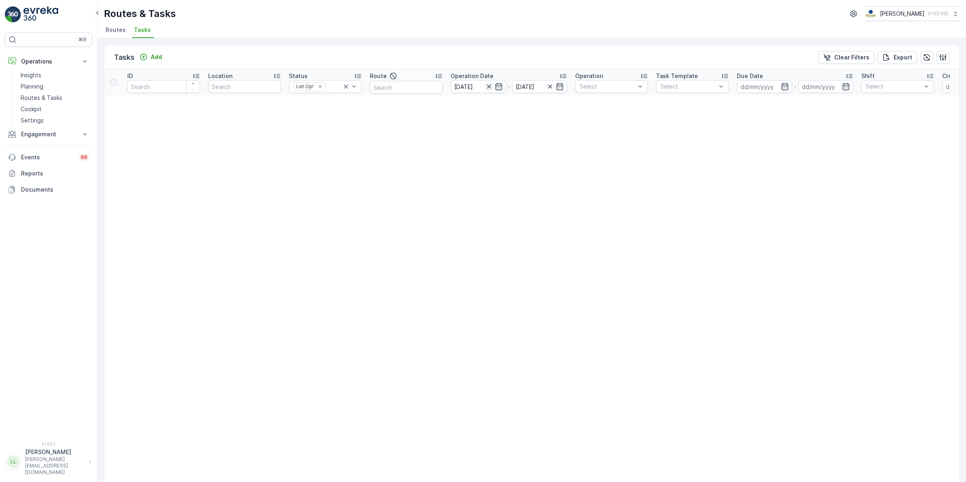
click at [489, 86] on icon "button" at bounding box center [489, 86] width 8 height 8
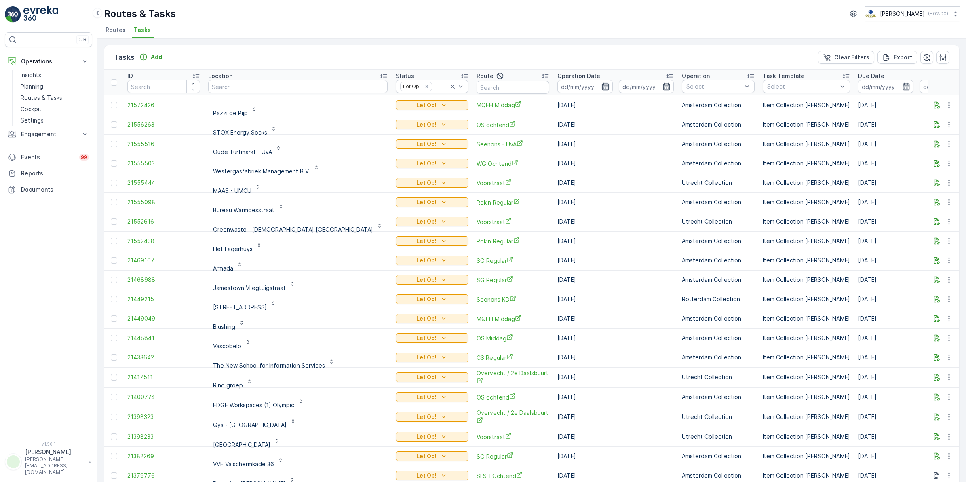
click at [601, 86] on icon "button" at bounding box center [605, 86] width 8 height 8
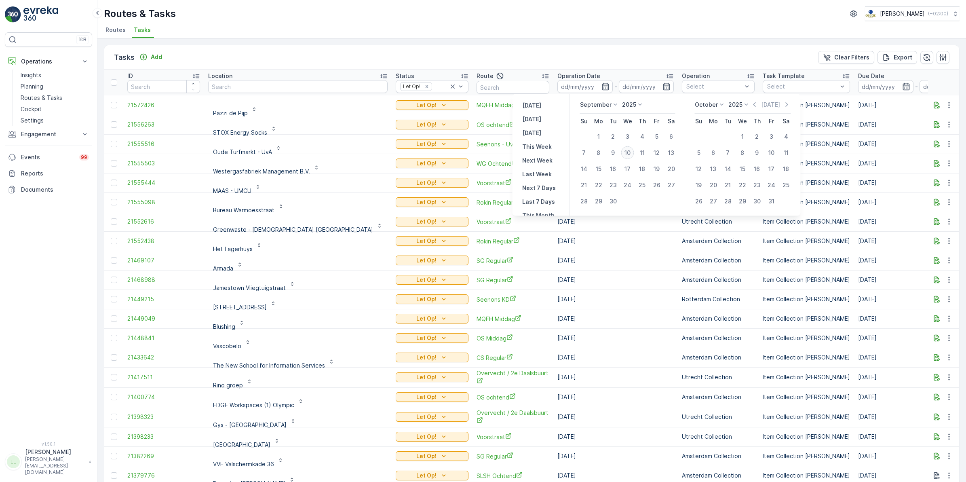
click at [625, 154] on div "10" at bounding box center [627, 152] width 13 height 13
type input "[DATE]"
click at [633, 151] on div "10" at bounding box center [627, 152] width 13 height 13
type input "[DATE]"
click at [633, 151] on div "10" at bounding box center [627, 152] width 13 height 13
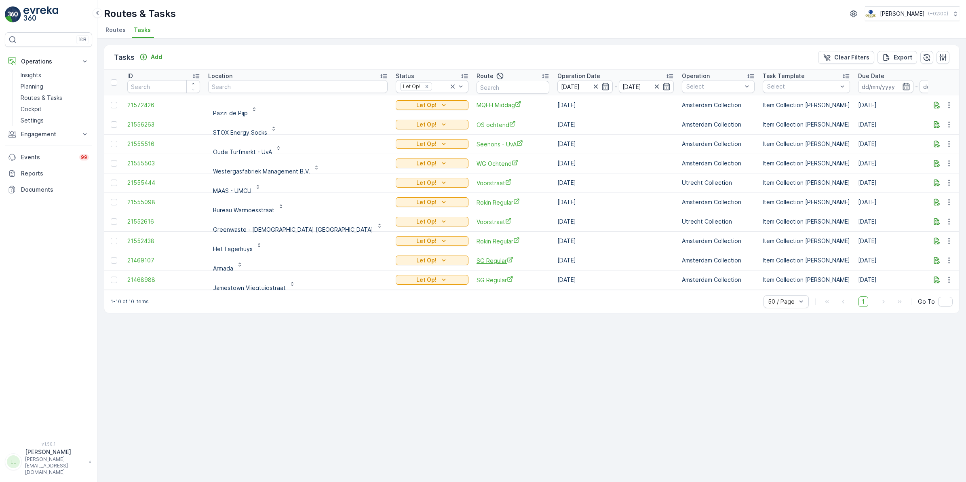
scroll to position [2, 0]
click at [938, 143] on icon "button" at bounding box center [936, 142] width 8 height 8
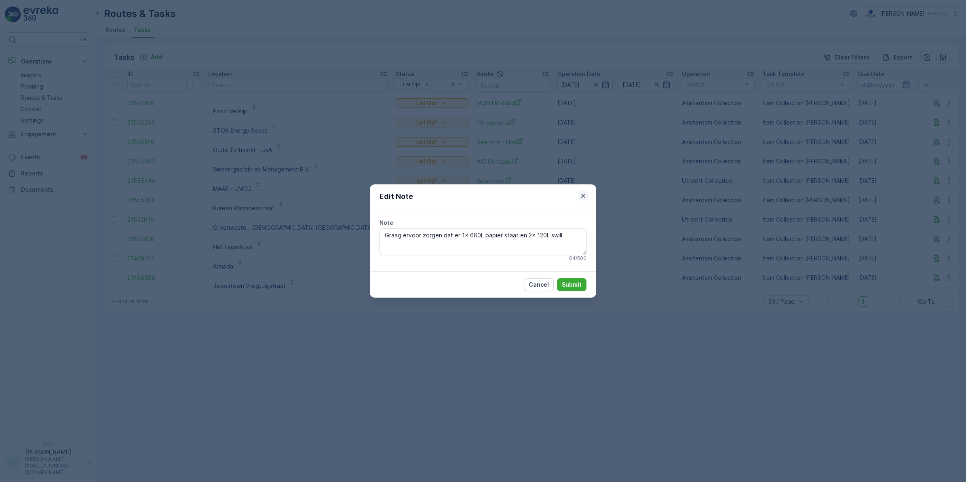
click at [583, 198] on icon "button" at bounding box center [583, 196] width 8 height 8
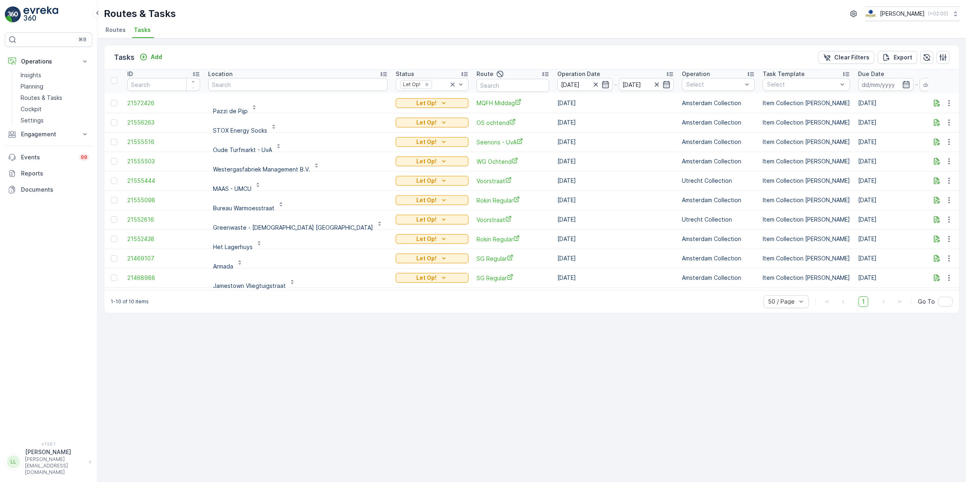
drag, startPoint x: 409, startPoint y: 84, endPoint x: 425, endPoint y: 83, distance: 16.2
click at [448, 84] on icon at bounding box center [452, 84] width 8 height 8
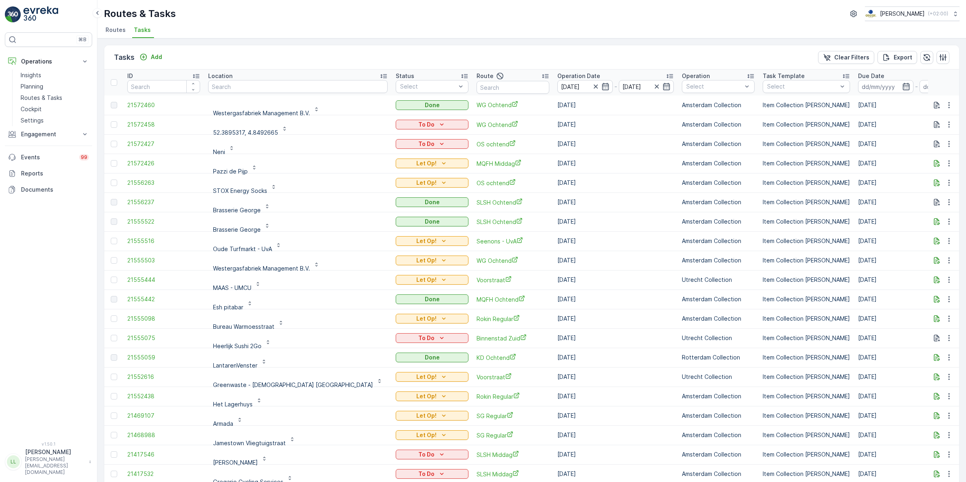
click at [476, 83] on input "text" at bounding box center [512, 87] width 73 height 13
type input "cs"
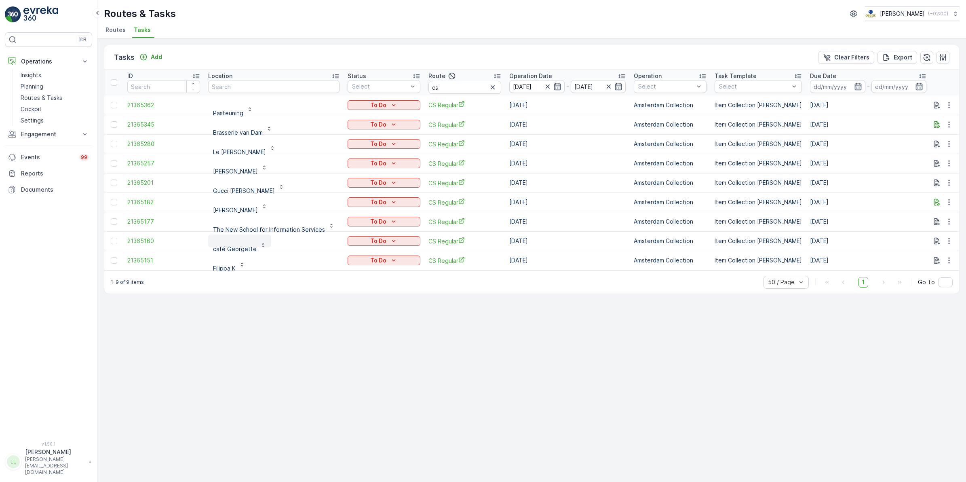
click at [243, 247] on p "café Georgette" at bounding box center [235, 249] width 44 height 8
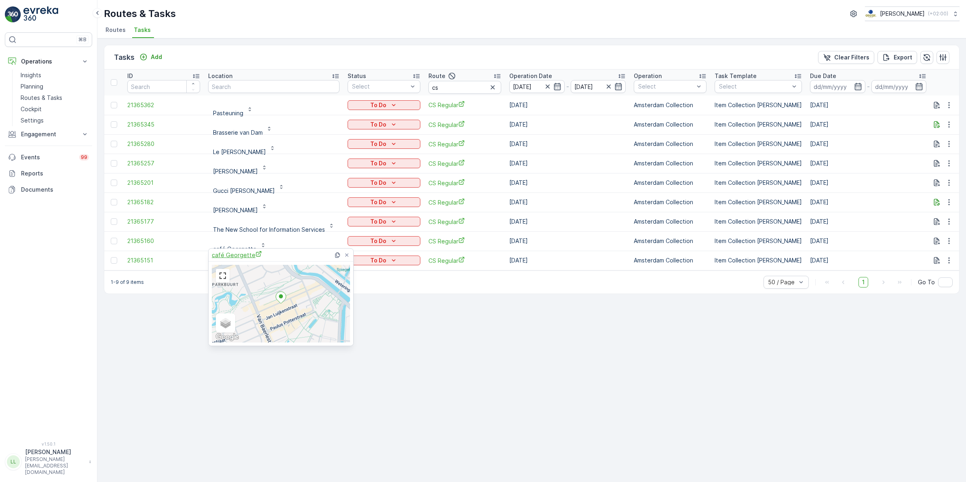
click at [245, 254] on span "café Georgette" at bounding box center [237, 254] width 50 height 8
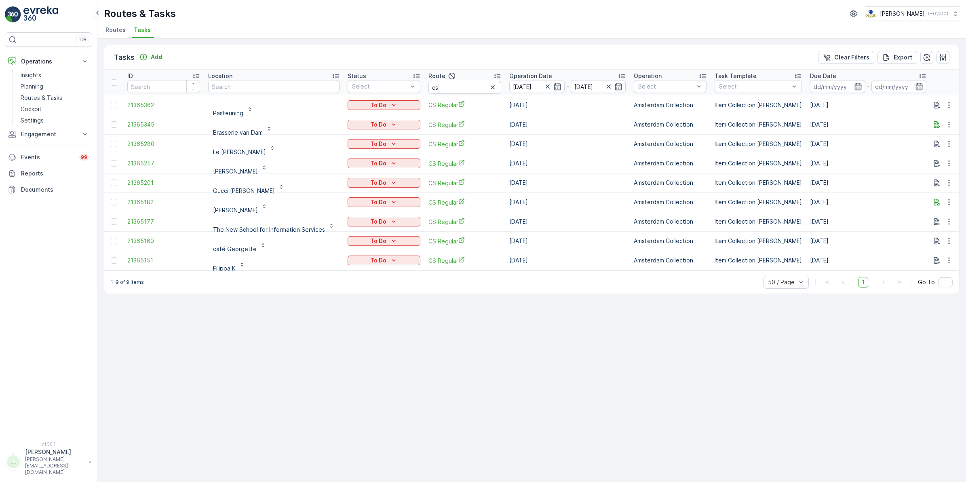
click at [324, 415] on div "Tasks Add Clear Filters Export ID Location Status Select Route cs Operation Dat…" at bounding box center [531, 259] width 868 height 443
click at [257, 86] on input "text" at bounding box center [273, 86] width 131 height 13
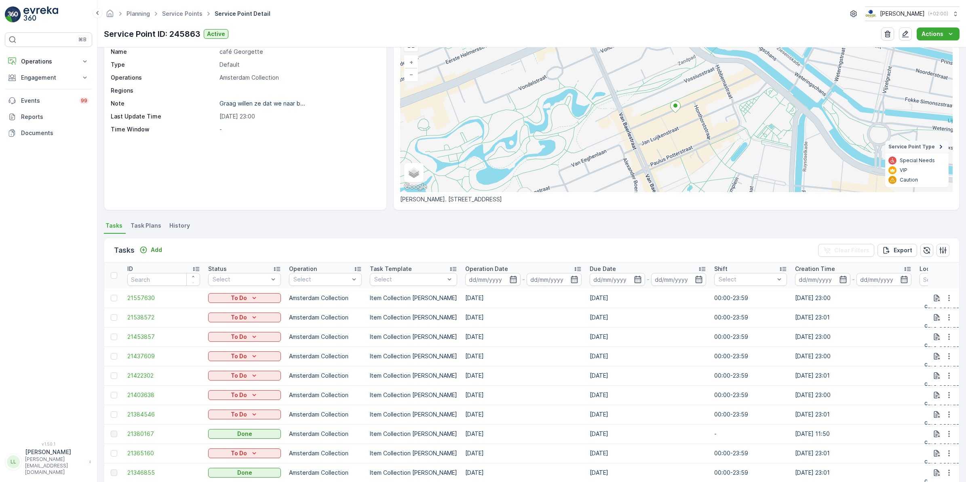
scroll to position [84, 0]
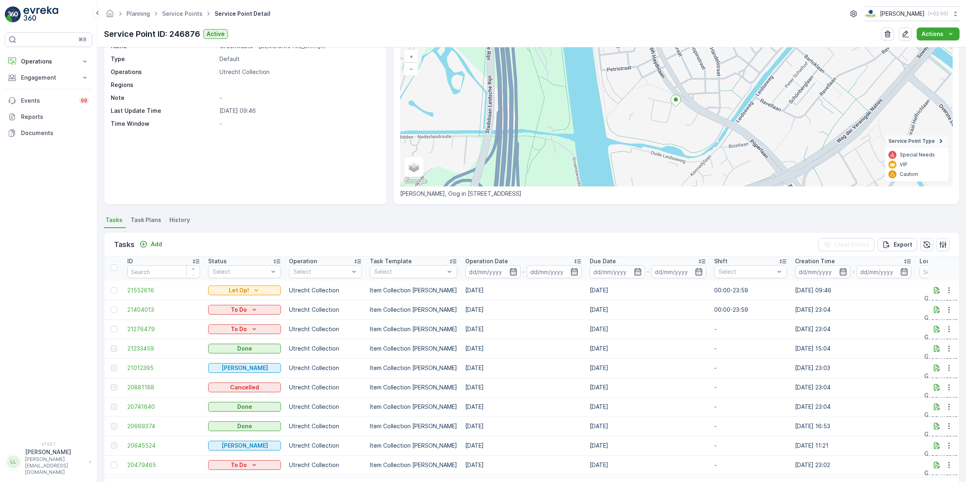
scroll to position [34, 0]
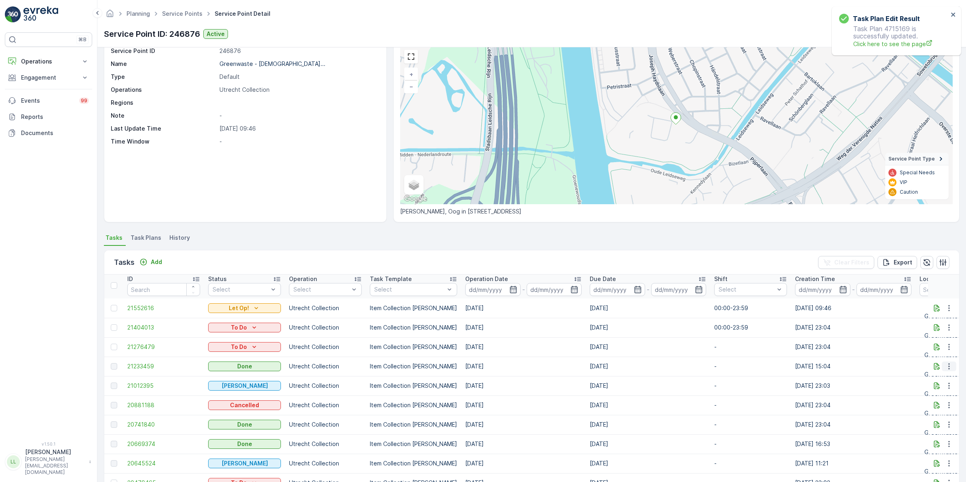
click at [945, 368] on icon "button" at bounding box center [949, 366] width 8 height 8
click at [930, 386] on span "History" at bounding box center [925, 389] width 19 height 8
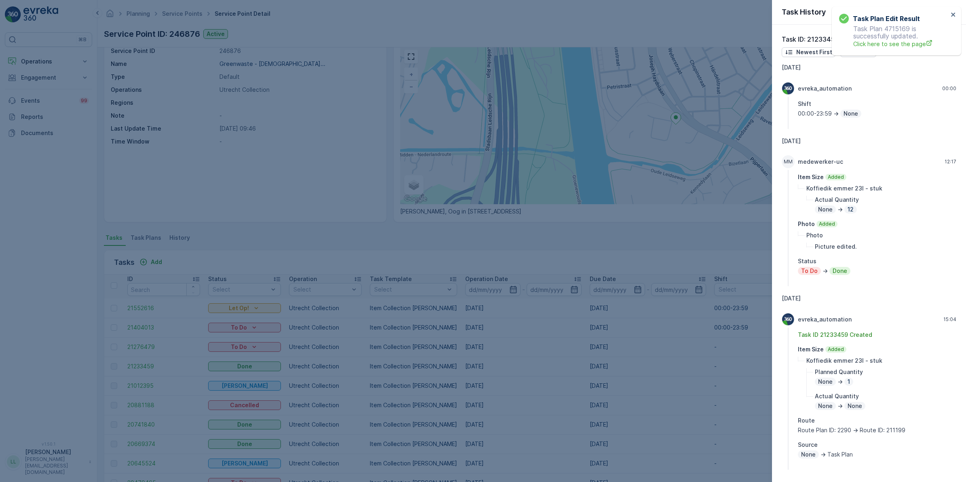
scroll to position [5, 0]
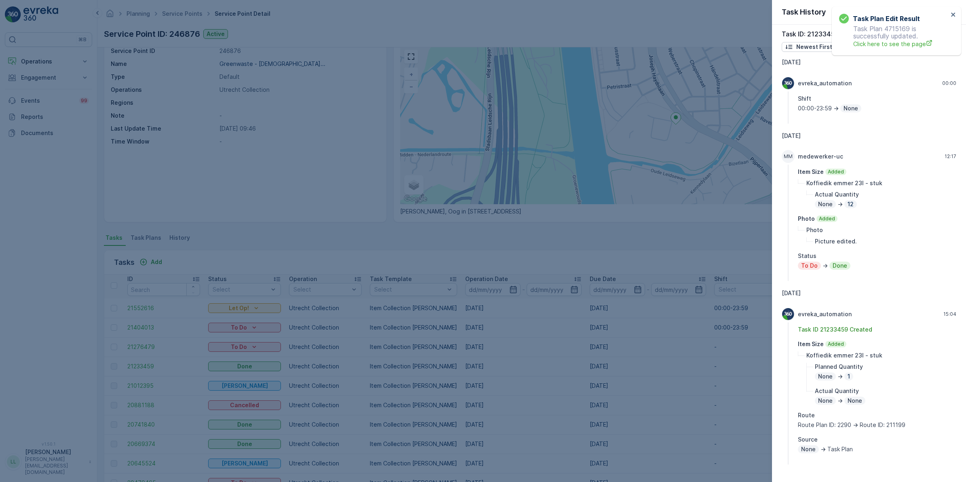
click at [724, 356] on div at bounding box center [483, 241] width 966 height 482
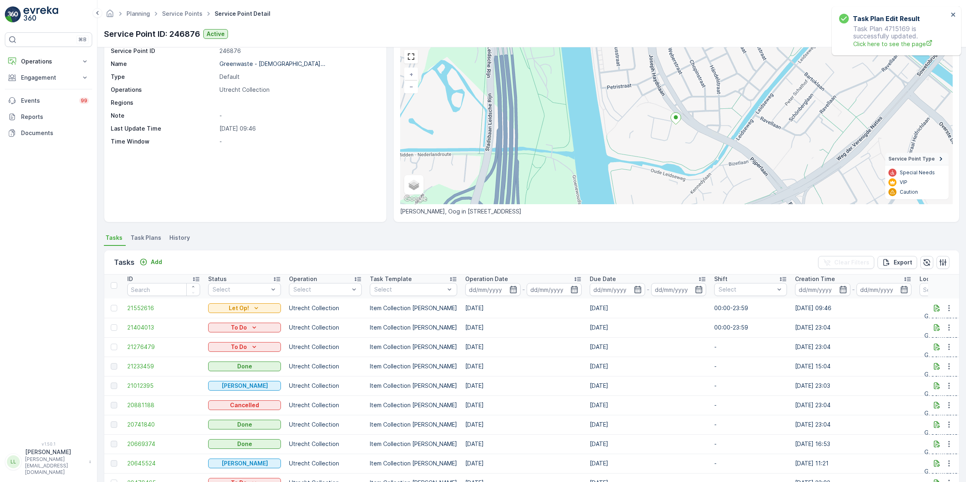
scroll to position [0, 0]
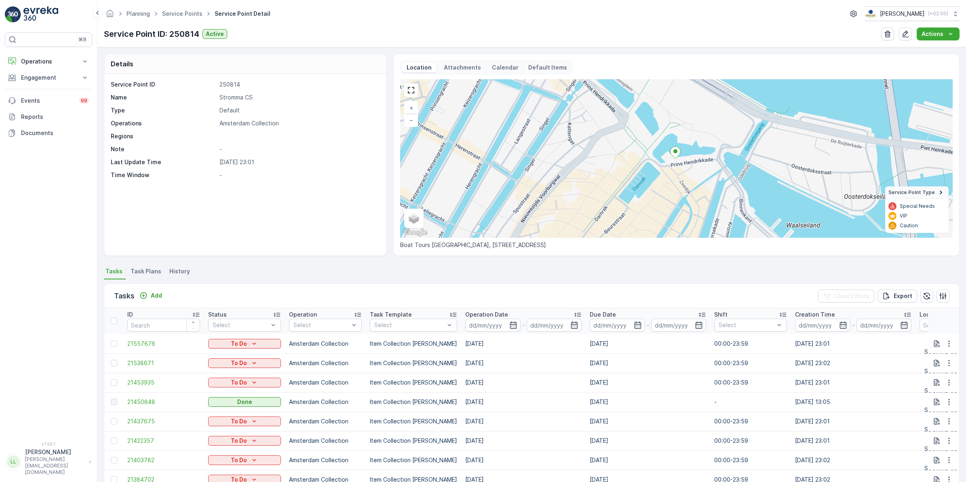
drag, startPoint x: 144, startPoint y: 271, endPoint x: 154, endPoint y: 277, distance: 12.1
click at [144, 271] on span "Task Plans" at bounding box center [145, 271] width 31 height 8
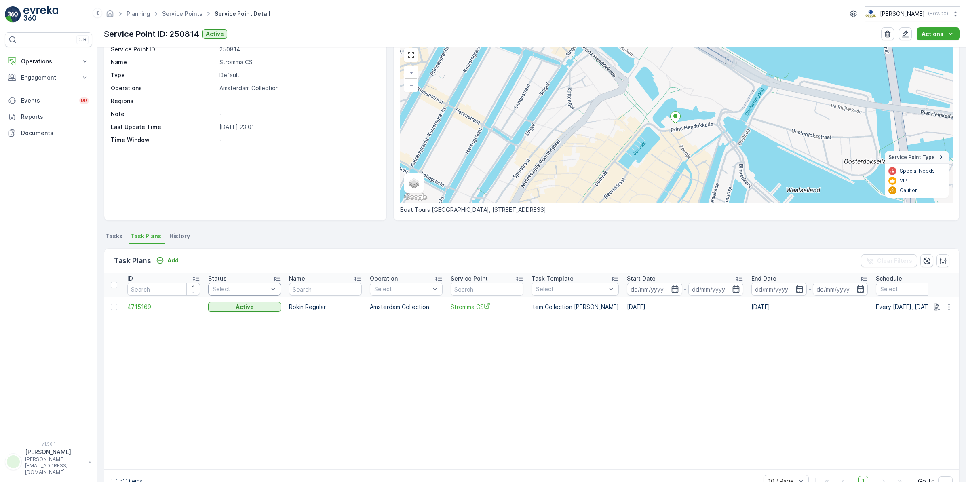
scroll to position [51, 0]
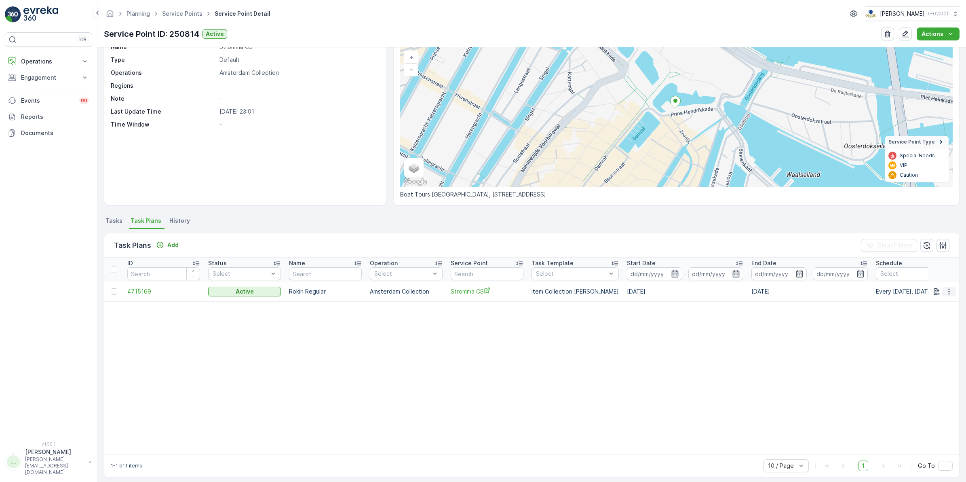
click at [947, 292] on icon "button" at bounding box center [949, 291] width 8 height 8
click at [936, 314] on span "Edit Task Plan" at bounding box center [935, 314] width 38 height 8
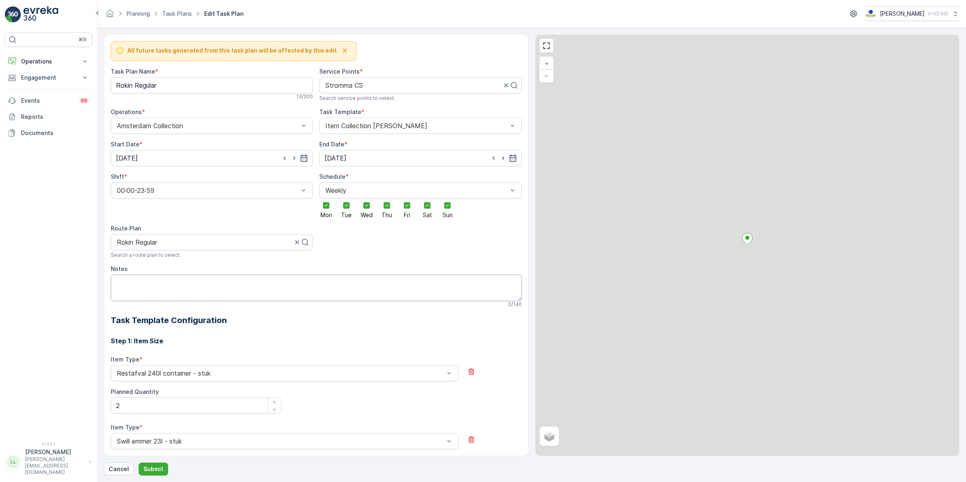
scroll to position [452, 0]
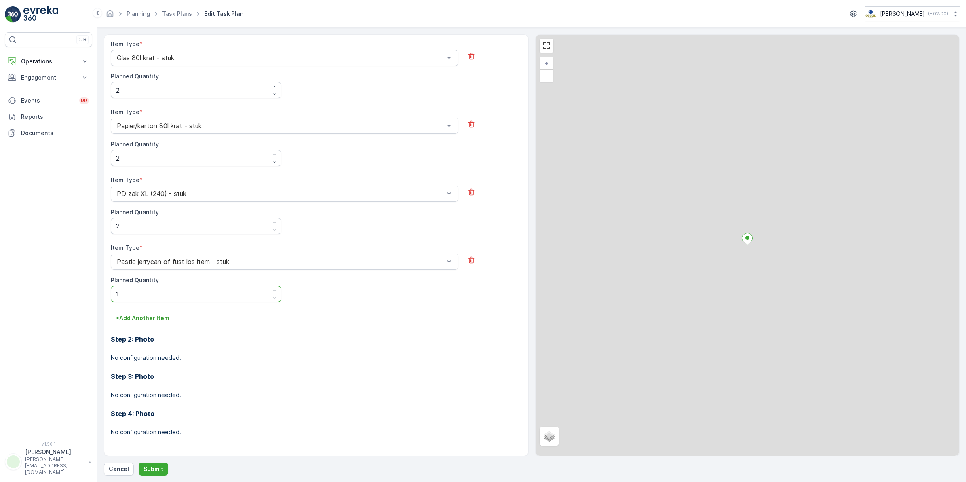
click at [145, 284] on div "Planned Quantity 1" at bounding box center [196, 289] width 170 height 26
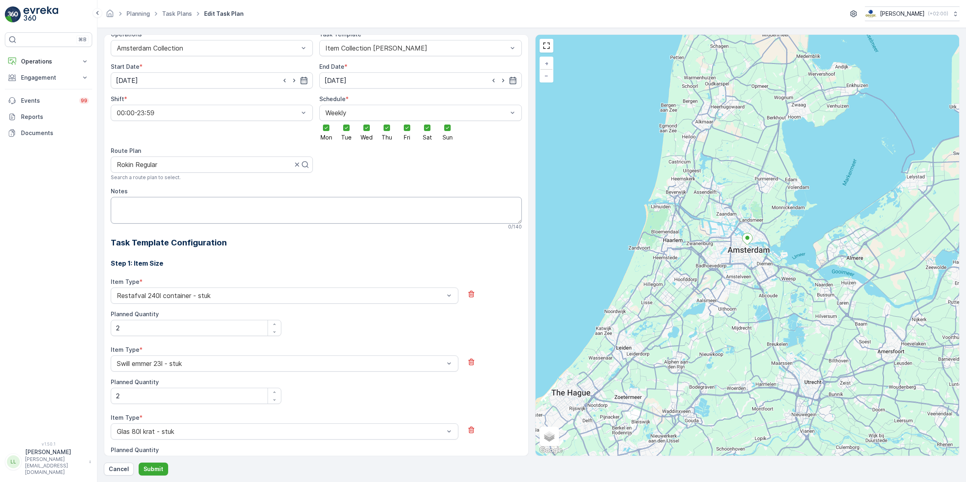
scroll to position [0, 0]
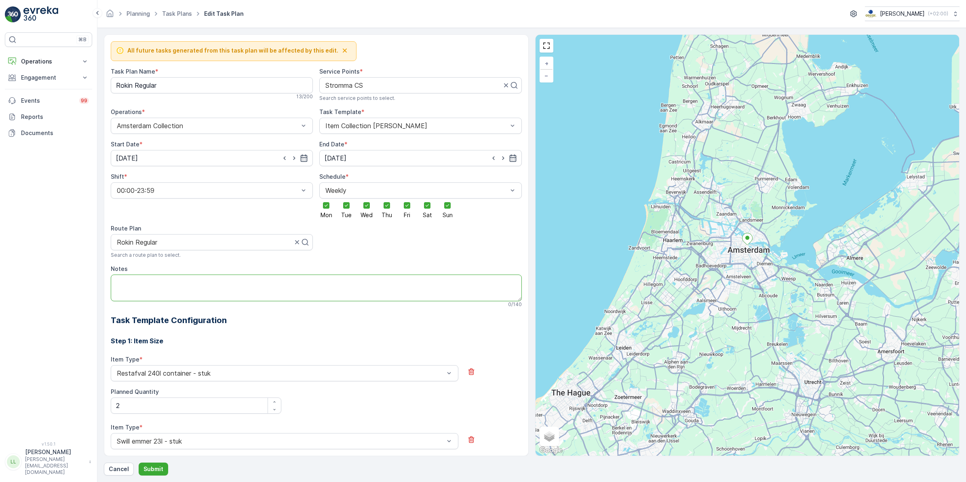
click at [160, 282] on textarea "Notes" at bounding box center [316, 287] width 411 height 27
click at [208, 281] on textarea "Als het hek dicht zit, bel:" at bounding box center [316, 287] width 411 height 27
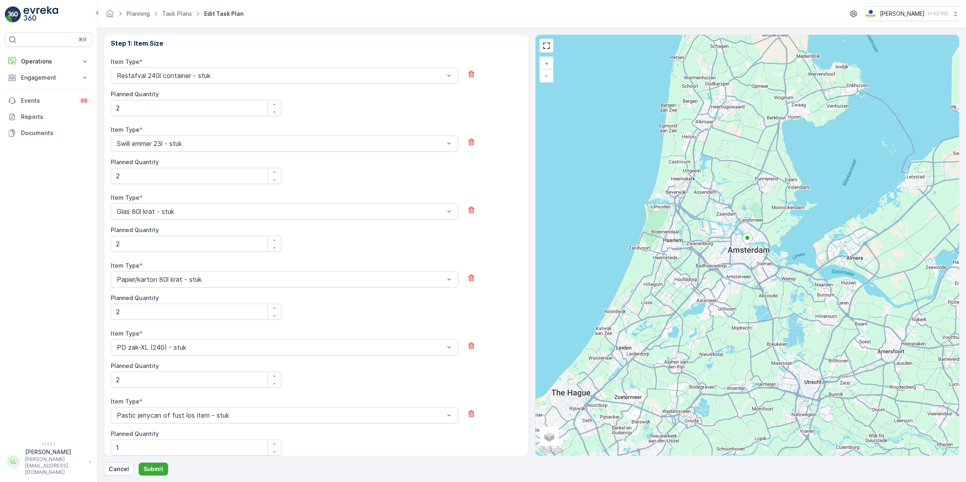
scroll to position [354, 0]
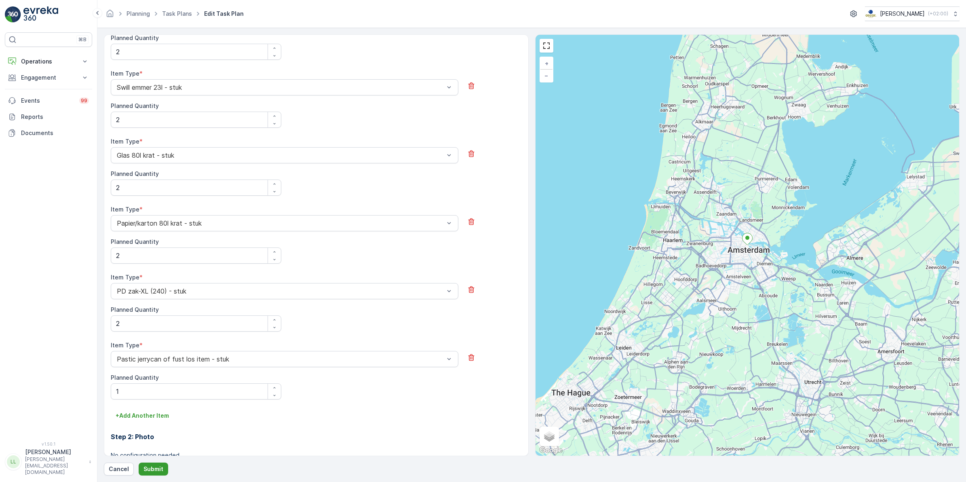
type textarea "Als het hek dicht zit, bel: [PHONE_NUMBER]"
click at [152, 474] on button "Submit" at bounding box center [153, 468] width 29 height 13
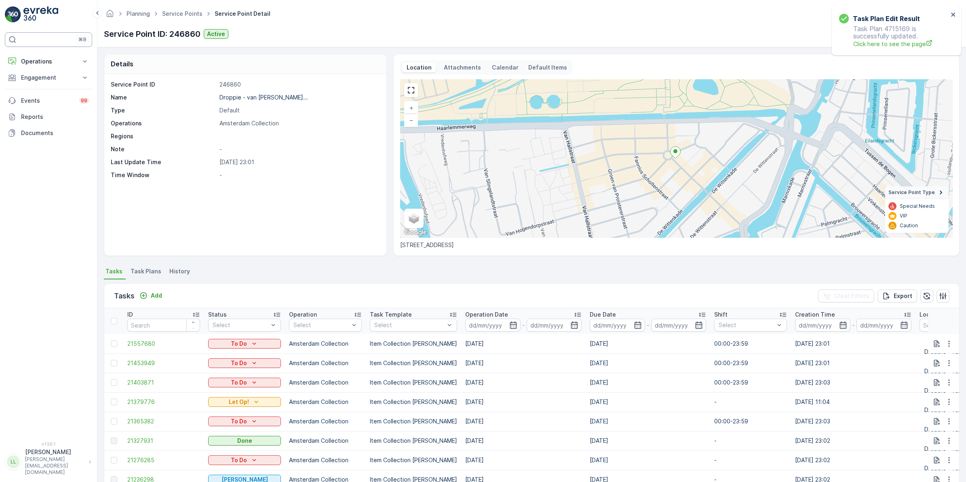
scroll to position [2, 0]
click at [39, 61] on p "Operations" at bounding box center [48, 61] width 55 height 8
click at [36, 99] on p "Routes & Tasks" at bounding box center [42, 98] width 42 height 8
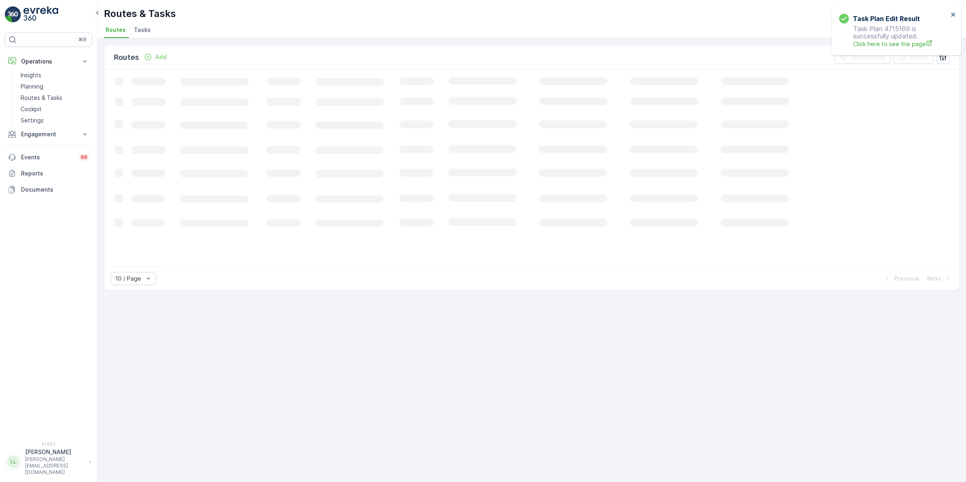
click at [142, 28] on span "Tasks" at bounding box center [142, 30] width 17 height 8
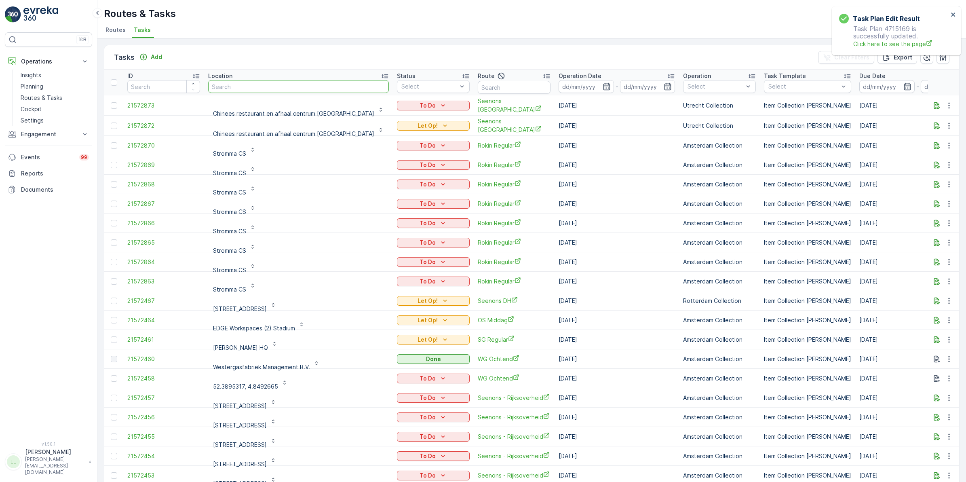
drag, startPoint x: 285, startPoint y: 86, endPoint x: 280, endPoint y: 83, distance: 6.2
click at [280, 83] on input "text" at bounding box center [298, 86] width 181 height 13
click at [489, 86] on input "text" at bounding box center [514, 87] width 73 height 13
type input "nes"
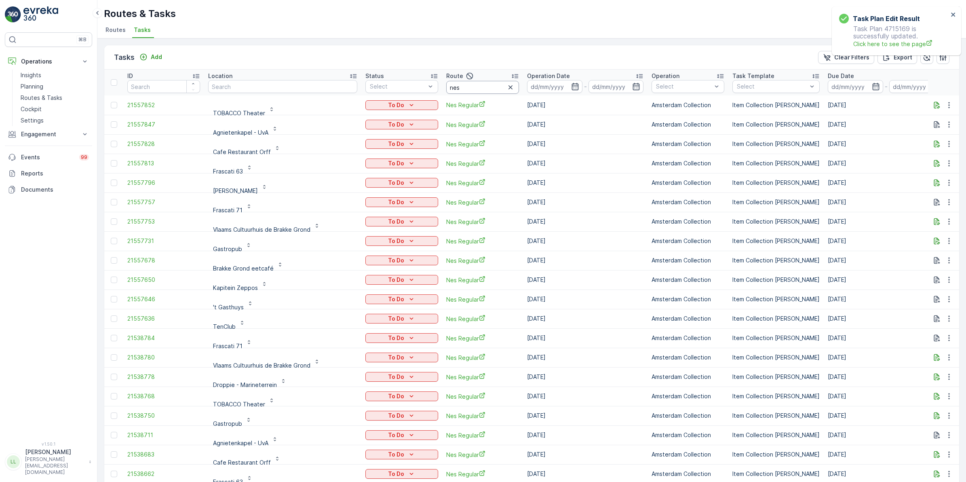
click at [458, 87] on input "nes" at bounding box center [482, 87] width 73 height 13
type input "nes re"
click at [458, 86] on input "nes re" at bounding box center [482, 87] width 73 height 13
click at [571, 87] on icon "button" at bounding box center [575, 86] width 8 height 8
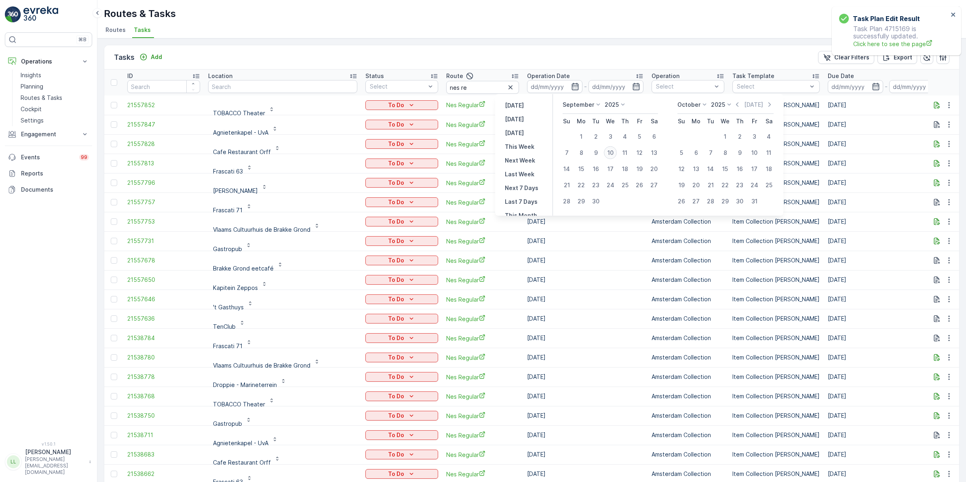
click at [611, 154] on div "10" at bounding box center [610, 152] width 13 height 13
type input "[DATE]"
click at [611, 154] on div "10" at bounding box center [610, 152] width 13 height 13
type input "[DATE]"
click at [611, 154] on div "10" at bounding box center [610, 152] width 13 height 13
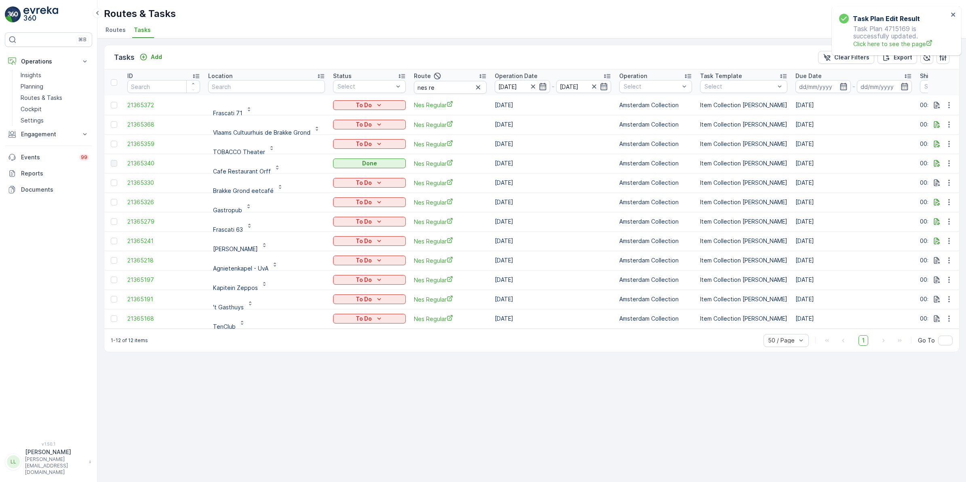
scroll to position [2, 0]
click at [934, 122] on icon "button" at bounding box center [937, 122] width 6 height 7
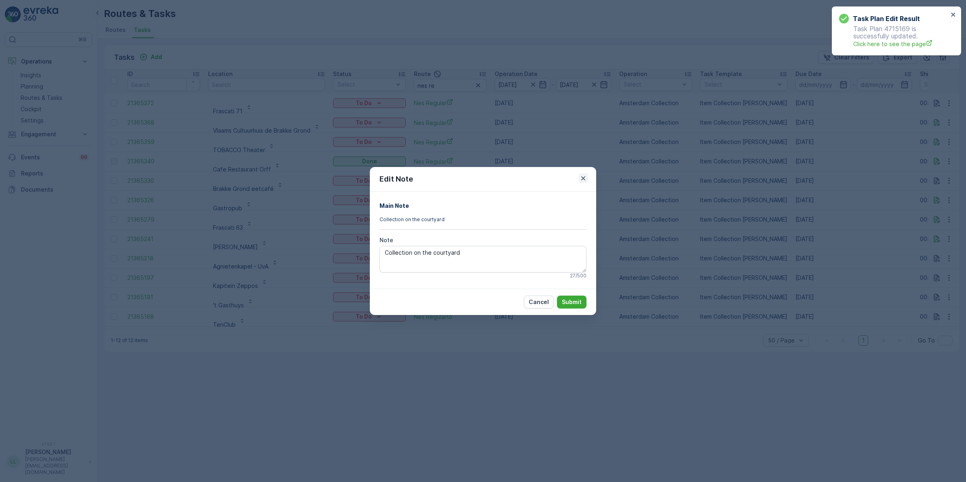
click at [578, 181] on button "button" at bounding box center [583, 178] width 10 height 10
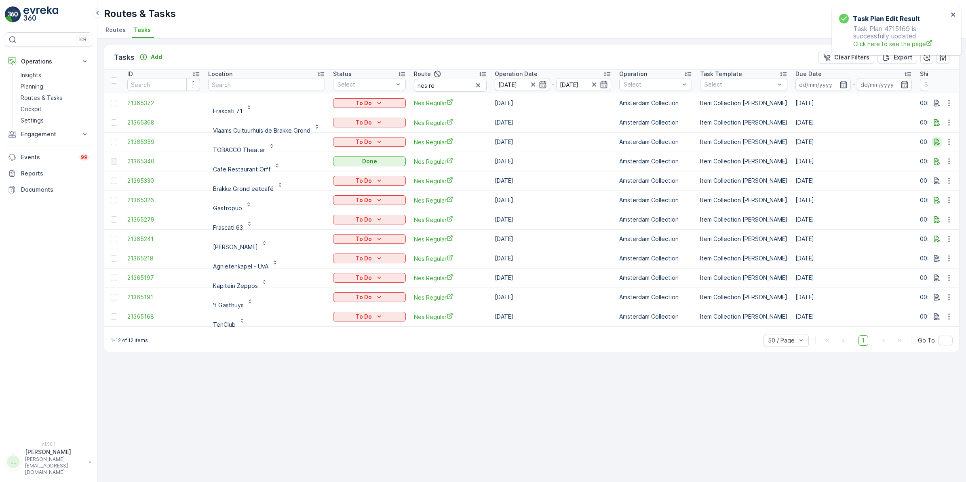
click at [937, 141] on icon "button" at bounding box center [936, 142] width 8 height 8
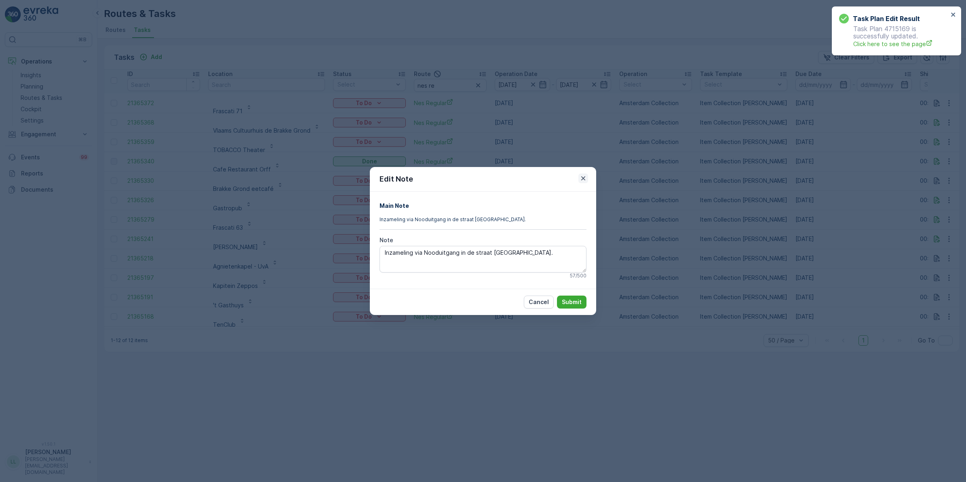
click at [583, 181] on icon "button" at bounding box center [583, 178] width 8 height 8
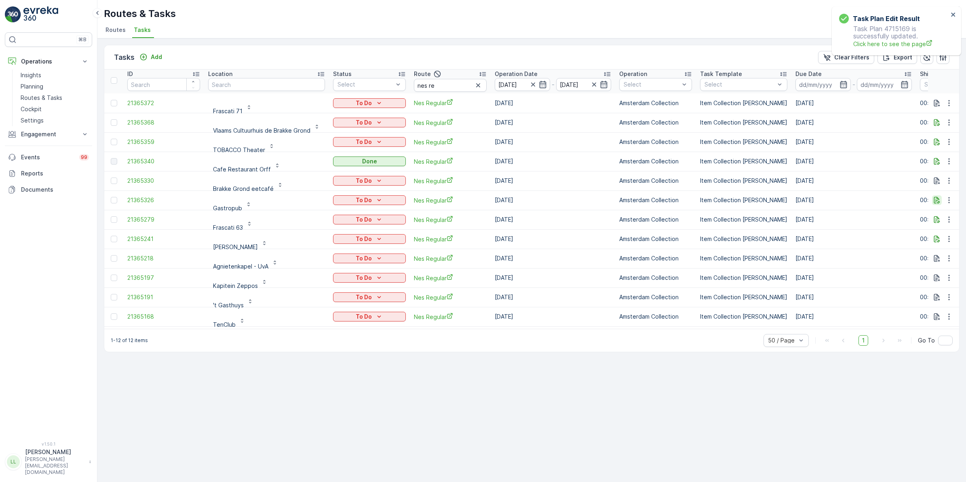
click at [933, 201] on icon "button" at bounding box center [936, 200] width 8 height 8
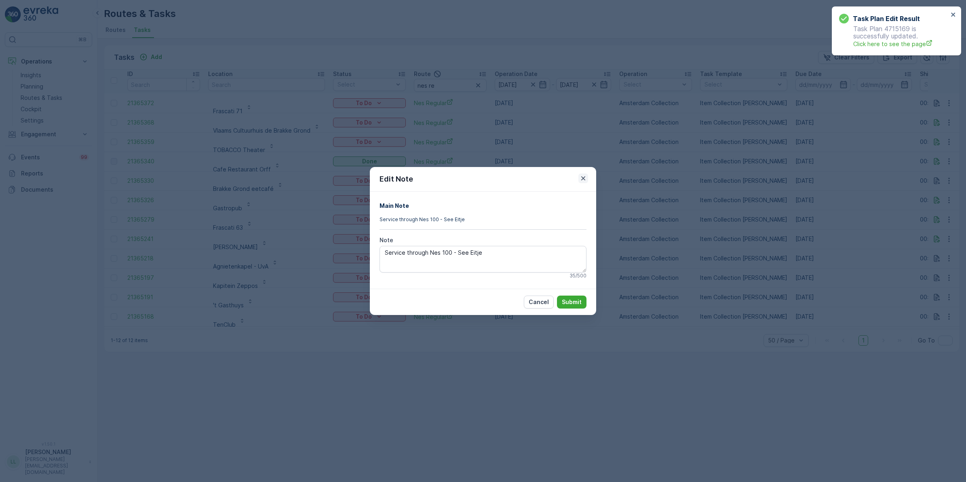
click at [582, 182] on icon "button" at bounding box center [583, 178] width 8 height 8
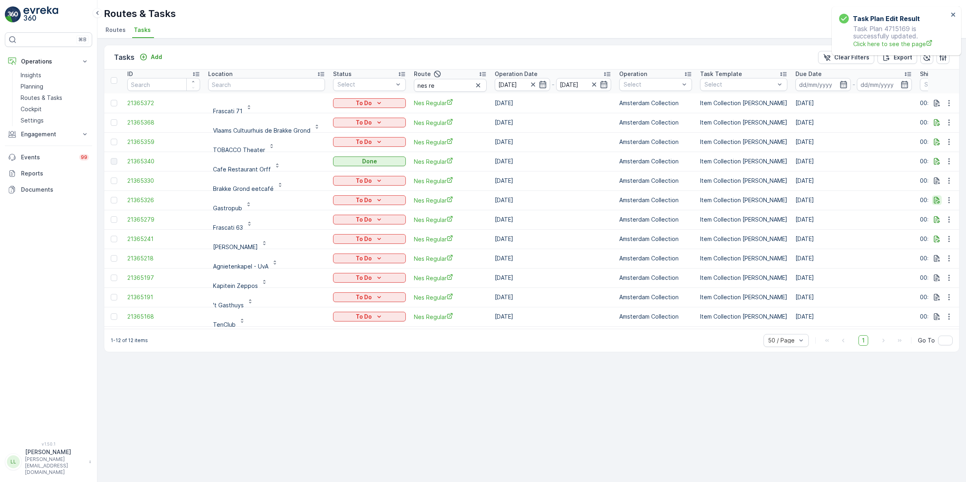
click at [935, 198] on icon "button" at bounding box center [936, 200] width 8 height 8
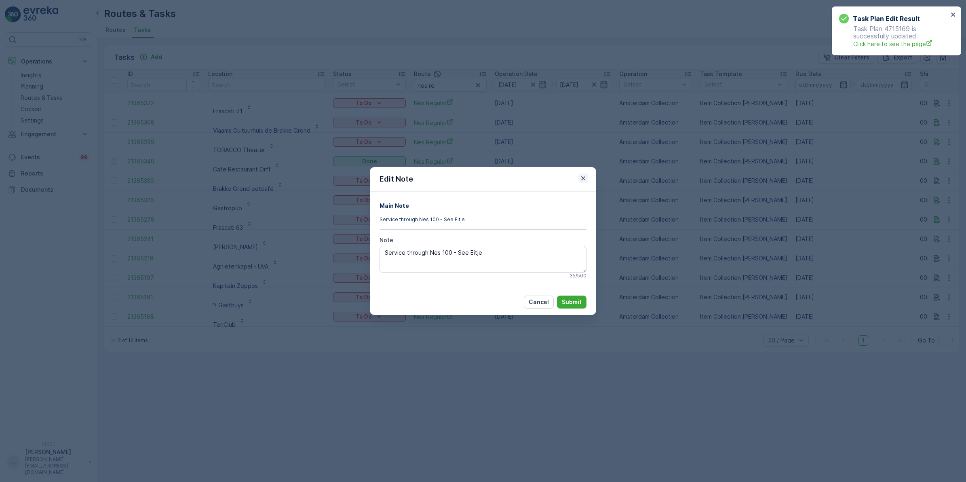
click at [581, 179] on icon "button" at bounding box center [583, 178] width 8 height 8
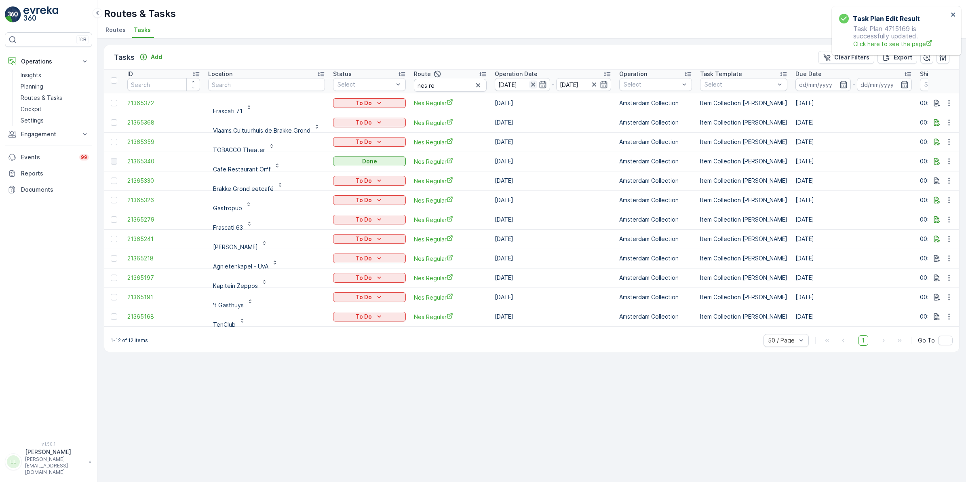
click at [534, 84] on icon "button" at bounding box center [533, 84] width 8 height 8
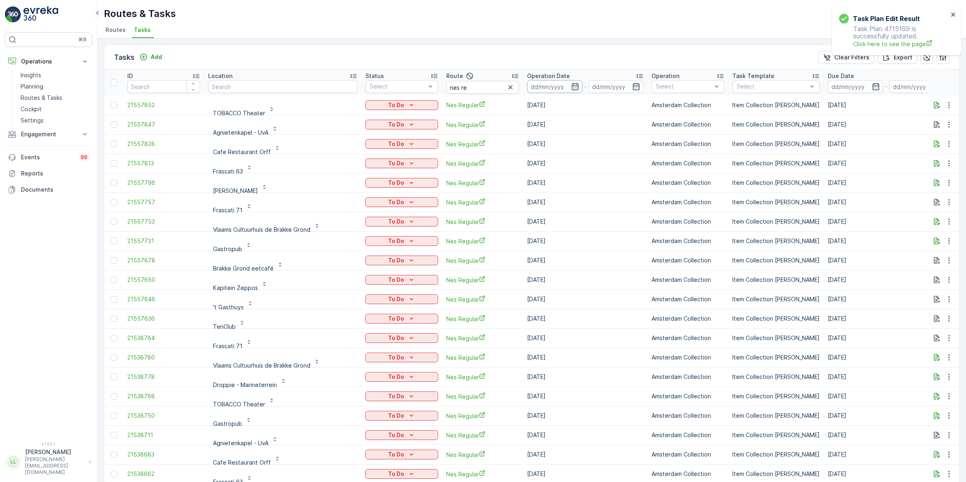
click at [571, 82] on icon "button" at bounding box center [575, 86] width 8 height 8
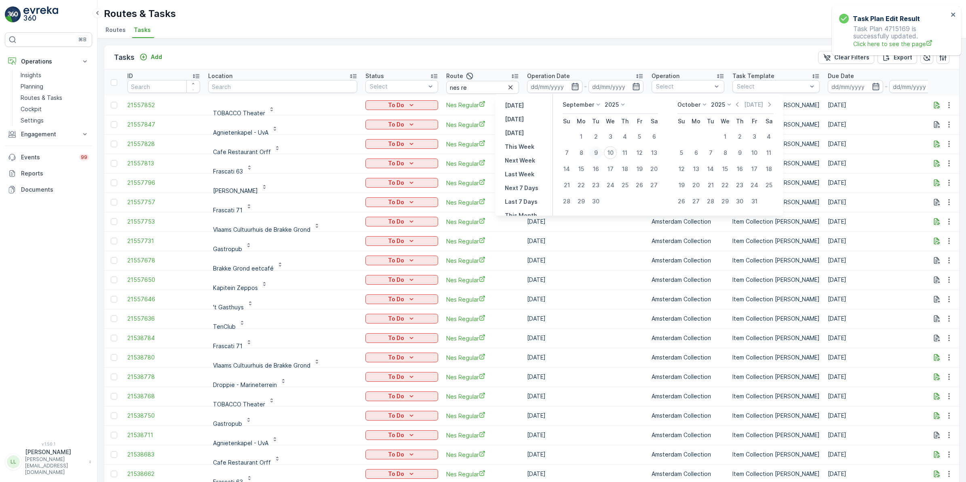
click at [598, 152] on div "9" at bounding box center [595, 152] width 13 height 13
type input "[DATE]"
click at [598, 152] on div "9" at bounding box center [595, 152] width 13 height 13
type input "[DATE]"
click at [598, 152] on div "9" at bounding box center [595, 152] width 13 height 13
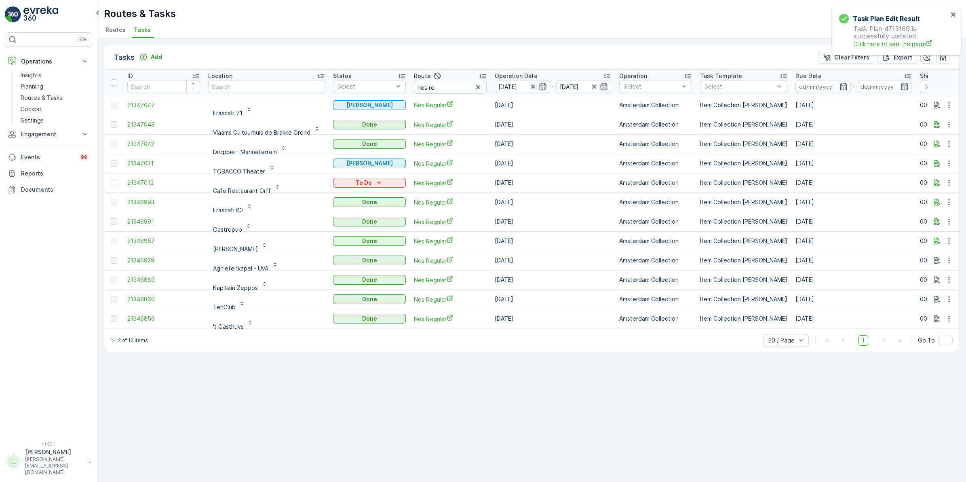
click at [533, 85] on icon "button" at bounding box center [533, 86] width 8 height 8
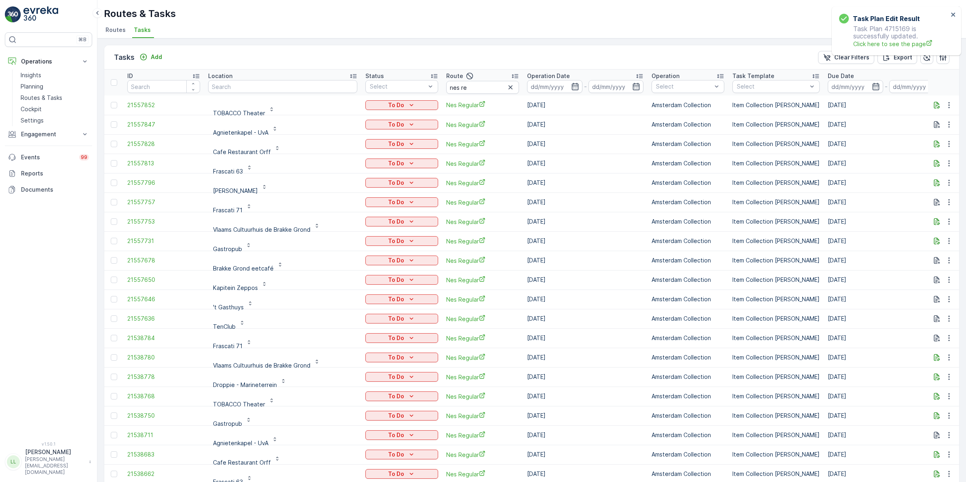
click at [571, 88] on icon "button" at bounding box center [575, 86] width 8 height 8
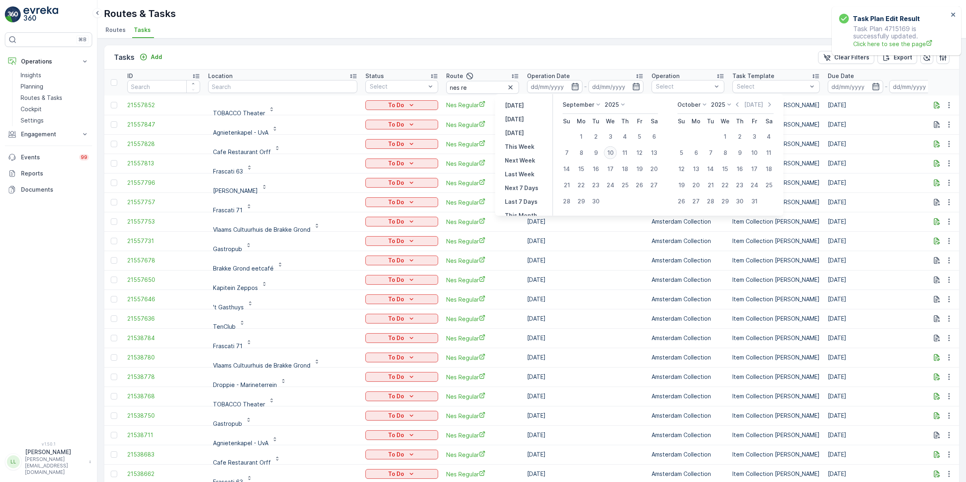
click at [612, 152] on div "10" at bounding box center [610, 152] width 13 height 13
type input "[DATE]"
click at [612, 152] on div "10" at bounding box center [610, 152] width 13 height 13
type input "[DATE]"
click at [612, 152] on div "10" at bounding box center [610, 152] width 13 height 13
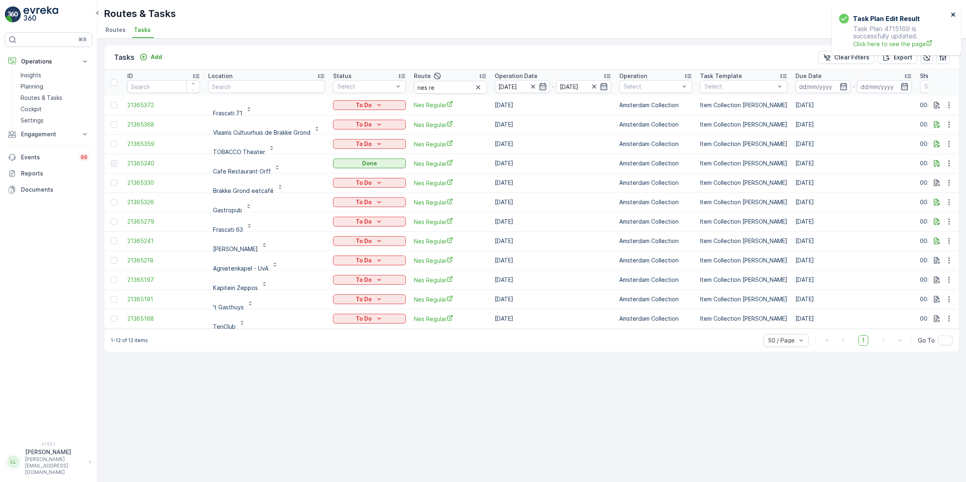
click at [952, 11] on icon "close" at bounding box center [953, 14] width 6 height 6
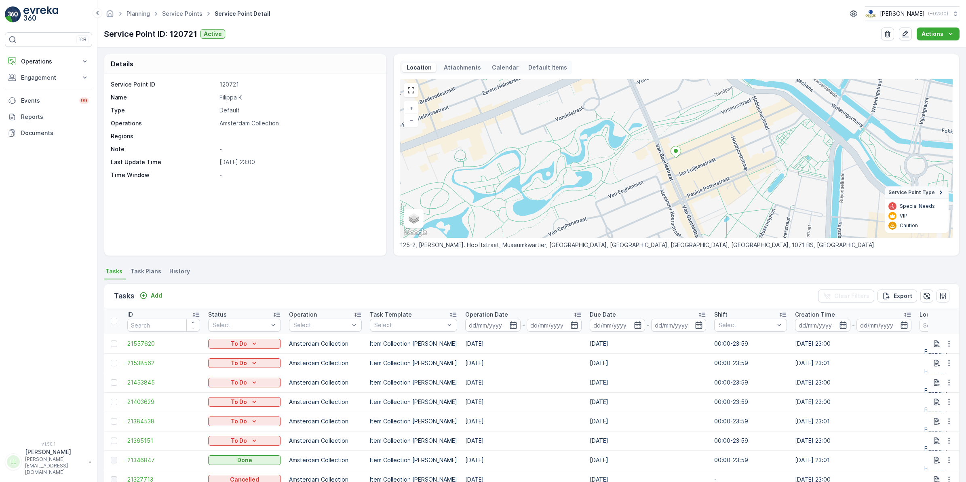
click at [143, 273] on span "Task Plans" at bounding box center [145, 271] width 31 height 8
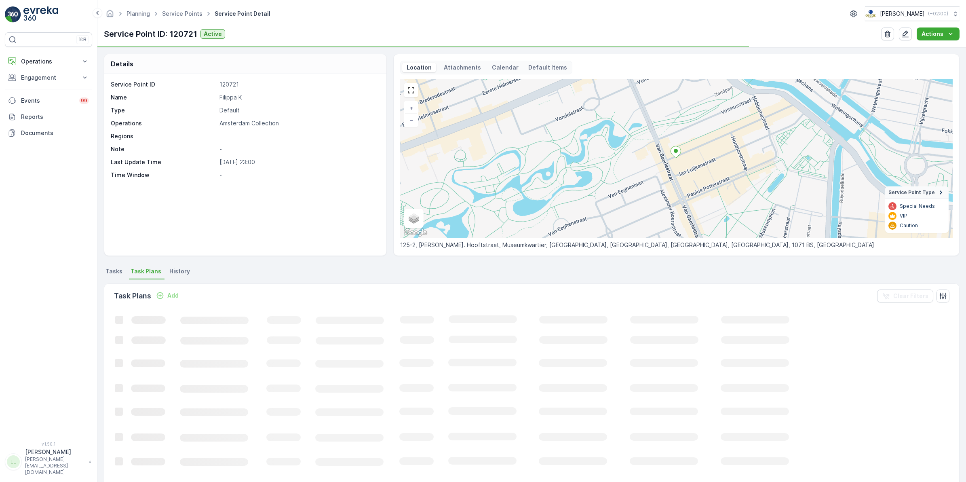
click at [116, 276] on li "Tasks" at bounding box center [115, 272] width 22 height 14
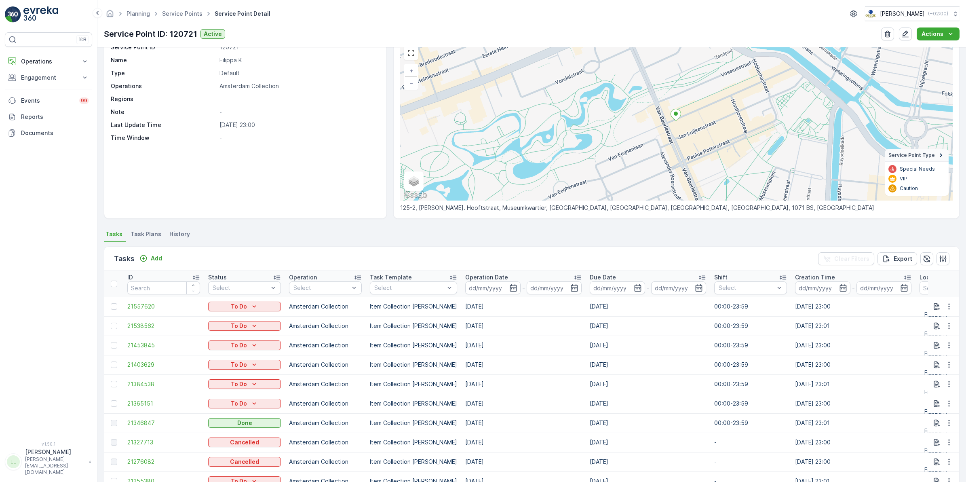
scroll to position [84, 0]
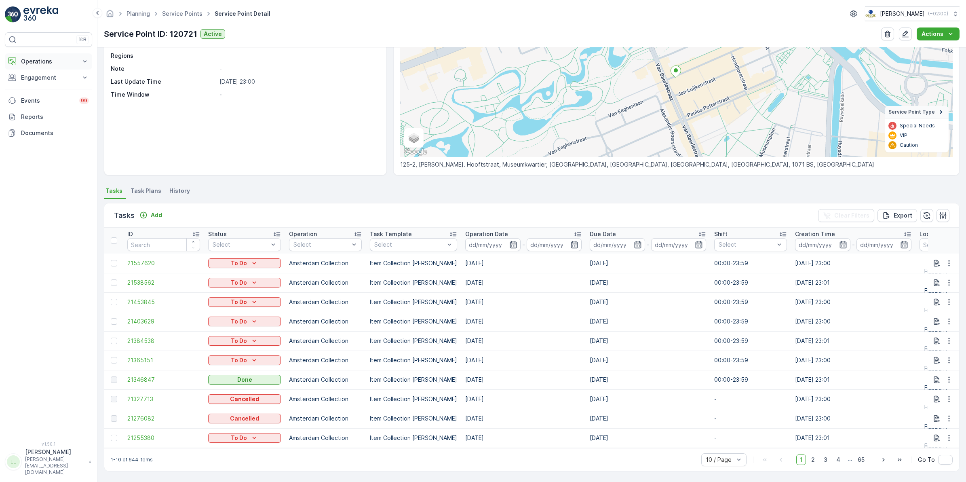
click at [52, 54] on button "Operations" at bounding box center [48, 61] width 87 height 16
drag, startPoint x: 47, startPoint y: 95, endPoint x: 81, endPoint y: 87, distance: 35.0
click at [47, 96] on p "Routes & Tasks" at bounding box center [42, 98] width 42 height 8
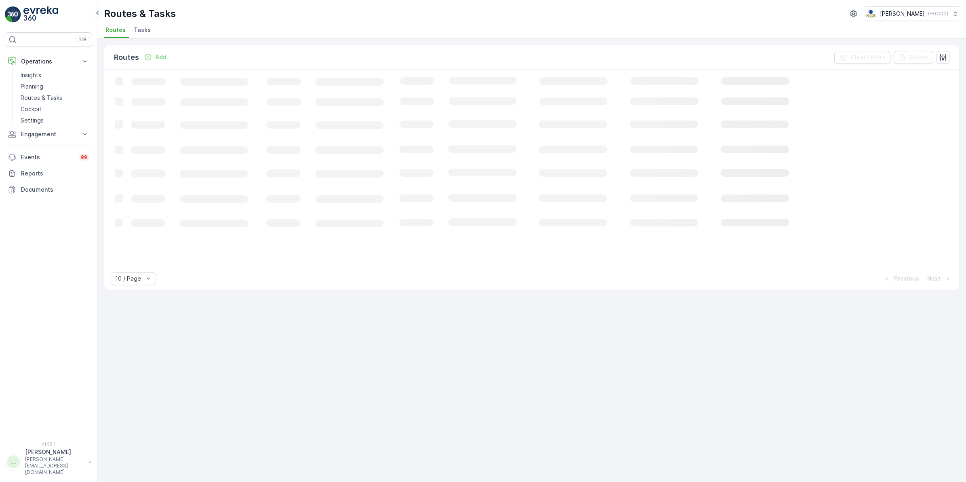
click at [147, 28] on span "Tasks" at bounding box center [142, 30] width 17 height 8
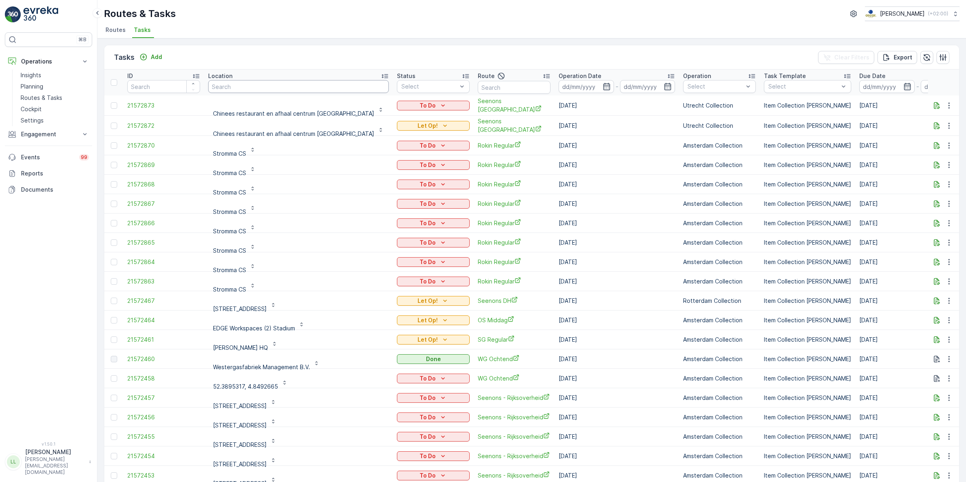
click at [277, 91] on input "text" at bounding box center [298, 86] width 181 height 13
click at [478, 86] on input "text" at bounding box center [514, 87] width 73 height 13
type input "sg"
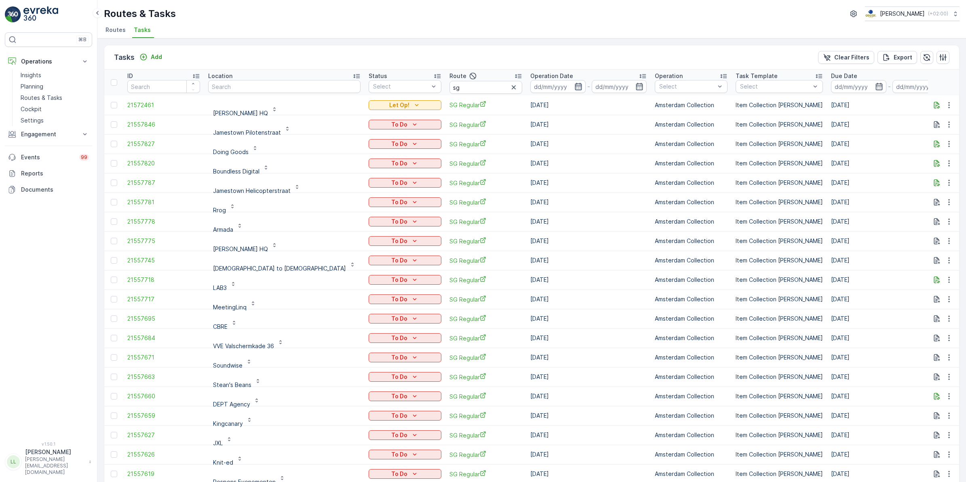
click at [574, 85] on icon "button" at bounding box center [578, 86] width 8 height 8
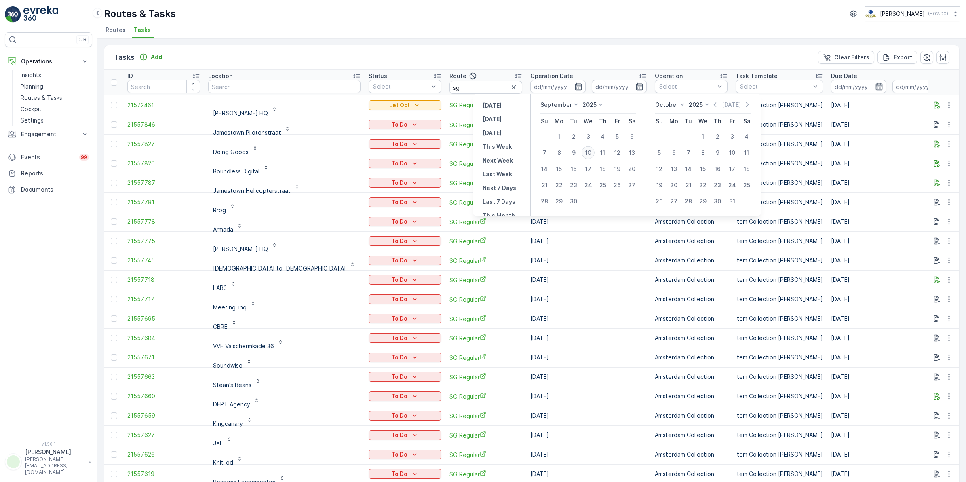
click at [587, 152] on div "10" at bounding box center [587, 152] width 13 height 13
type input "[DATE]"
click at [587, 152] on div "10" at bounding box center [587, 152] width 13 height 13
type input "[DATE]"
click at [587, 152] on div "10" at bounding box center [587, 152] width 13 height 13
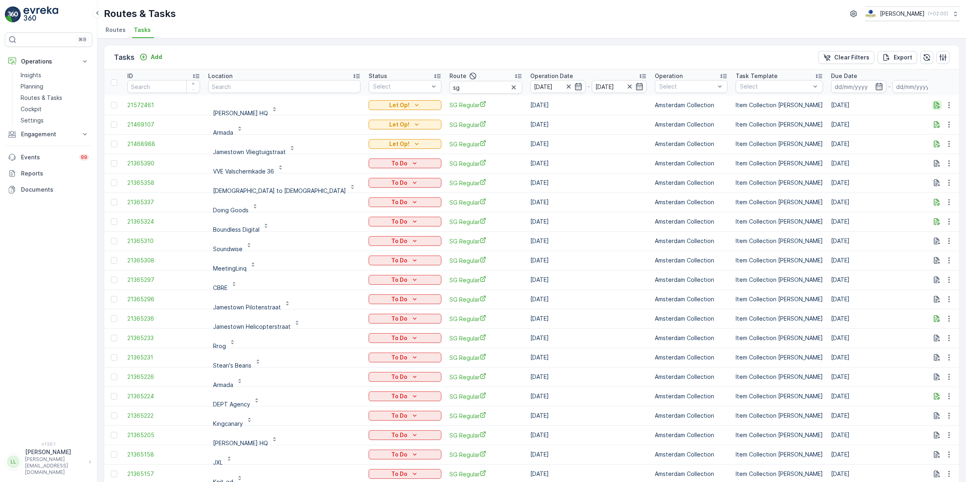
click at [934, 106] on icon "button" at bounding box center [937, 104] width 6 height 7
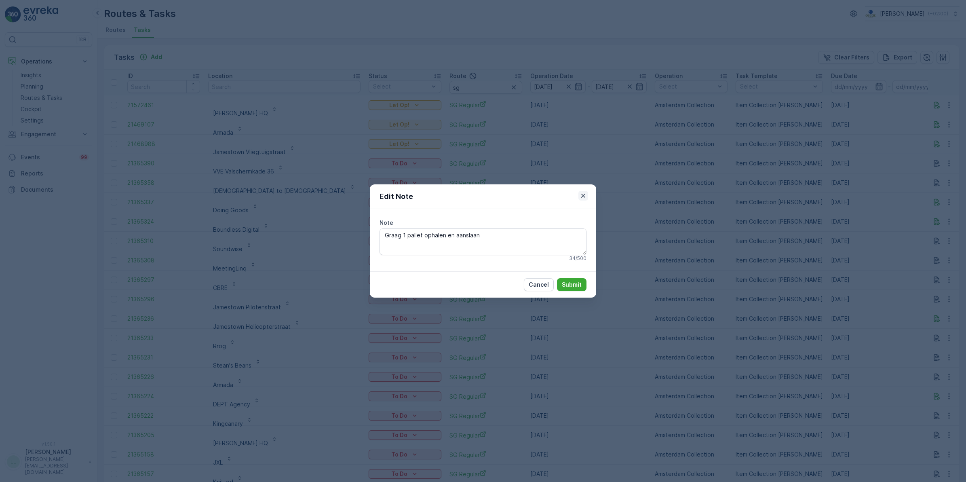
click at [582, 195] on icon "button" at bounding box center [583, 196] width 8 height 8
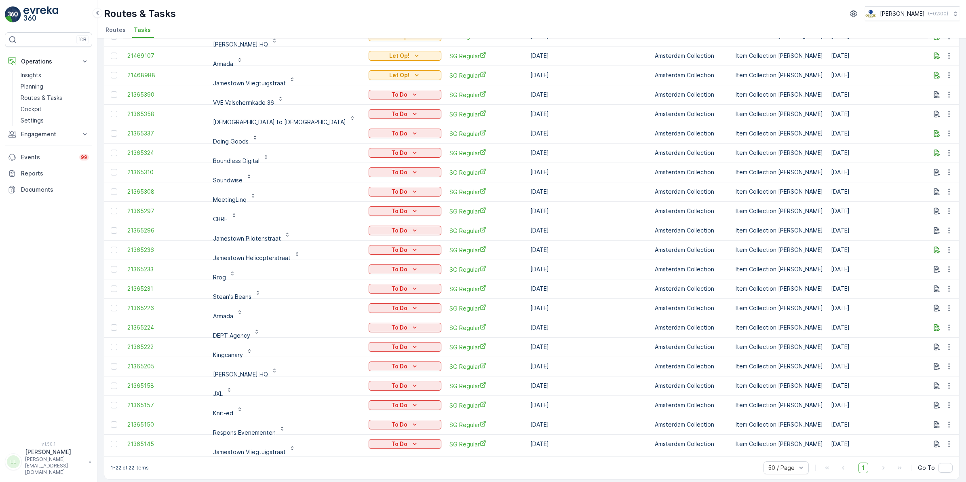
scroll to position [75, 0]
